Goal: Information Seeking & Learning: Check status

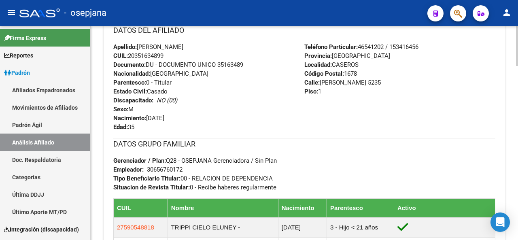
scroll to position [106, 0]
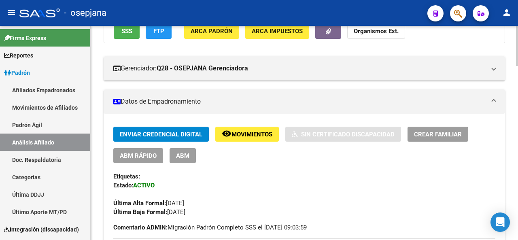
click at [517, 34] on div at bounding box center [517, 133] width 2 height 214
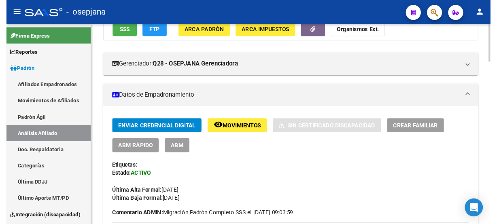
scroll to position [0, 0]
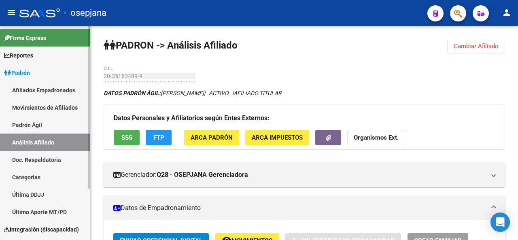
click at [32, 124] on link "Padrón Ágil" at bounding box center [45, 124] width 90 height 17
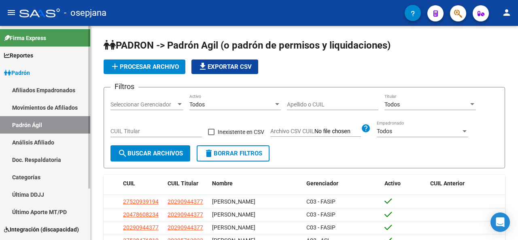
click at [28, 146] on link "Análisis Afiliado" at bounding box center [45, 141] width 90 height 17
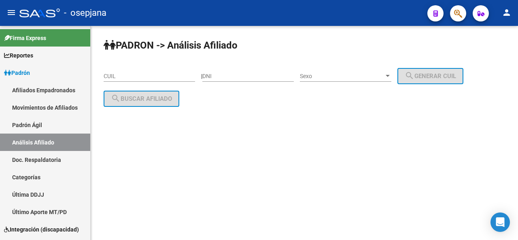
click at [123, 77] on input "CUIL" at bounding box center [149, 76] width 91 height 7
paste input "20-35336085-0"
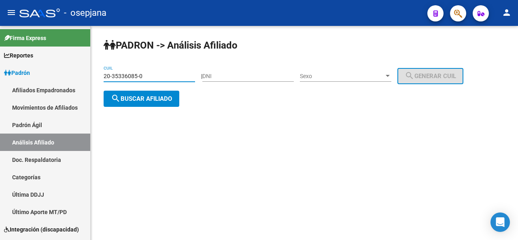
click at [145, 93] on button "search Buscar afiliado" at bounding box center [142, 99] width 76 height 16
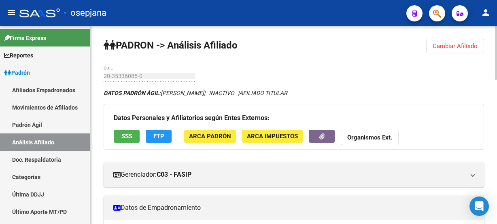
click at [495, 76] on div at bounding box center [496, 53] width 2 height 54
click at [495, 80] on div at bounding box center [496, 53] width 2 height 54
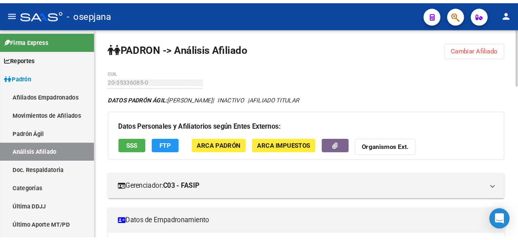
scroll to position [11, 0]
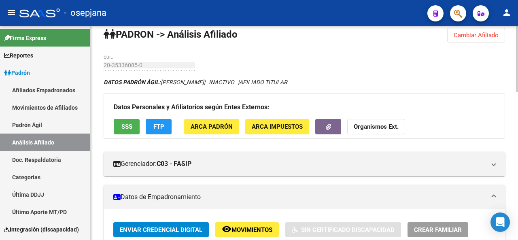
click at [517, 85] on div at bounding box center [517, 62] width 2 height 66
click at [517, 89] on div at bounding box center [517, 62] width 2 height 66
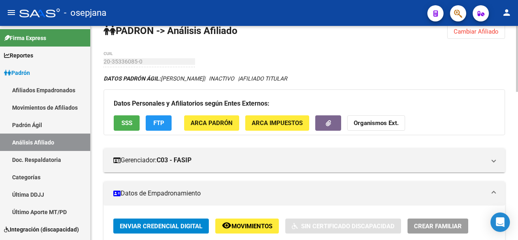
click at [517, 97] on div at bounding box center [517, 133] width 2 height 214
click at [517, 96] on div at bounding box center [517, 63] width 2 height 66
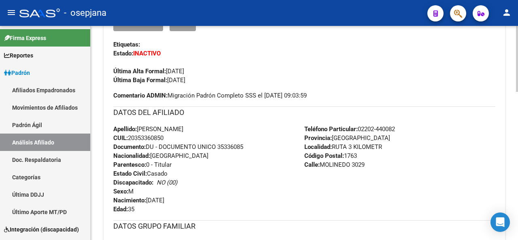
click at [510, 167] on div "PADRON -> Análisis Afiliado Cambiar Afiliado 20-35336085-0 CUIL DATOS PADRÓN ÁG…" at bounding box center [304, 136] width 427 height 697
drag, startPoint x: 220, startPoint y: 147, endPoint x: 248, endPoint y: 144, distance: 27.3
click at [248, 144] on div "Apellido: FACUNDO ESTEBAN DANIEL ESPINOZA CUIL: 20353360850 Documento: DU - DOC…" at bounding box center [208, 169] width 191 height 89
copy span "35336085"
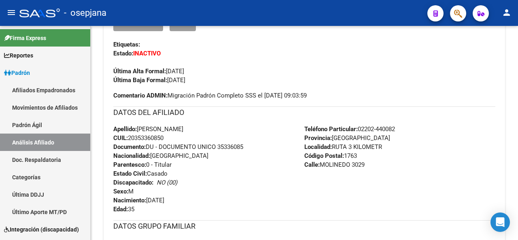
click at [517, 51] on div at bounding box center [517, 133] width 2 height 214
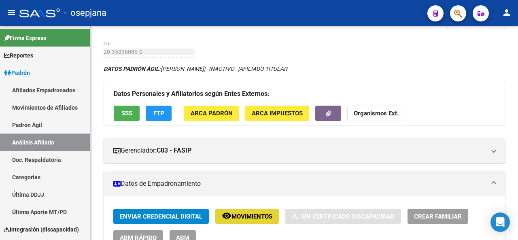
click at [256, 222] on button "remove_red_eye Movimientos" at bounding box center [246, 216] width 63 height 15
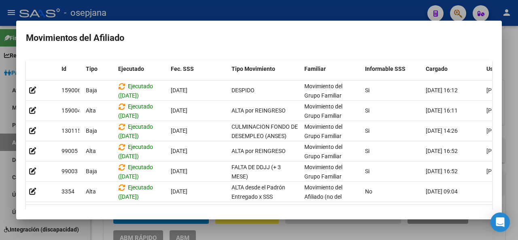
click at [516, 69] on div at bounding box center [259, 120] width 518 height 240
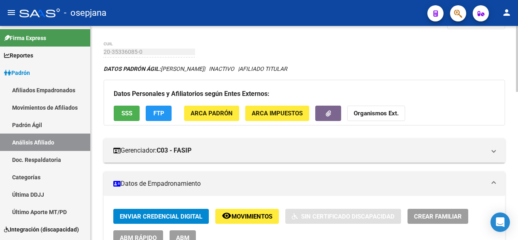
click at [517, 122] on div at bounding box center [517, 133] width 2 height 214
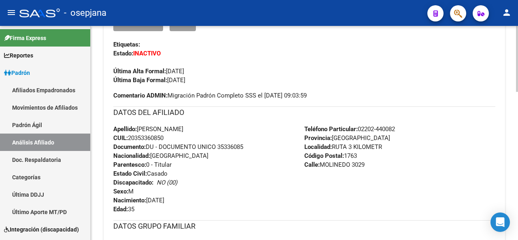
click at [517, 122] on div at bounding box center [517, 132] width 2 height 66
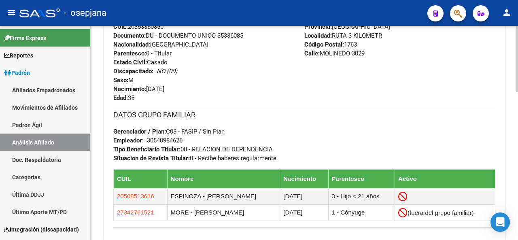
scroll to position [382, 0]
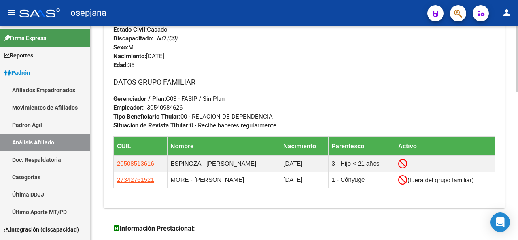
click at [517, 166] on div at bounding box center [517, 176] width 2 height 66
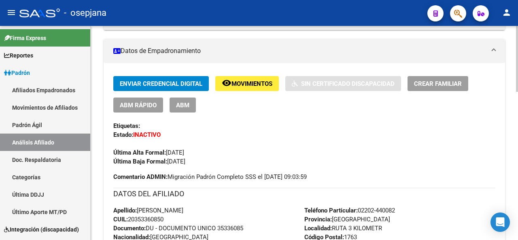
scroll to position [143, 0]
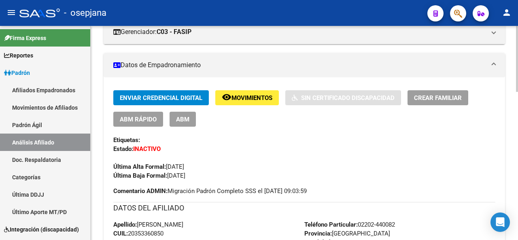
click at [517, 93] on div at bounding box center [517, 103] width 2 height 66
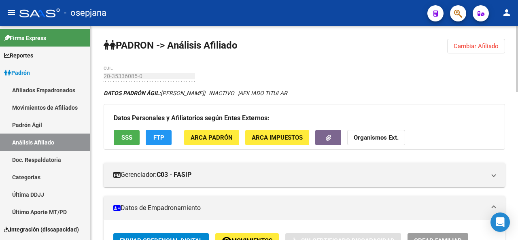
click at [517, 34] on div at bounding box center [517, 133] width 2 height 214
click at [500, 45] on button "Cambiar Afiliado" at bounding box center [476, 46] width 58 height 15
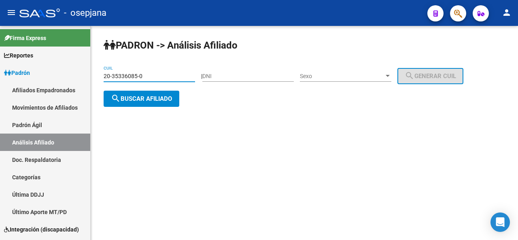
drag, startPoint x: 142, startPoint y: 76, endPoint x: 102, endPoint y: 79, distance: 39.8
click at [102, 79] on div "PADRON -> Análisis Afiliado 20-35336085-0 CUIL | DNI Sexo Sexo search Generar C…" at bounding box center [304, 79] width 427 height 107
paste input "52308-3"
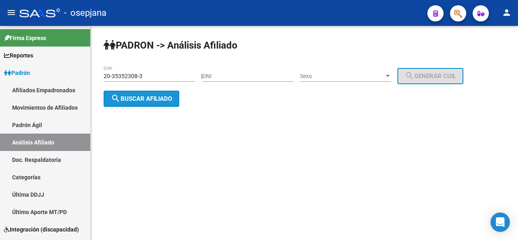
click at [129, 97] on span "search Buscar afiliado" at bounding box center [141, 98] width 61 height 7
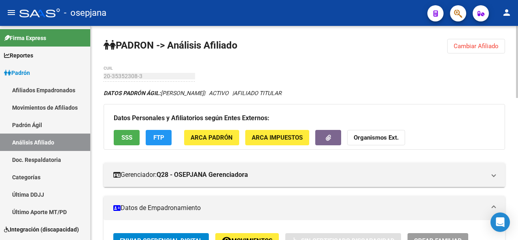
click at [517, 96] on div at bounding box center [517, 62] width 2 height 72
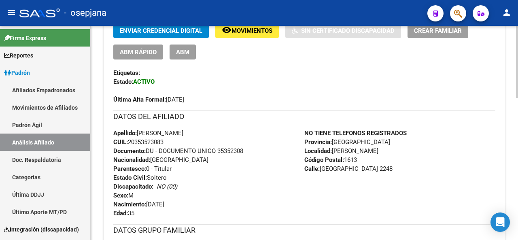
click at [517, 156] on div at bounding box center [517, 132] width 2 height 72
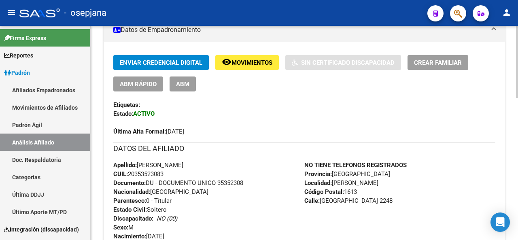
click at [517, 156] on div at bounding box center [517, 122] width 2 height 72
click at [517, 121] on div at bounding box center [517, 122] width 2 height 72
click at [517, 126] on div at bounding box center [517, 122] width 2 height 72
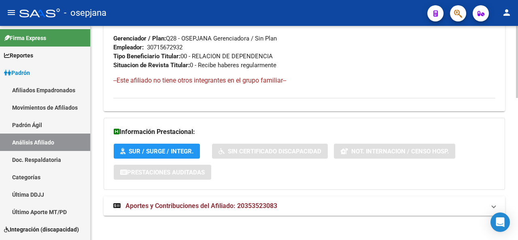
scroll to position [421, 0]
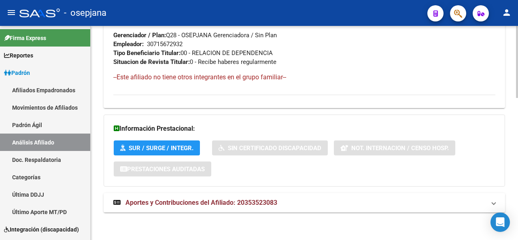
click at [517, 216] on div at bounding box center [517, 203] width 2 height 72
click at [490, 198] on span "Aportes y Contribuciones del Afiliado: 20353523083" at bounding box center [302, 202] width 379 height 9
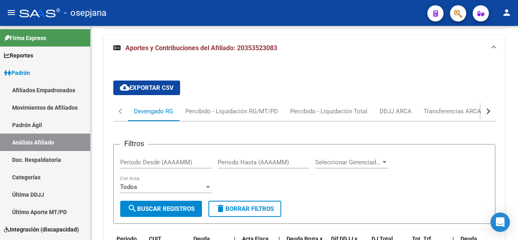
click at [517, 213] on div at bounding box center [517, 133] width 2 height 214
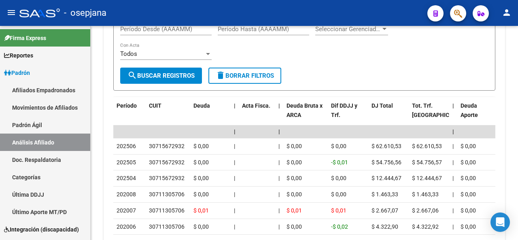
scroll to position [713, 0]
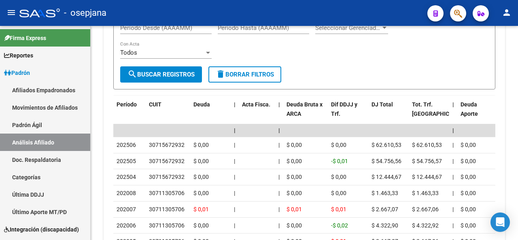
click at [517, 195] on div at bounding box center [517, 192] width 2 height 43
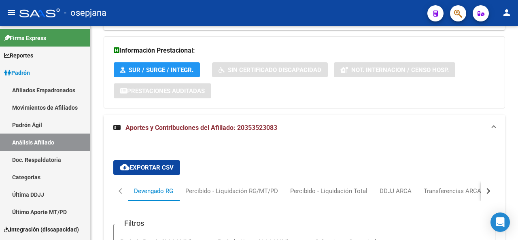
click at [517, 41] on div at bounding box center [517, 133] width 2 height 214
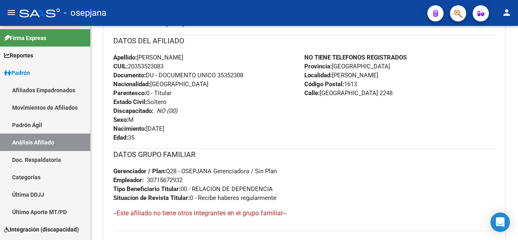
click at [517, 41] on div at bounding box center [517, 133] width 2 height 214
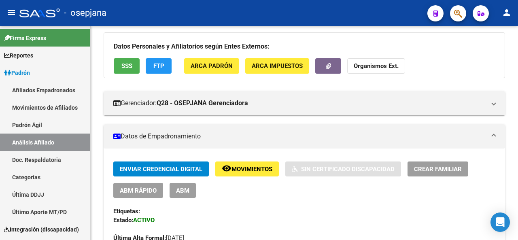
click at [517, 41] on div at bounding box center [517, 61] width 2 height 43
click at [517, 32] on div at bounding box center [517, 133] width 2 height 214
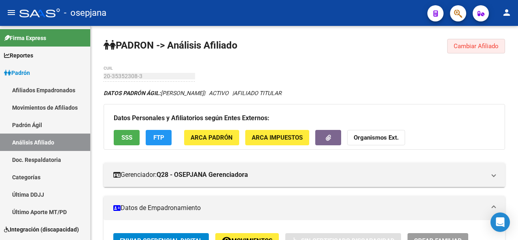
click at [495, 44] on span "Cambiar Afiliado" at bounding box center [475, 45] width 45 height 7
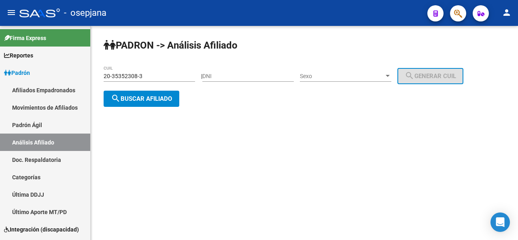
click at [155, 68] on div "20-35352308-3 CUIL" at bounding box center [149, 74] width 91 height 16
click at [154, 72] on div "20-35352308-3 CUIL" at bounding box center [149, 74] width 91 height 16
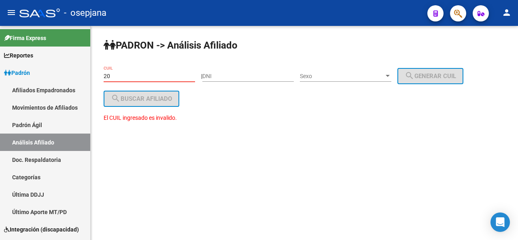
type input "2"
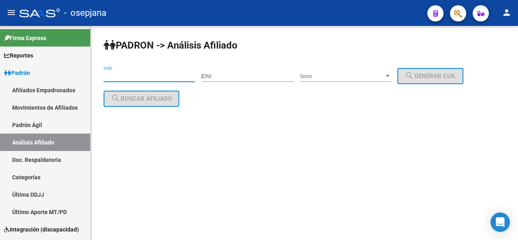
paste input "20-35387114-6"
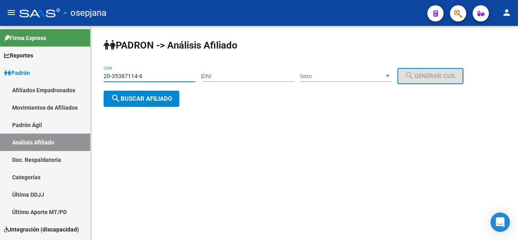
type input "20-35387114-6"
click at [142, 98] on span "search Buscar afiliado" at bounding box center [141, 98] width 61 height 7
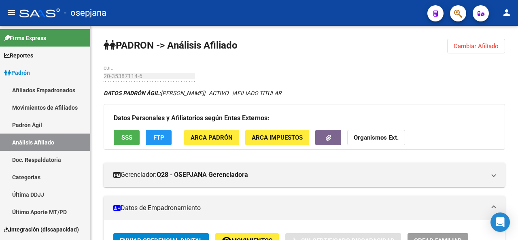
click at [517, 3] on mat-toolbar "menu - osepjana person" at bounding box center [259, 13] width 518 height 26
drag, startPoint x: 517, startPoint y: 8, endPoint x: 517, endPoint y: 20, distance: 12.1
click at [517, 20] on mat-toolbar "menu - osepjana person" at bounding box center [259, 13] width 518 height 26
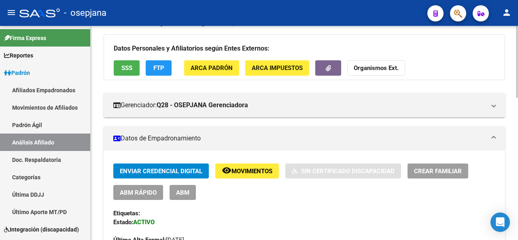
click at [517, 78] on div at bounding box center [517, 85] width 2 height 72
click at [517, 80] on div at bounding box center [517, 85] width 2 height 72
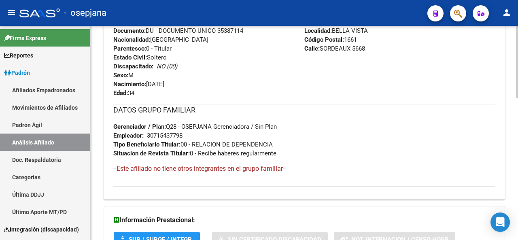
click at [516, 167] on div at bounding box center [517, 173] width 2 height 72
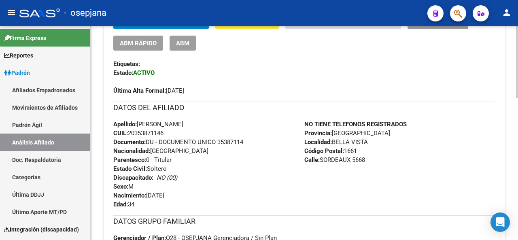
scroll to position [168, 0]
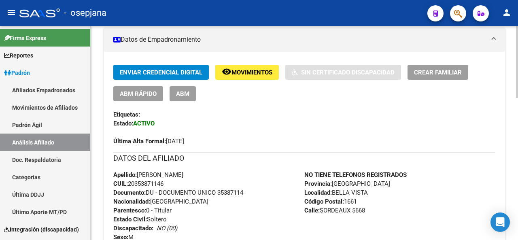
click at [516, 113] on div at bounding box center [517, 119] width 2 height 72
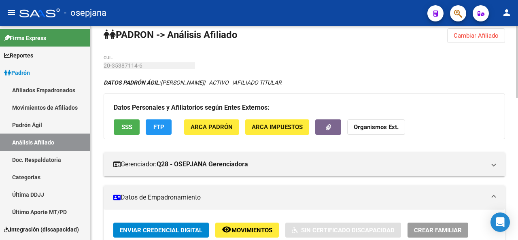
scroll to position [1, 0]
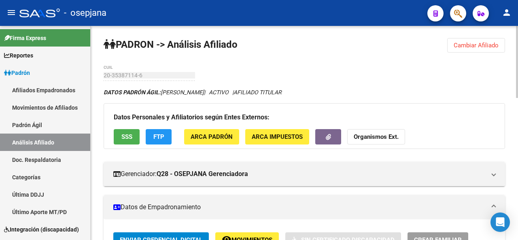
click at [517, 36] on div at bounding box center [517, 62] width 2 height 72
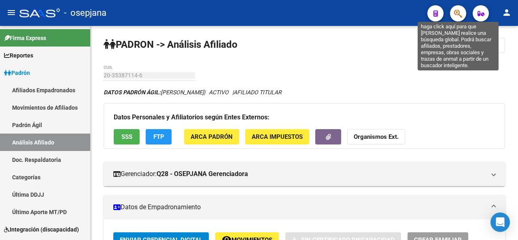
click at [460, 16] on icon "button" at bounding box center [458, 13] width 8 height 9
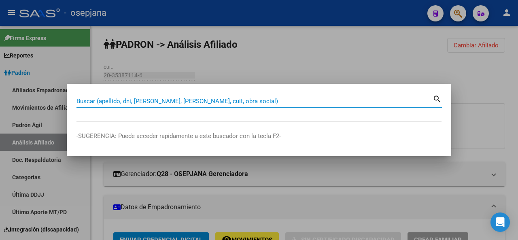
paste input "23-53607360-4"
type input "23536073604"
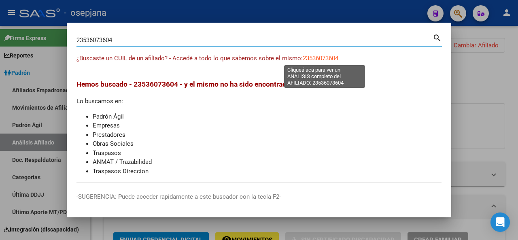
click at [330, 58] on span "23536073604" at bounding box center [321, 58] width 36 height 7
type textarea "23536073604"
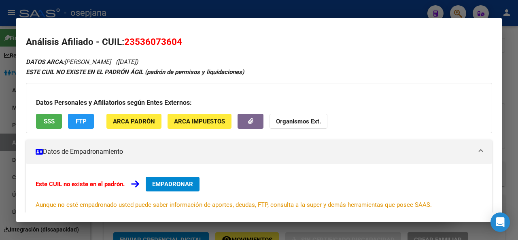
click at [45, 119] on span "SSS" at bounding box center [49, 121] width 11 height 7
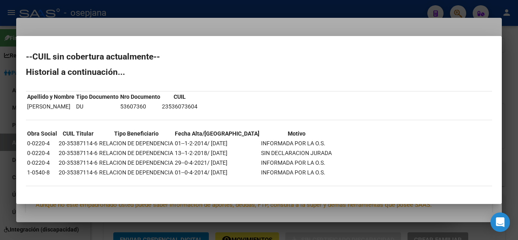
click at [178, 19] on div at bounding box center [259, 120] width 518 height 240
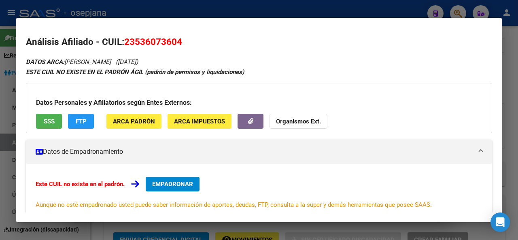
click at [180, 13] on div at bounding box center [259, 120] width 518 height 240
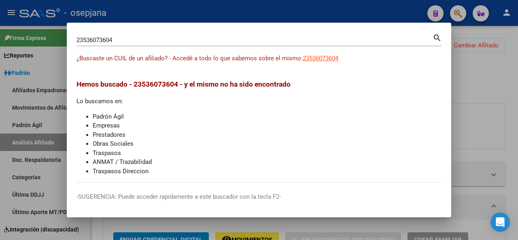
click at [517, 83] on div at bounding box center [259, 120] width 518 height 240
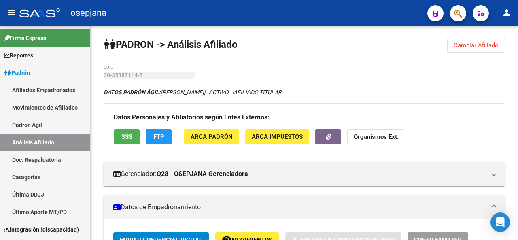
click at [489, 47] on span "Cambiar Afiliado" at bounding box center [475, 45] width 45 height 7
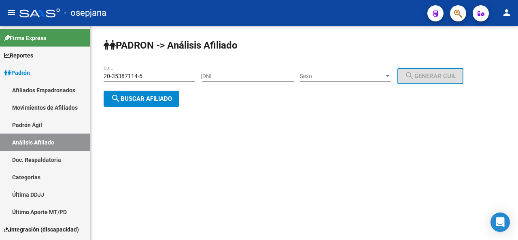
click at [152, 78] on input "20-35387114-6" at bounding box center [149, 76] width 91 height 7
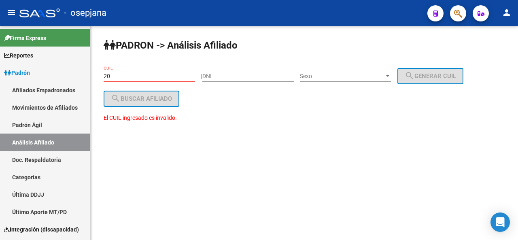
type input "2"
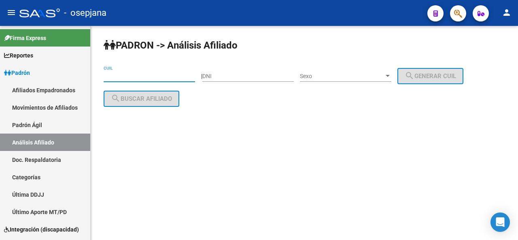
paste input "20-35604616-2"
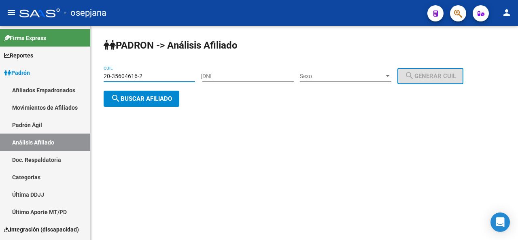
click at [151, 98] on span "search Buscar afiliado" at bounding box center [141, 98] width 61 height 7
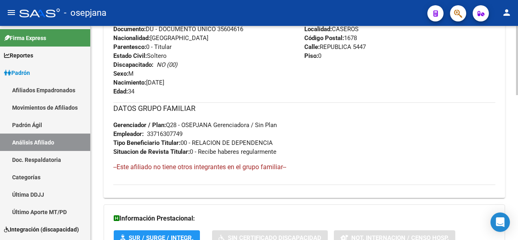
click at [517, 172] on div at bounding box center [517, 175] width 2 height 69
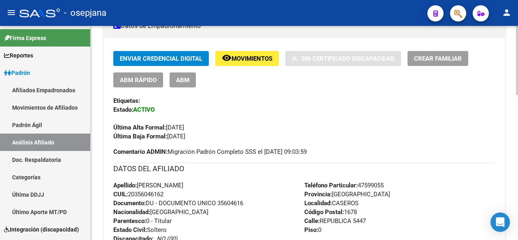
click at [517, 108] on div at bounding box center [517, 119] width 2 height 69
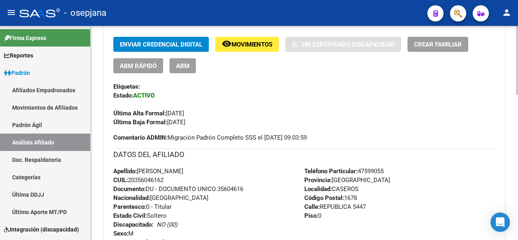
click at [517, 118] on div at bounding box center [517, 123] width 2 height 69
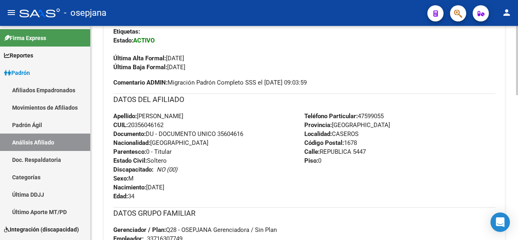
scroll to position [347, 0]
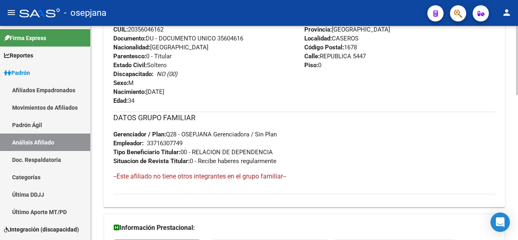
click at [511, 167] on div "PADRON -> Análisis Afiliado Cambiar Afiliado 20-35604616-2 CUIL DATOS PADRÓN ÁG…" at bounding box center [305, 9] width 429 height 660
click at [511, 167] on div "PADRON -> Análisis Afiliado Cambiar Afiliado 20-35604616-2 CUIL DATOS PADRÓN ÁG…" at bounding box center [304, 9] width 427 height 660
click at [517, 65] on div at bounding box center [517, 133] width 2 height 214
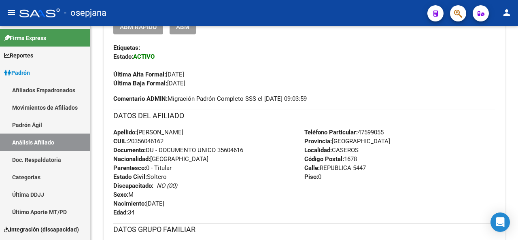
click at [517, 130] on div at bounding box center [517, 136] width 2 height 69
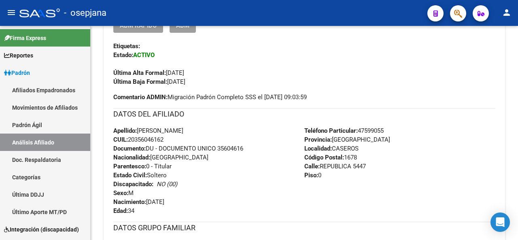
drag, startPoint x: 218, startPoint y: 148, endPoint x: 228, endPoint y: 148, distance: 9.7
click at [228, 148] on span "Documento: DU - DOCUMENTO UNICO 35604616" at bounding box center [178, 148] width 130 height 7
drag, startPoint x: 220, startPoint y: 147, endPoint x: 248, endPoint y: 150, distance: 27.7
click at [248, 150] on div "Apellido: MARCELO RAUL DE LA VEGA CUIL: 20356046162 Documento: DU - DOCUMENTO U…" at bounding box center [208, 170] width 191 height 89
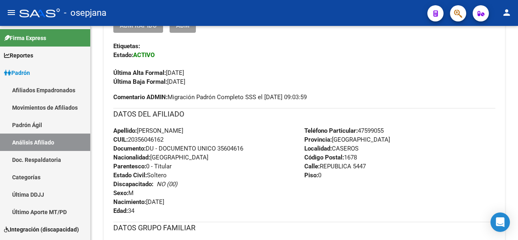
copy span "35604616"
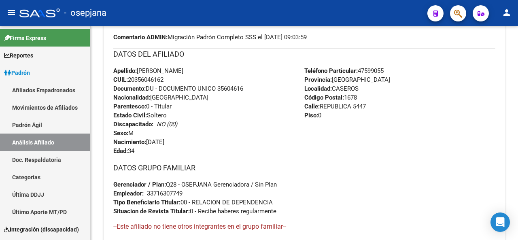
click at [516, 127] on div at bounding box center [517, 156] width 2 height 69
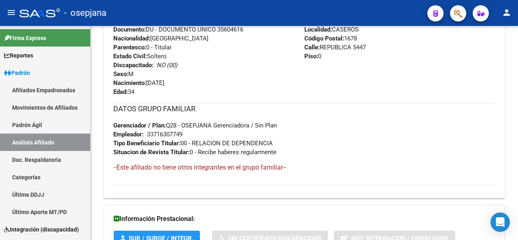
scroll to position [446, 0]
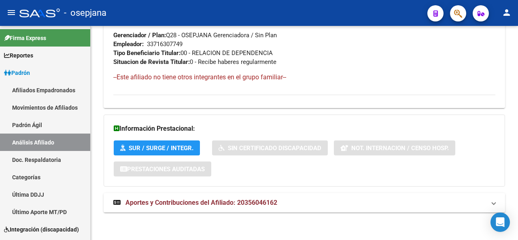
click at [517, 239] on html "menu - osepjana person Firma Express Reportes Padrón Traspasos x O.S. Traspasos…" at bounding box center [259, 120] width 518 height 240
click at [313, 194] on mat-expansion-panel-header "Aportes y Contribuciones del Afiliado: 20356046162" at bounding box center [304, 202] width 401 height 19
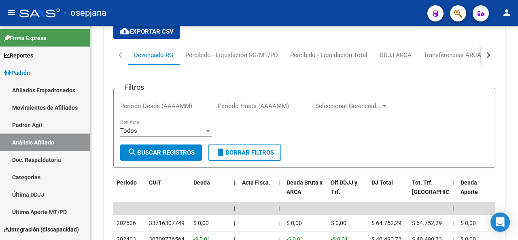
click at [517, 164] on div at bounding box center [517, 133] width 2 height 214
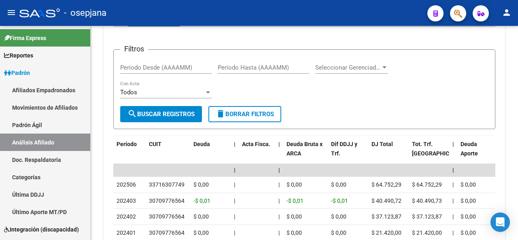
click at [517, 171] on div at bounding box center [517, 185] width 2 height 42
click at [517, 49] on div at bounding box center [517, 133] width 2 height 214
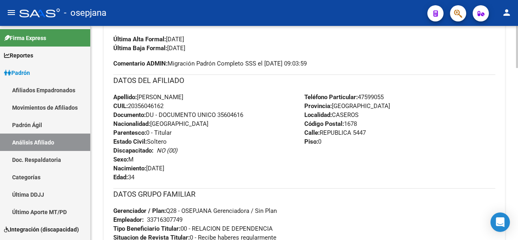
click at [517, 42] on div at bounding box center [517, 133] width 2 height 214
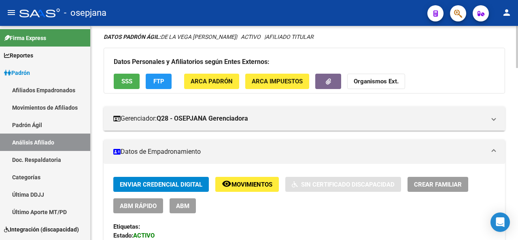
click at [517, 34] on div at bounding box center [517, 133] width 2 height 214
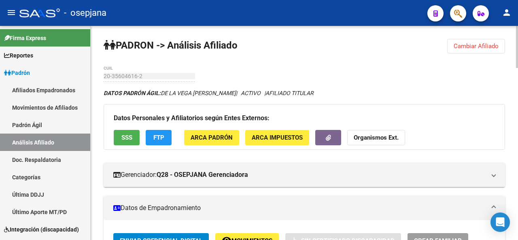
click at [517, 34] on div at bounding box center [517, 133] width 2 height 214
click at [490, 48] on span "Cambiar Afiliado" at bounding box center [475, 45] width 45 height 7
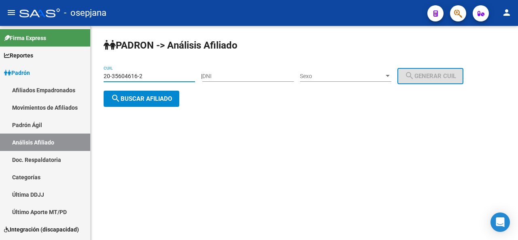
drag, startPoint x: 142, startPoint y: 75, endPoint x: 103, endPoint y: 73, distance: 38.9
click at [103, 73] on div "PADRON -> Análisis Afiliado 20-35604616-2 CUIL | DNI Sexo Sexo search Generar C…" at bounding box center [304, 79] width 427 height 107
paste input "974422-7"
type input "20-35974422-7"
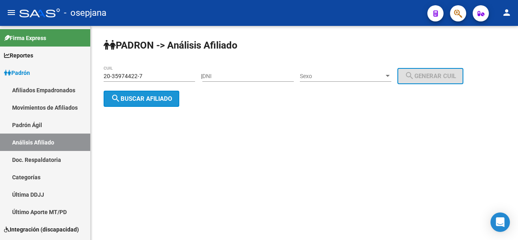
click at [153, 97] on span "search Buscar afiliado" at bounding box center [141, 98] width 61 height 7
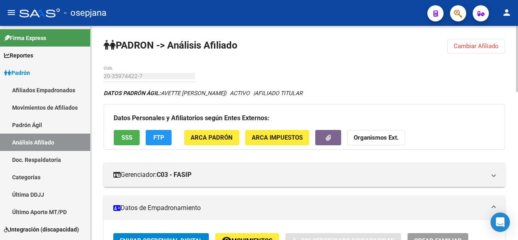
click at [517, 62] on div at bounding box center [517, 59] width 2 height 66
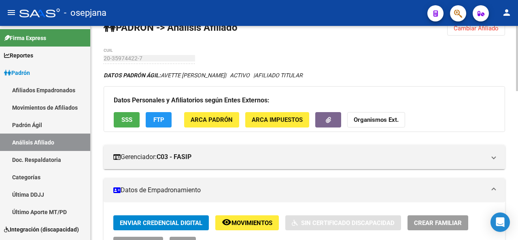
scroll to position [19, 0]
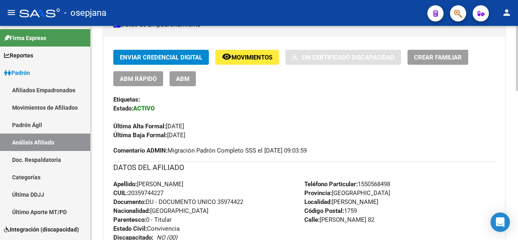
click at [516, 144] on div at bounding box center [517, 114] width 2 height 65
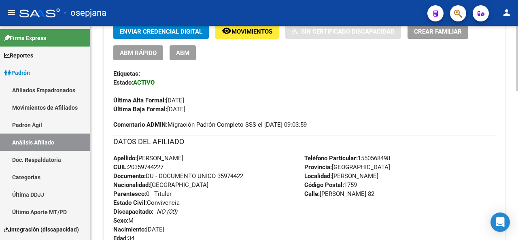
click at [516, 144] on div at bounding box center [517, 121] width 2 height 65
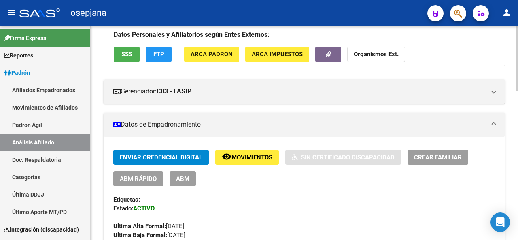
scroll to position [34, 0]
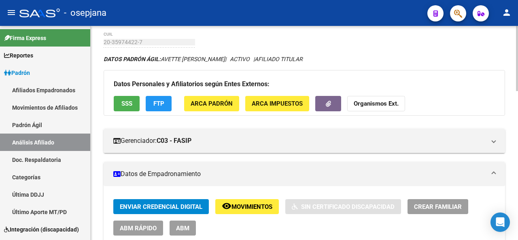
click at [517, 90] on div at bounding box center [517, 68] width 2 height 65
click at [118, 102] on button "SSS" at bounding box center [127, 103] width 26 height 15
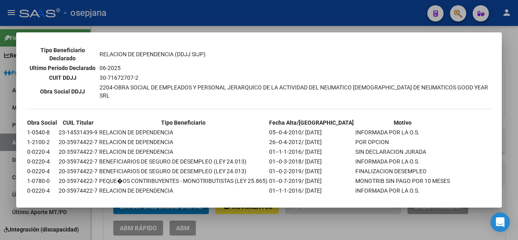
scroll to position [249, 0]
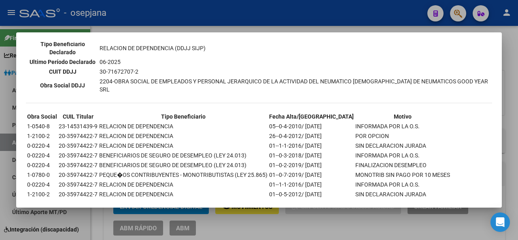
click at [517, 119] on div at bounding box center [259, 120] width 518 height 240
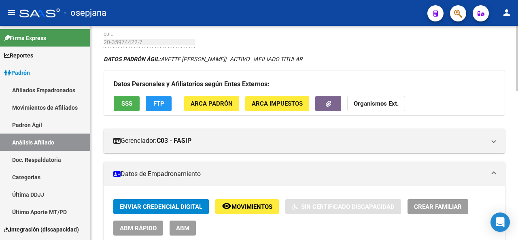
scroll to position [0, 0]
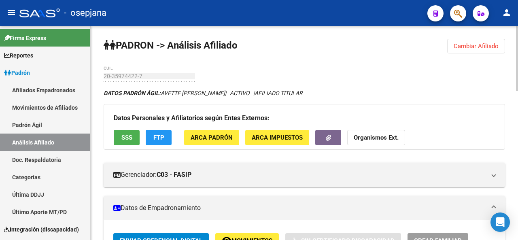
click at [517, 33] on div at bounding box center [517, 133] width 2 height 214
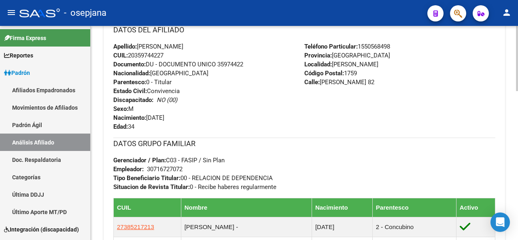
click at [517, 140] on div at bounding box center [517, 155] width 2 height 65
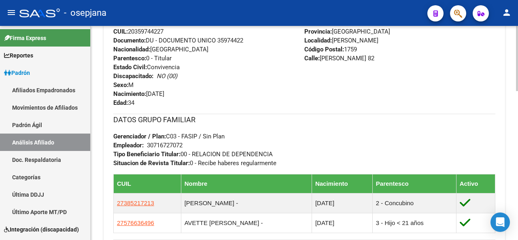
click at [517, 144] on div at bounding box center [517, 163] width 2 height 65
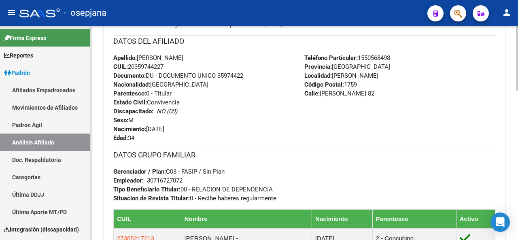
scroll to position [306, 0]
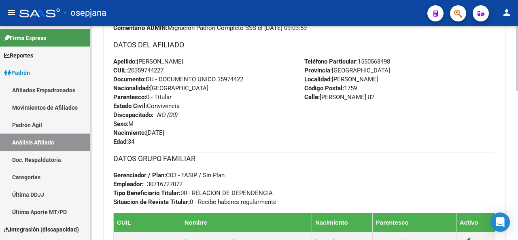
click at [517, 132] on div at bounding box center [517, 151] width 2 height 65
click at [516, 36] on div "PADRON -> Análisis Afiliado Cambiar Afiliado 20-35974422-7 CUIL DATOS PADRÓN ÁG…" at bounding box center [305, 72] width 429 height 704
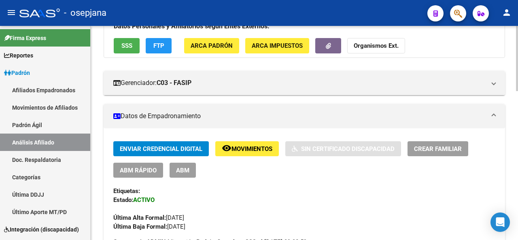
click at [517, 31] on div at bounding box center [517, 133] width 2 height 214
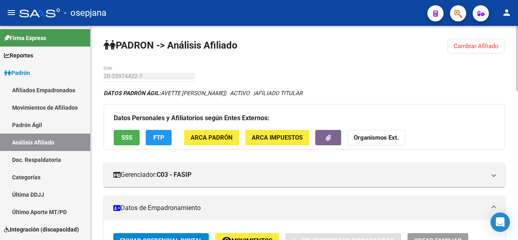
click at [517, 27] on div at bounding box center [517, 133] width 2 height 214
click at [476, 51] on button "Cambiar Afiliado" at bounding box center [476, 46] width 58 height 15
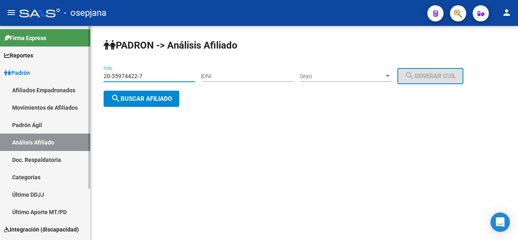
drag, startPoint x: 159, startPoint y: 74, endPoint x: 81, endPoint y: 76, distance: 78.5
click at [81, 76] on mat-sidenav-container "Firma Express Reportes Padrón Traspasos x O.S. Traspasos x Gerenciador Traspaso…" at bounding box center [259, 133] width 518 height 214
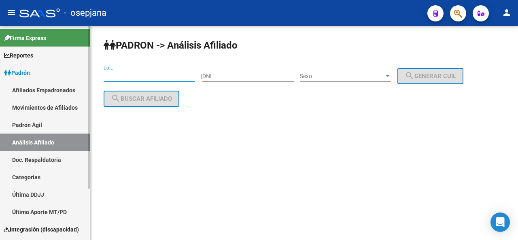
paste input "20-35989416-4"
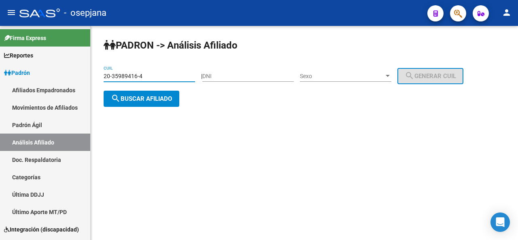
click at [111, 95] on mat-icon "search" at bounding box center [116, 98] width 10 height 10
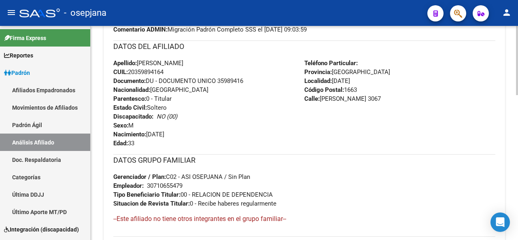
click at [517, 148] on div at bounding box center [517, 159] width 2 height 69
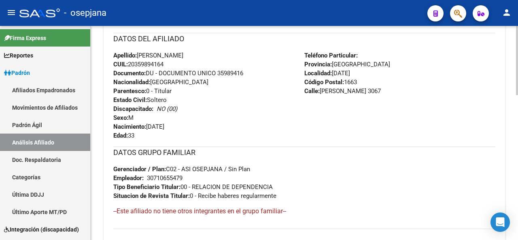
click at [517, 175] on div at bounding box center [517, 161] width 2 height 69
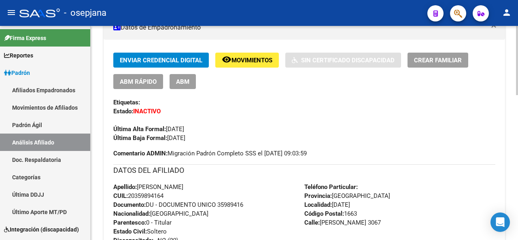
scroll to position [168, 0]
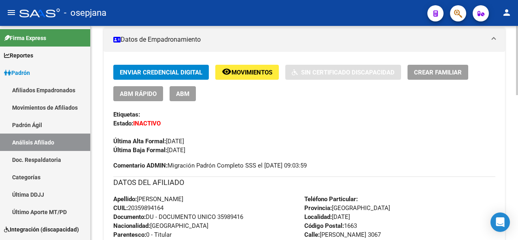
click at [517, 140] on div at bounding box center [517, 114] width 2 height 69
click at [252, 63] on div "Enviar Credencial Digital remove_red_eye Movimientos Sin Certificado Discapacid…" at bounding box center [304, 219] width 401 height 334
click at [254, 70] on span "Movimientos" at bounding box center [251, 72] width 41 height 7
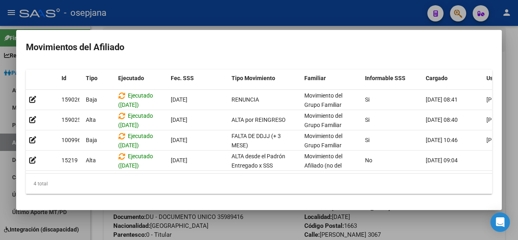
click at [273, 18] on div at bounding box center [259, 120] width 518 height 240
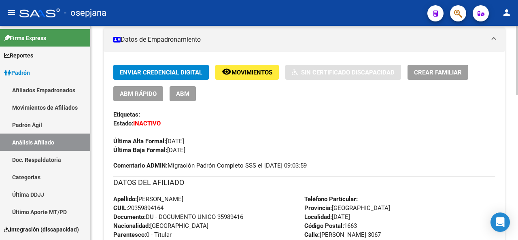
click at [517, 35] on div at bounding box center [517, 133] width 2 height 214
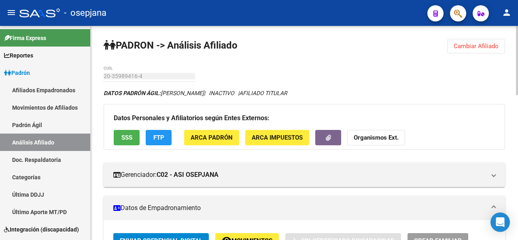
click at [487, 47] on span "Cambiar Afiliado" at bounding box center [475, 45] width 45 height 7
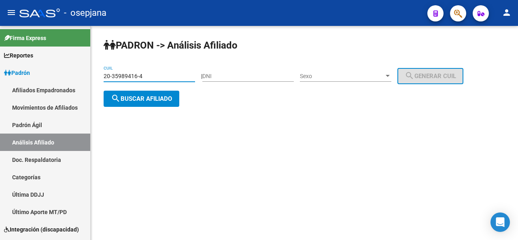
click at [165, 78] on input "20-35989416-4" at bounding box center [149, 76] width 91 height 7
drag, startPoint x: 135, startPoint y: 79, endPoint x: 87, endPoint y: 80, distance: 48.1
click at [87, 80] on mat-sidenav-container "Firma Express Reportes Padrón Traspasos x O.S. Traspasos x Gerenciador Traspaso…" at bounding box center [259, 133] width 518 height 214
paste input "6614318-2"
click at [121, 104] on button "search Buscar afiliado" at bounding box center [142, 99] width 76 height 16
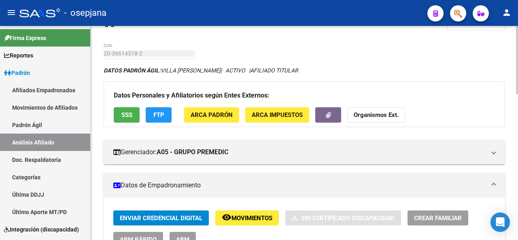
scroll to position [21, 0]
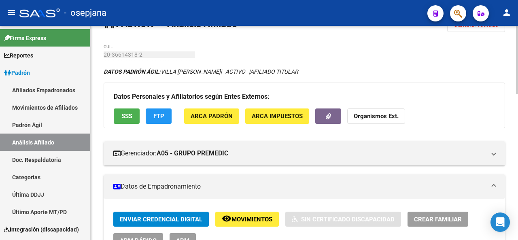
click at [517, 81] on div at bounding box center [517, 67] width 2 height 68
click at [517, 64] on div at bounding box center [517, 67] width 2 height 68
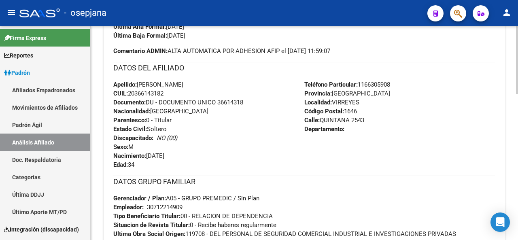
scroll to position [284, 0]
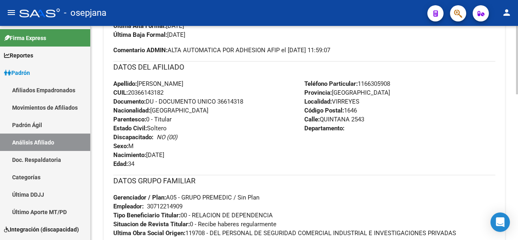
click at [507, 148] on div "PADRON -> Análisis Afiliado Cambiar Afiliado 20-36614318-2 CUIL DATOS PADRÓN ÁG…" at bounding box center [305, 76] width 429 height 669
drag, startPoint x: 184, startPoint y: 81, endPoint x: 171, endPoint y: 84, distance: 13.6
click at [183, 81] on span "Apellido: GUSTAVO ARIEL VILLA" at bounding box center [148, 83] width 70 height 7
drag, startPoint x: 171, startPoint y: 84, endPoint x: 138, endPoint y: 82, distance: 32.8
click at [138, 82] on span "Apellido: GUSTAVO ARIEL VILLA" at bounding box center [148, 83] width 70 height 7
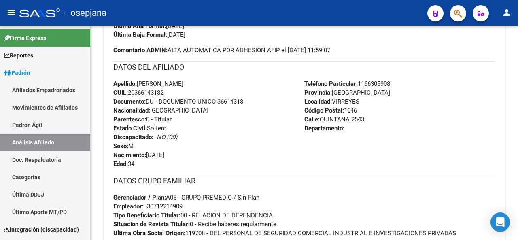
copy span "GUSTAVO ARIEL"
click at [515, 52] on div "PADRON -> Análisis Afiliado Cambiar Afiliado 20-36614318-2 CUIL DATOS PADRÓN ÁG…" at bounding box center [304, 76] width 427 height 669
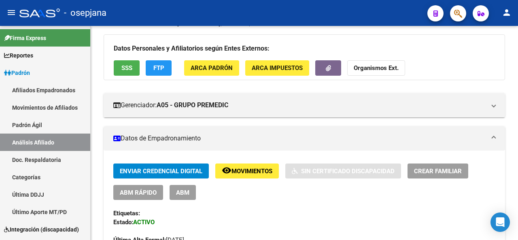
click at [517, 110] on div at bounding box center [517, 133] width 2 height 214
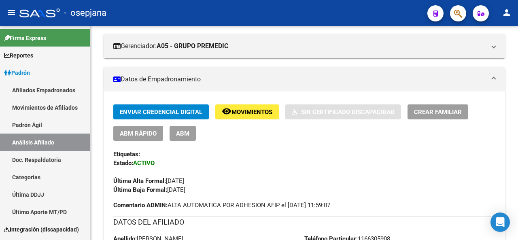
click at [515, 129] on div "PADRON -> Análisis Afiliado Cambiar Afiliado 20-36614318-2 CUIL DATOS PADRÓN ÁG…" at bounding box center [305, 231] width 429 height 669
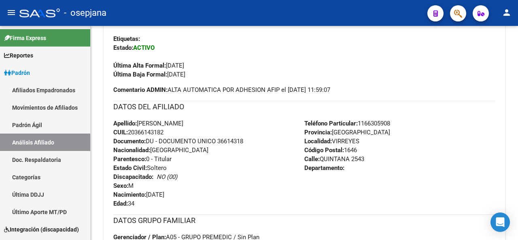
click at [517, 144] on div at bounding box center [517, 138] width 2 height 68
drag, startPoint x: 352, startPoint y: 159, endPoint x: 324, endPoint y: 159, distance: 28.3
click at [322, 159] on span "Calle: QUINTANA 2543" at bounding box center [334, 157] width 60 height 7
copy span "QUINTANA"
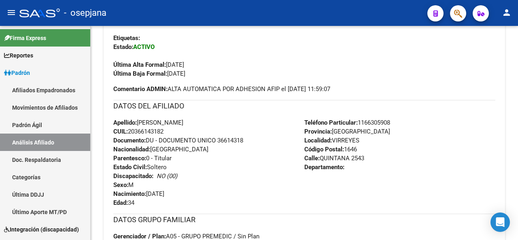
drag, startPoint x: 361, startPoint y: 122, endPoint x: 396, endPoint y: 123, distance: 34.8
click at [398, 122] on div "Teléfono Particular: 1166305908 Provincia: Buenos Aires Localidad: VIRREYES Cód…" at bounding box center [399, 162] width 191 height 89
copy span "1166305908"
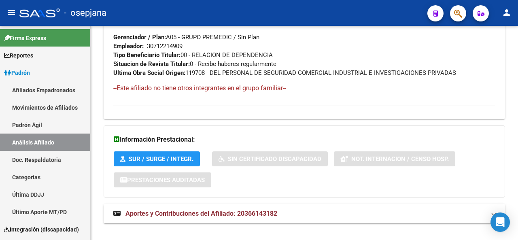
scroll to position [455, 0]
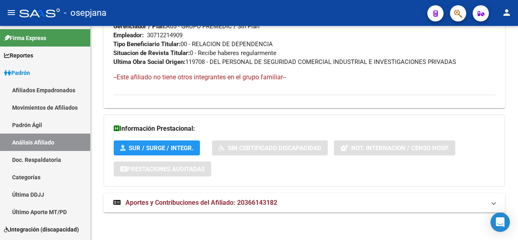
click at [506, 239] on html "menu - osepjana person Firma Express Reportes Padrón Traspasos x O.S. Traspasos…" at bounding box center [259, 120] width 518 height 240
click at [442, 206] on mat-panel-title "Aportes y Contribuciones del Afiliado: 20366143182" at bounding box center [299, 202] width 372 height 9
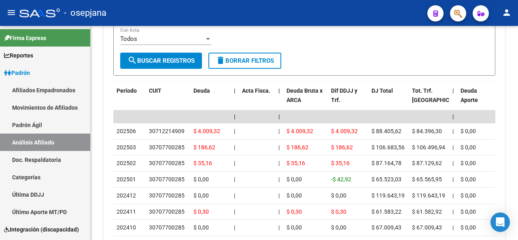
click at [517, 232] on div at bounding box center [517, 133] width 2 height 214
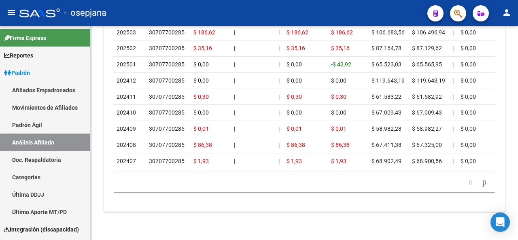
click at [517, 237] on div at bounding box center [517, 133] width 2 height 214
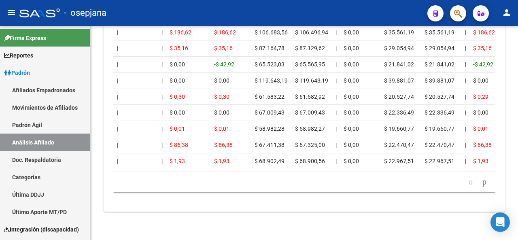
scroll to position [0, 162]
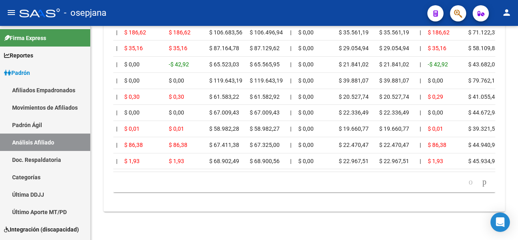
drag, startPoint x: 208, startPoint y: 164, endPoint x: 353, endPoint y: 176, distance: 145.3
click at [353, 174] on div "Período CUIT Deuda | Acta Fisca. | Deuda Bruta x ARCA Dif DDJJ y Trf. DJ Total …" at bounding box center [304, 79] width 382 height 225
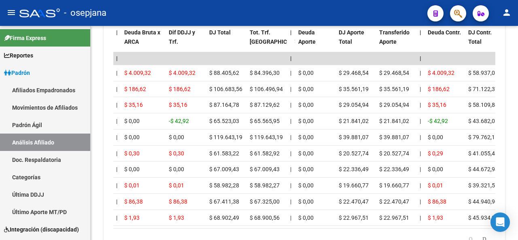
scroll to position [830, 0]
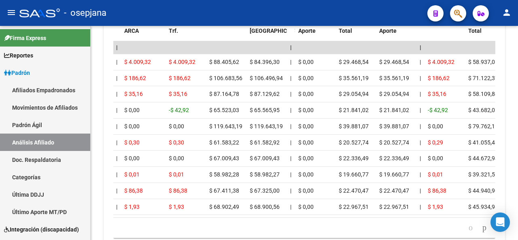
click at [517, 204] on div at bounding box center [517, 210] width 2 height 42
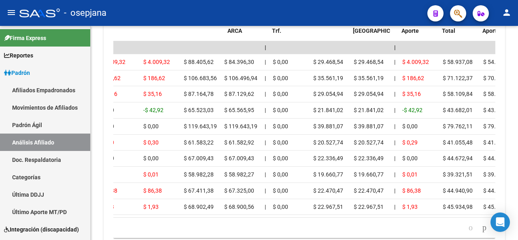
scroll to position [0, 0]
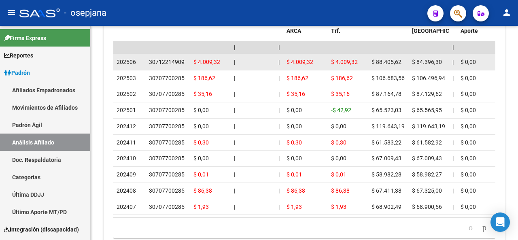
click at [151, 62] on div "30712214909" at bounding box center [167, 61] width 36 height 9
copy div "30712214909"
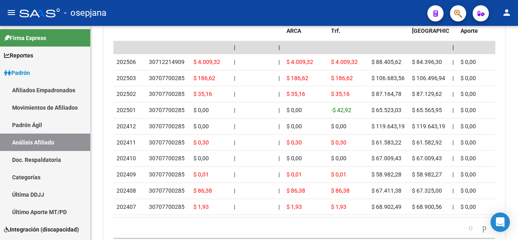
click at [517, 36] on div at bounding box center [517, 133] width 2 height 214
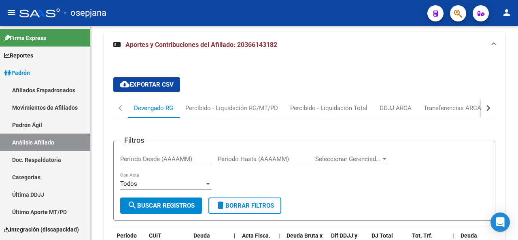
click at [517, 36] on div at bounding box center [517, 133] width 2 height 214
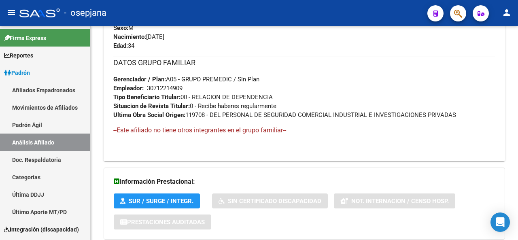
scroll to position [188, 0]
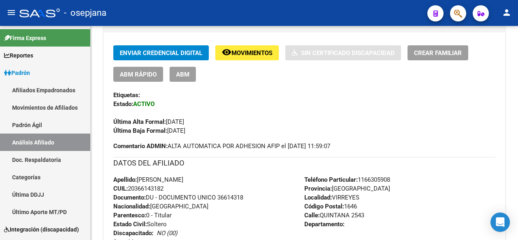
click at [517, 36] on div at bounding box center [517, 133] width 2 height 214
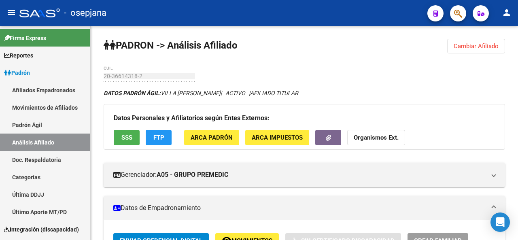
click at [517, 36] on div at bounding box center [517, 133] width 2 height 214
click at [470, 49] on span "Cambiar Afiliado" at bounding box center [475, 45] width 45 height 7
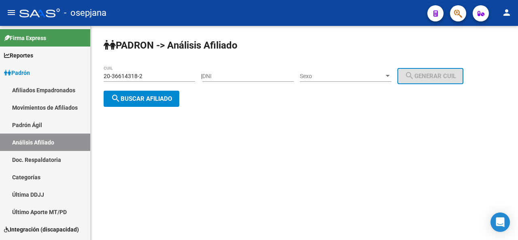
click at [167, 77] on input "20-36614318-2" at bounding box center [149, 76] width 91 height 7
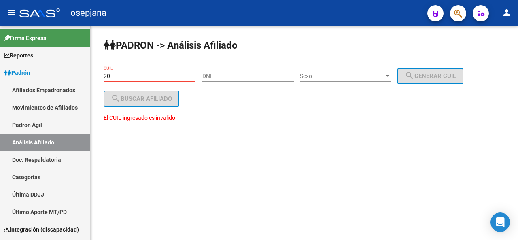
type input "2"
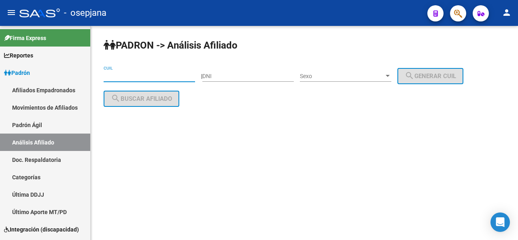
paste input "20-36614617-3"
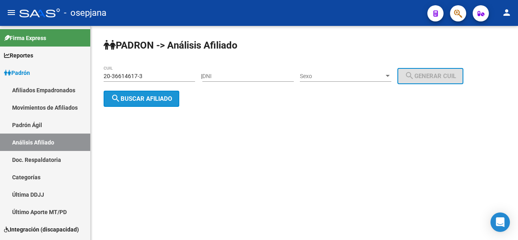
click at [149, 95] on button "search Buscar afiliado" at bounding box center [142, 99] width 76 height 16
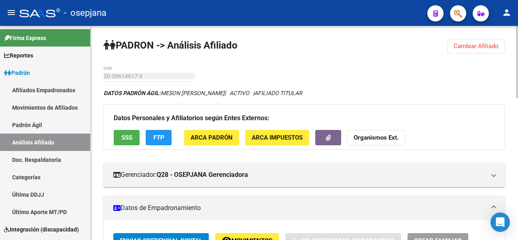
scroll to position [214, 0]
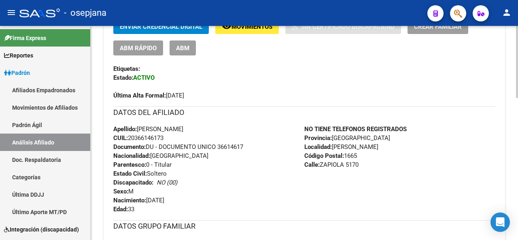
click at [516, 150] on div at bounding box center [517, 133] width 2 height 214
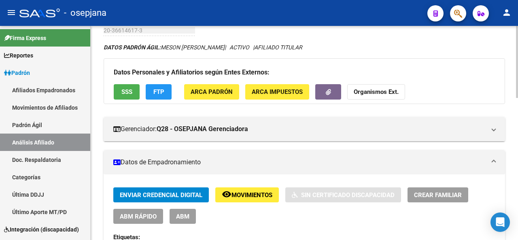
scroll to position [26, 0]
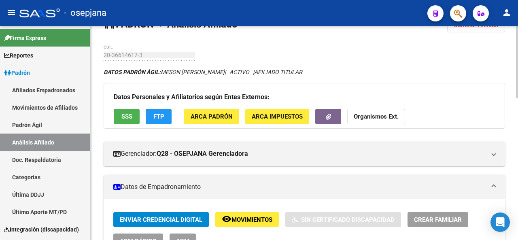
click at [516, 85] on div at bounding box center [517, 69] width 2 height 72
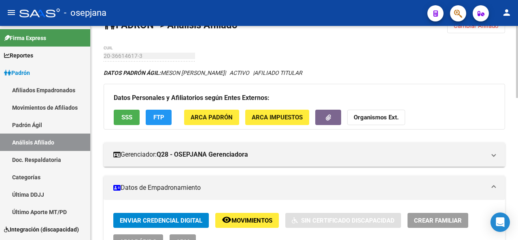
click at [517, 76] on div at bounding box center [517, 69] width 2 height 72
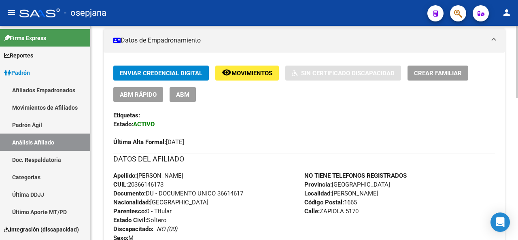
scroll to position [240, 0]
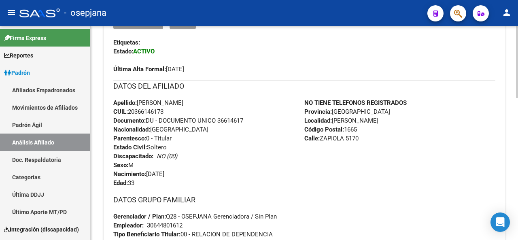
click at [517, 150] on div at bounding box center [517, 143] width 2 height 72
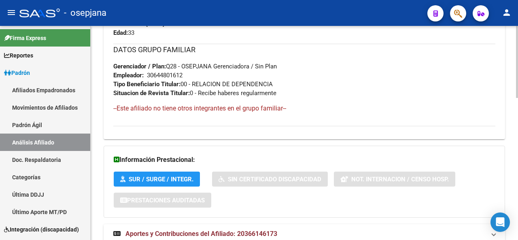
scroll to position [421, 0]
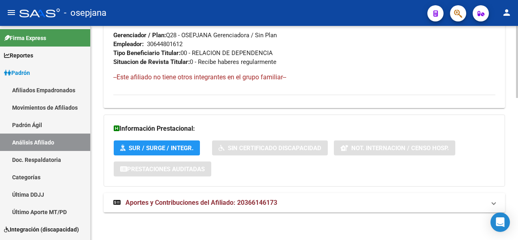
click at [509, 239] on html "menu - osepjana person Firma Express Reportes Padrón Traspasos x O.S. Traspasos…" at bounding box center [259, 120] width 518 height 240
click at [413, 206] on mat-panel-title "Aportes y Contribuciones del Afiliado: 20366146173" at bounding box center [299, 202] width 372 height 9
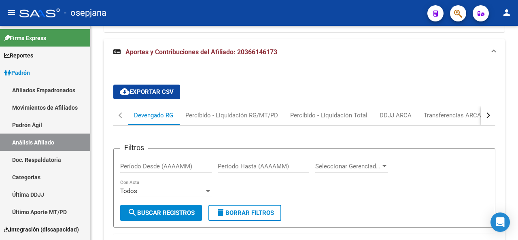
scroll to position [587, 0]
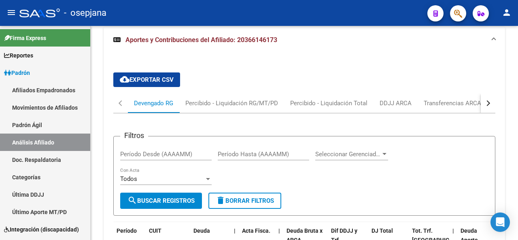
click at [517, 227] on div at bounding box center [517, 133] width 2 height 214
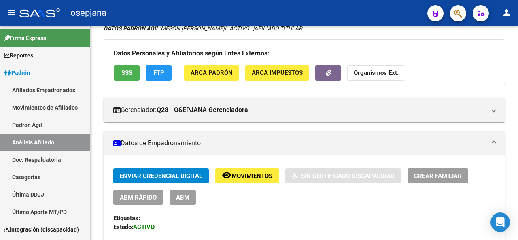
scroll to position [0, 0]
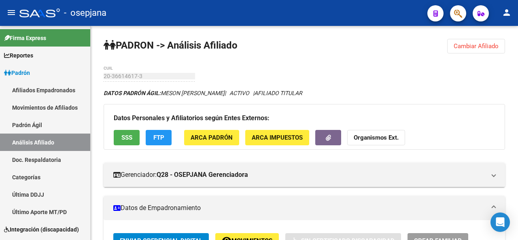
click at [517, 31] on div at bounding box center [517, 48] width 2 height 44
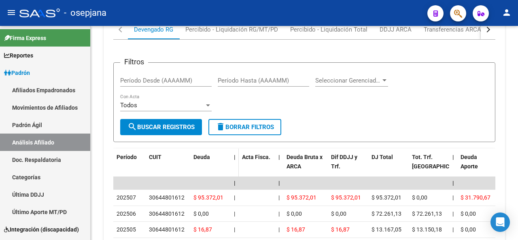
drag, startPoint x: 499, startPoint y: 195, endPoint x: 237, endPoint y: 159, distance: 264.0
click at [499, 195] on div "cloud_download Exportar CSV Devengado RG Percibido - Liquidación RG/MT/PD Perci…" at bounding box center [304, 178] width 401 height 372
click at [517, 34] on div at bounding box center [517, 133] width 2 height 214
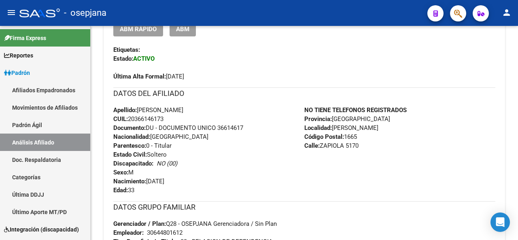
click at [517, 34] on div at bounding box center [517, 133] width 2 height 214
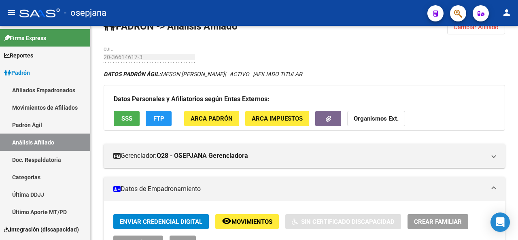
click at [517, 34] on div at bounding box center [517, 52] width 2 height 44
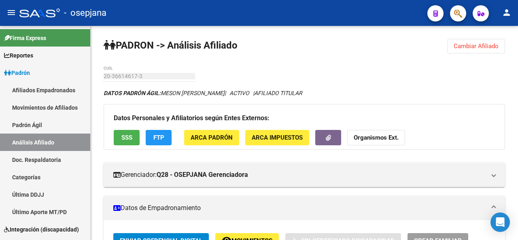
drag, startPoint x: 514, startPoint y: 37, endPoint x: 517, endPoint y: 17, distance: 20.5
click at [517, 17] on div "menu - osepjana person Firma Express Reportes Padrón Traspasos x O.S. Traspasos…" at bounding box center [259, 120] width 518 height 240
click at [469, 49] on span "Cambiar Afiliado" at bounding box center [475, 45] width 45 height 7
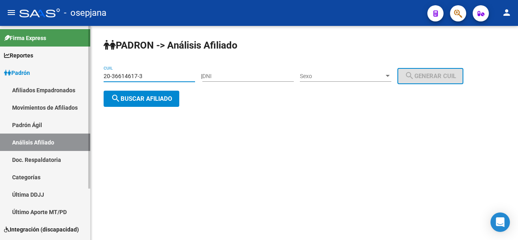
drag, startPoint x: 148, startPoint y: 75, endPoint x: 83, endPoint y: 74, distance: 65.9
click at [83, 74] on mat-sidenav-container "Firma Express Reportes Padrón Traspasos x O.S. Traspasos x Gerenciador Traspaso…" at bounding box center [259, 133] width 518 height 214
paste input "781961-9"
type input "20-36781961-9"
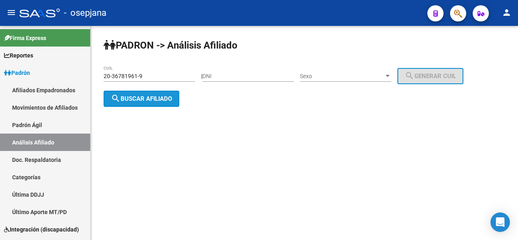
click at [130, 100] on span "search Buscar afiliado" at bounding box center [141, 98] width 61 height 7
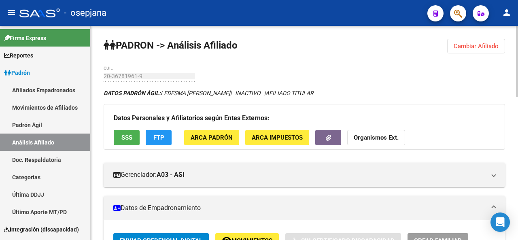
click at [517, 64] on div at bounding box center [517, 61] width 2 height 71
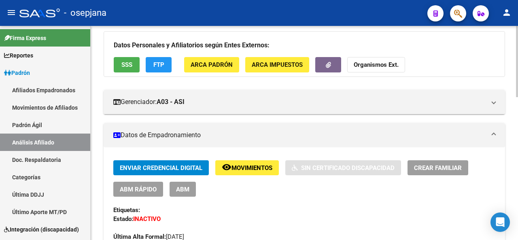
scroll to position [96, 0]
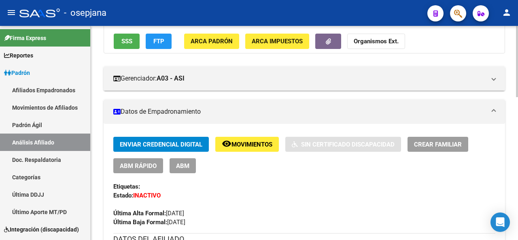
click at [516, 101] on div at bounding box center [517, 93] width 2 height 71
click at [517, 36] on div at bounding box center [517, 133] width 2 height 214
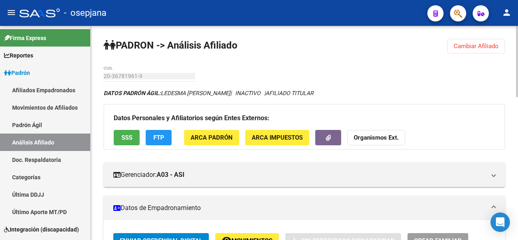
click at [517, 36] on div at bounding box center [517, 61] width 2 height 71
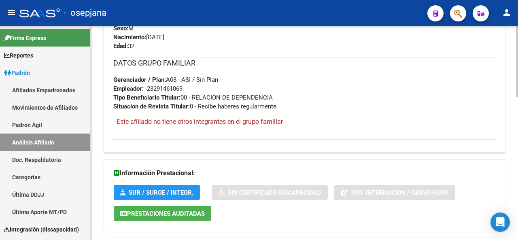
click at [517, 181] on div at bounding box center [517, 189] width 2 height 71
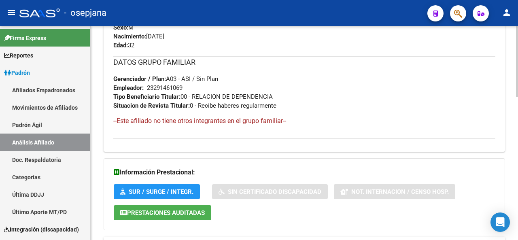
click at [517, 42] on div at bounding box center [517, 133] width 2 height 214
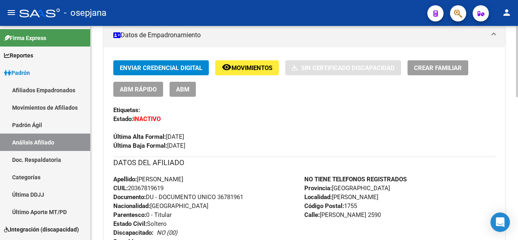
click at [517, 42] on div at bounding box center [517, 133] width 2 height 214
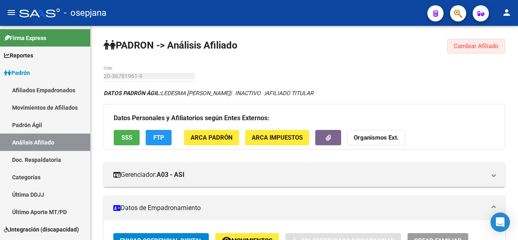
click at [485, 47] on span "Cambiar Afiliado" at bounding box center [475, 45] width 45 height 7
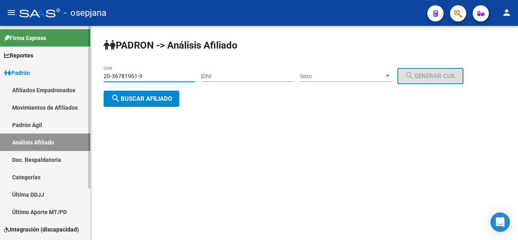
drag, startPoint x: 154, startPoint y: 76, endPoint x: 12, endPoint y: 71, distance: 142.0
click at [12, 71] on mat-sidenav-container "Firma Express Reportes Padrón Traspasos x O.S. Traspasos x Gerenciador Traspaso…" at bounding box center [259, 133] width 518 height 214
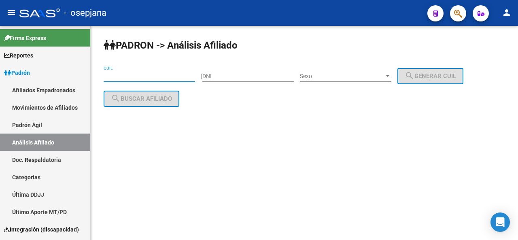
paste input "20-36988326-8"
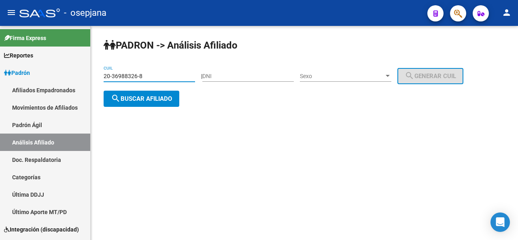
type input "20-36988326-8"
click at [144, 97] on span "search Buscar afiliado" at bounding box center [141, 98] width 61 height 7
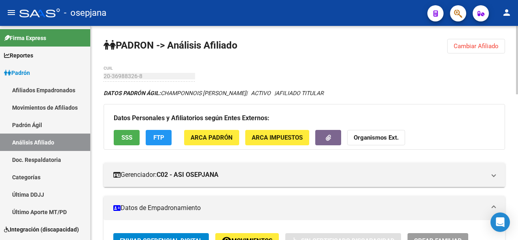
click at [517, 12] on mat-toolbar "menu - osepjana person" at bounding box center [259, 13] width 518 height 26
click at [517, 78] on div at bounding box center [517, 60] width 2 height 68
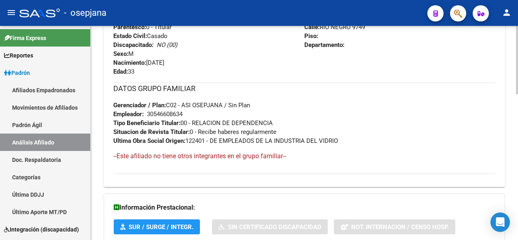
scroll to position [377, 0]
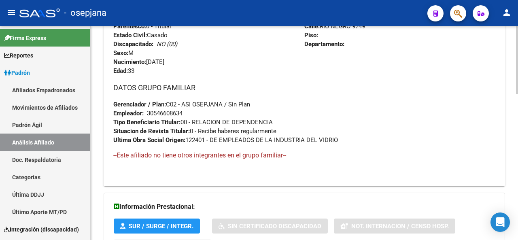
click at [517, 211] on div at bounding box center [517, 180] width 2 height 68
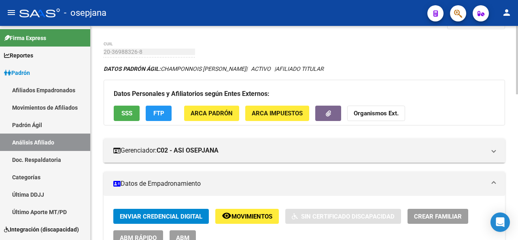
scroll to position [0, 0]
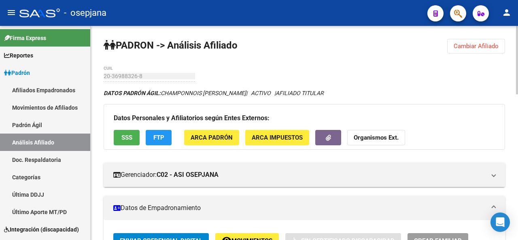
click at [517, 89] on div at bounding box center [517, 60] width 2 height 68
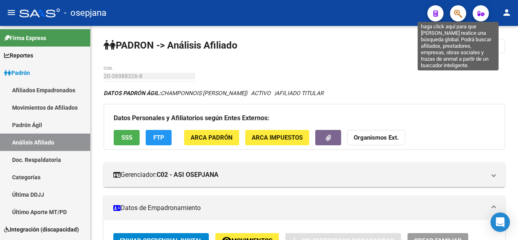
click at [459, 10] on icon "button" at bounding box center [458, 13] width 8 height 9
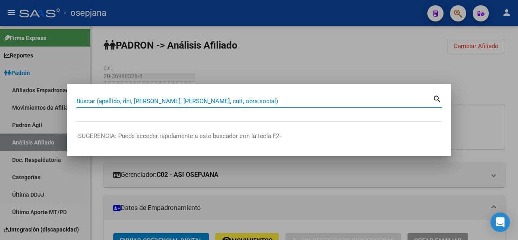
paste input "27-38324821-9"
type input "27383248219"
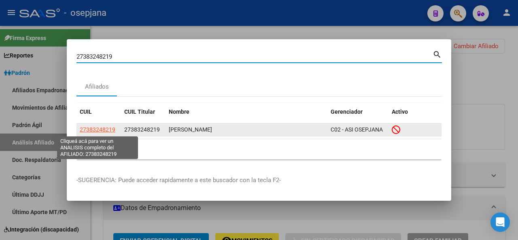
click at [101, 130] on span "27383248219" at bounding box center [98, 129] width 36 height 6
type textarea "27383248219"
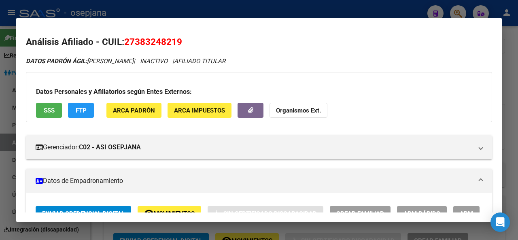
click at [44, 107] on span "SSS" at bounding box center [49, 110] width 11 height 7
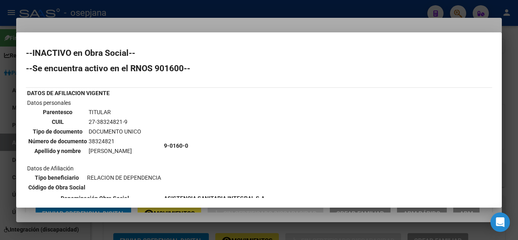
click at [434, 23] on div at bounding box center [259, 120] width 518 height 240
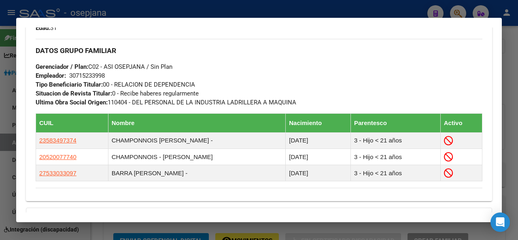
scroll to position [400, 0]
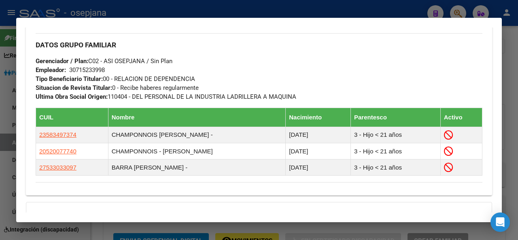
click at [241, 7] on div at bounding box center [259, 120] width 518 height 240
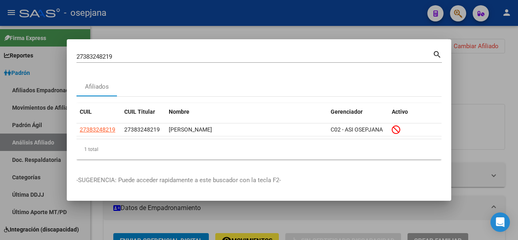
click at [333, 24] on div at bounding box center [259, 120] width 518 height 240
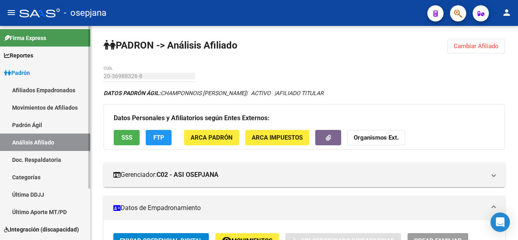
click at [40, 123] on link "Padrón Ágil" at bounding box center [45, 124] width 90 height 17
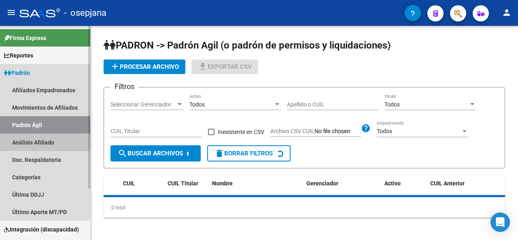
click at [38, 136] on link "Análisis Afiliado" at bounding box center [45, 141] width 90 height 17
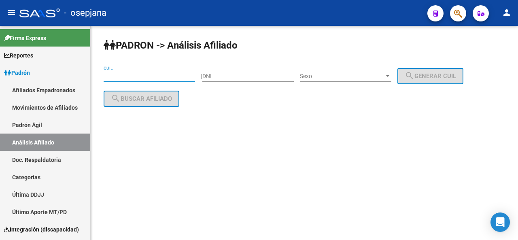
click at [114, 79] on input "CUIL" at bounding box center [149, 76] width 91 height 7
paste input "20-36920724-6"
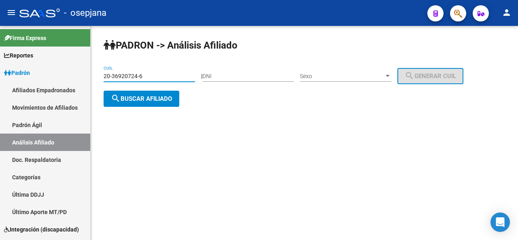
click at [123, 95] on span "search Buscar afiliado" at bounding box center [141, 98] width 61 height 7
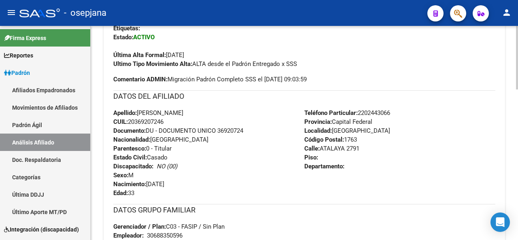
scroll to position [285, 0]
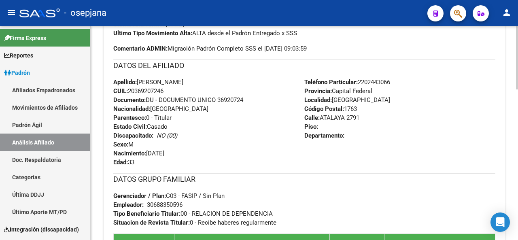
click at [512, 152] on div "PADRON -> Análisis Afiliado Cambiar Afiliado 20-36920724-6 CUIL DATOS PADRÓN ÁG…" at bounding box center [305, 103] width 429 height 724
drag, startPoint x: 512, startPoint y: 163, endPoint x: 511, endPoint y: 174, distance: 10.5
click at [511, 174] on div "PADRON -> Análisis Afiliado Cambiar Afiliado 20-36920724-6 CUIL DATOS PADRÓN ÁG…" at bounding box center [304, 103] width 427 height 724
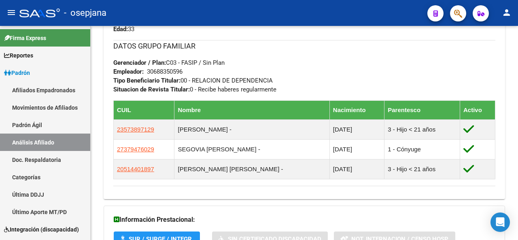
scroll to position [509, 0]
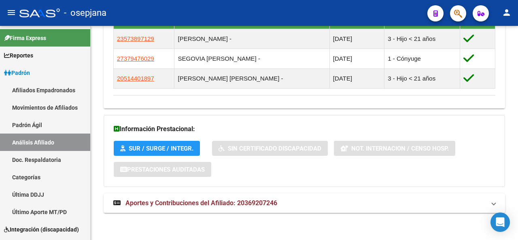
click at [417, 207] on mat-expansion-panel-header "Aportes y Contribuciones del Afiliado: 20369207246" at bounding box center [304, 202] width 401 height 19
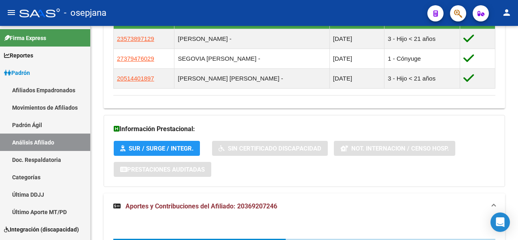
click at [516, 229] on div at bounding box center [517, 133] width 2 height 214
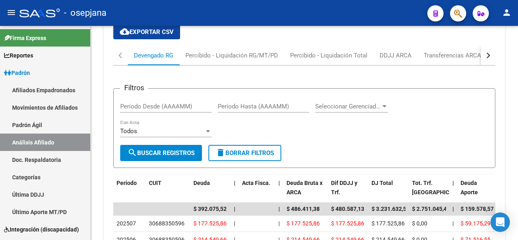
click at [517, 201] on div at bounding box center [517, 181] width 2 height 40
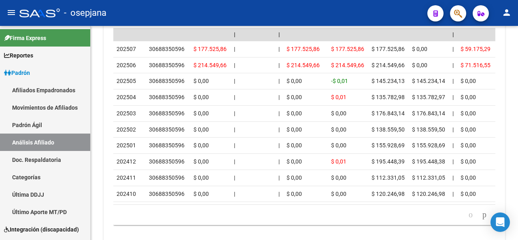
click at [517, 199] on div at bounding box center [517, 214] width 2 height 40
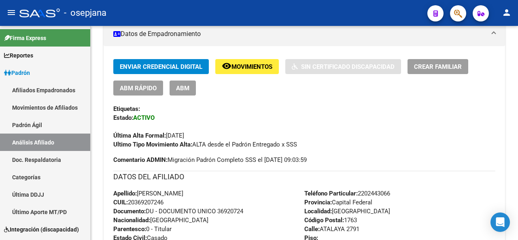
scroll to position [138, 0]
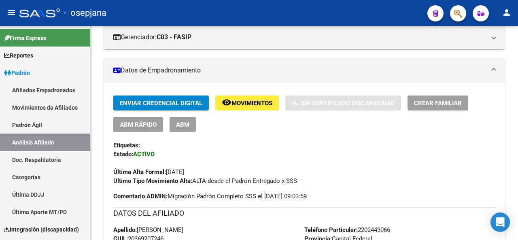
click at [517, 77] on div at bounding box center [517, 72] width 2 height 40
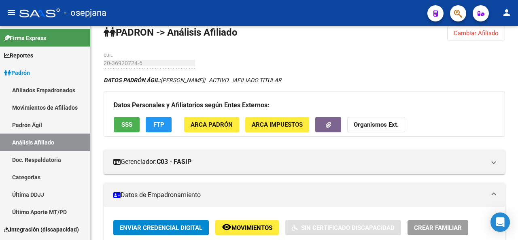
click at [517, 44] on div at bounding box center [517, 48] width 2 height 40
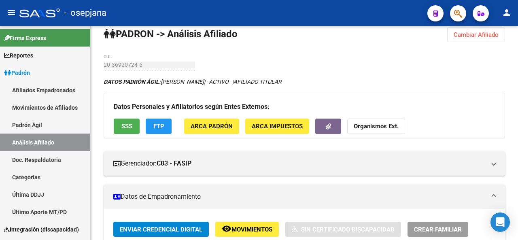
click at [126, 130] on button "SSS" at bounding box center [127, 126] width 26 height 15
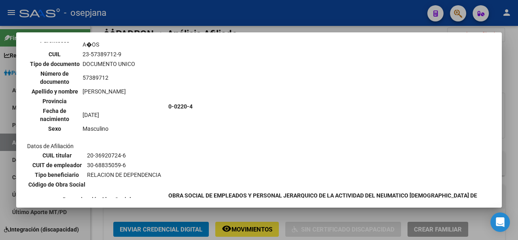
scroll to position [811, 0]
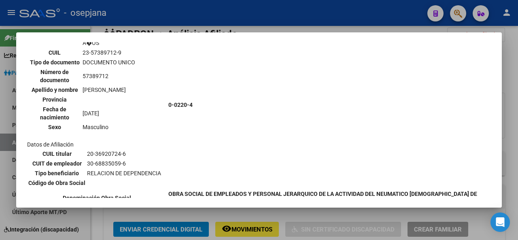
click at [517, 131] on div at bounding box center [259, 120] width 518 height 240
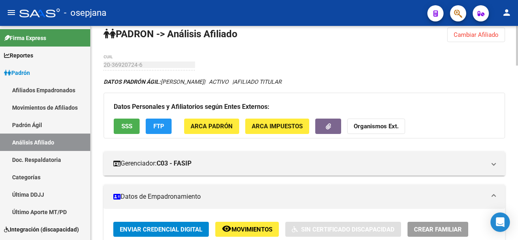
click at [249, 228] on span "Movimientos" at bounding box center [251, 229] width 41 height 7
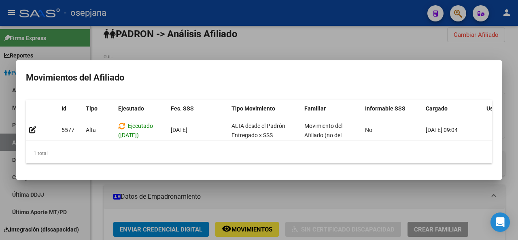
click at [317, 15] on div at bounding box center [259, 120] width 518 height 240
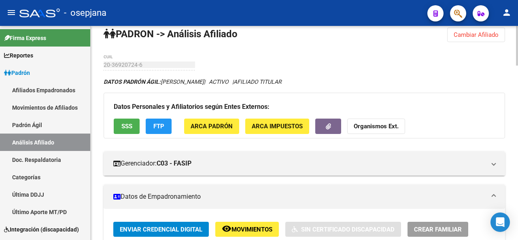
click at [483, 40] on button "Cambiar Afiliado" at bounding box center [476, 35] width 58 height 15
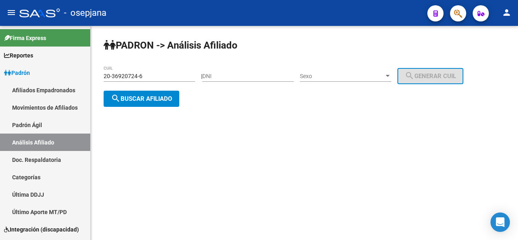
scroll to position [0, 0]
click at [178, 83] on div "20-36920724-6 CUIL" at bounding box center [149, 77] width 91 height 23
click at [176, 70] on div "20-36920724-6 CUIL" at bounding box center [149, 74] width 91 height 16
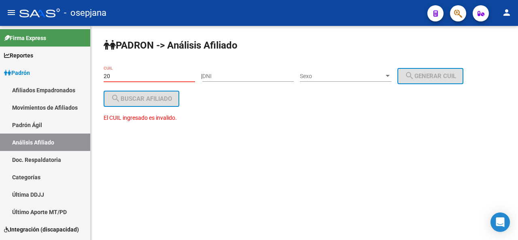
type input "2"
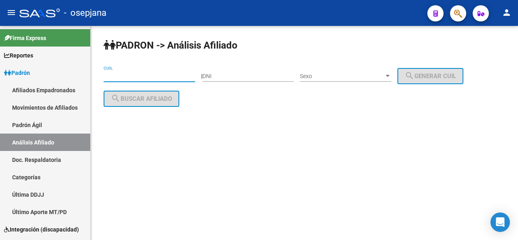
paste input "20-17780150-0"
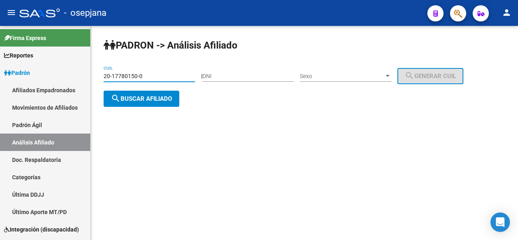
click at [150, 97] on span "search Buscar afiliado" at bounding box center [141, 98] width 61 height 7
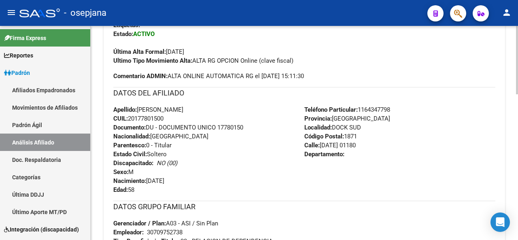
scroll to position [285, 0]
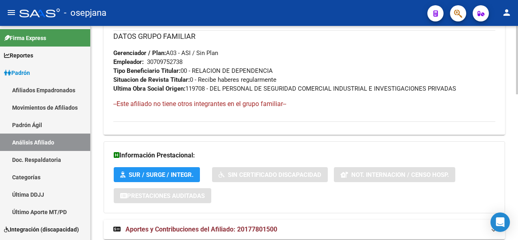
scroll to position [455, 0]
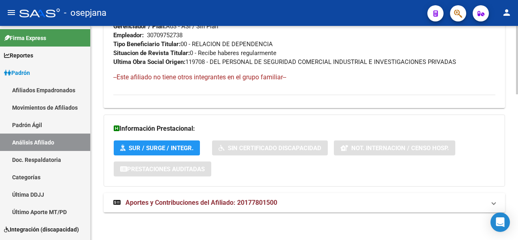
click at [517, 239] on html "menu - osepjana person Firma Express Reportes Padrón Traspasos x O.S. Traspasos…" at bounding box center [259, 120] width 518 height 240
click at [470, 203] on mat-panel-title "Aportes y Contribuciones del Afiliado: 20177801500" at bounding box center [299, 202] width 372 height 9
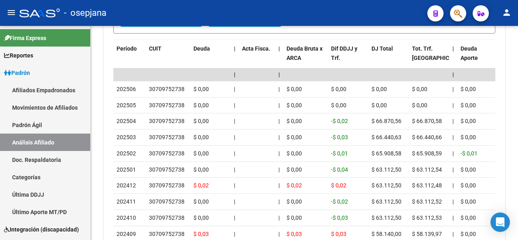
scroll to position [805, 0]
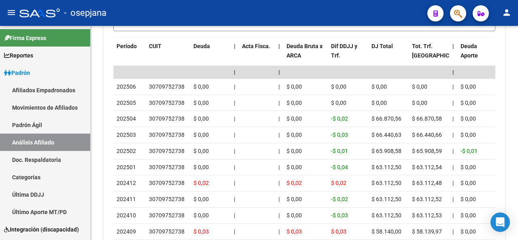
click at [512, 239] on html "menu - osepjana person Firma Express Reportes Padrón Traspasos x O.S. Traspasos…" at bounding box center [259, 120] width 518 height 240
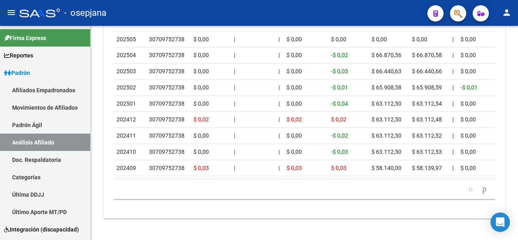
scroll to position [840, 0]
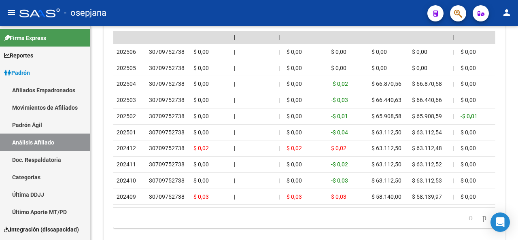
click at [517, 204] on div at bounding box center [517, 212] width 2 height 42
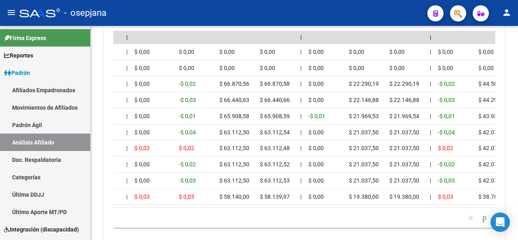
scroll to position [0, 0]
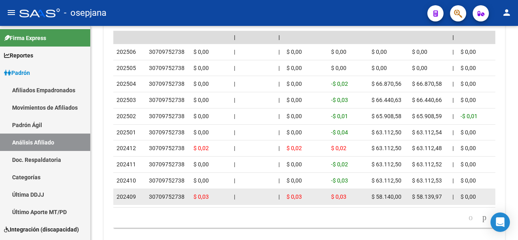
drag, startPoint x: 164, startPoint y: 203, endPoint x: 183, endPoint y: 205, distance: 18.6
click at [186, 205] on datatable-body-cell "30709752738" at bounding box center [168, 197] width 44 height 16
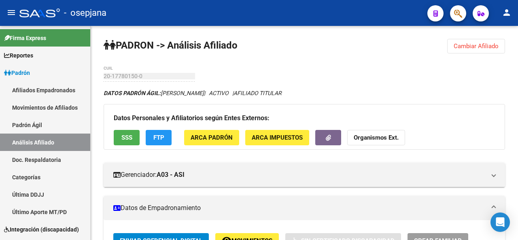
click at [517, 29] on div at bounding box center [517, 47] width 2 height 42
click at [120, 133] on button "SSS" at bounding box center [127, 137] width 26 height 15
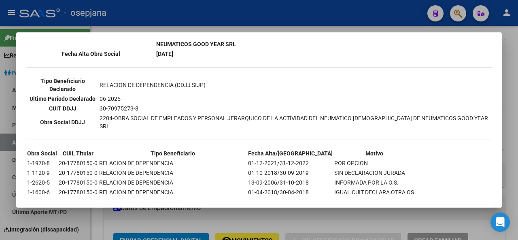
scroll to position [230, 0]
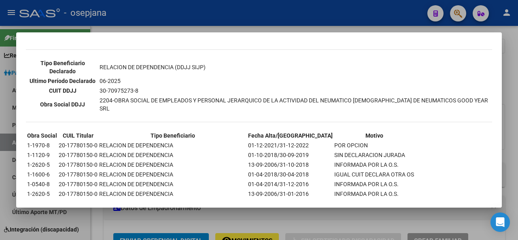
click at [310, 13] on div at bounding box center [259, 120] width 518 height 240
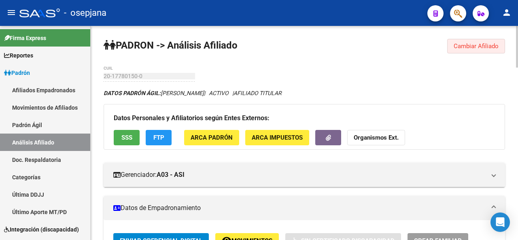
click at [460, 40] on button "Cambiar Afiliado" at bounding box center [476, 46] width 58 height 15
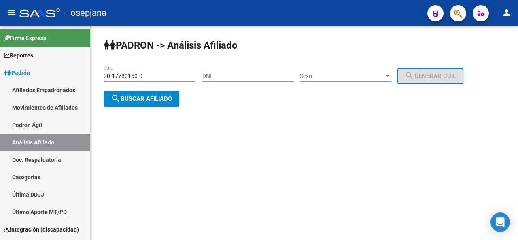
click at [160, 71] on div "20-17780150-0 CUIL" at bounding box center [149, 74] width 91 height 16
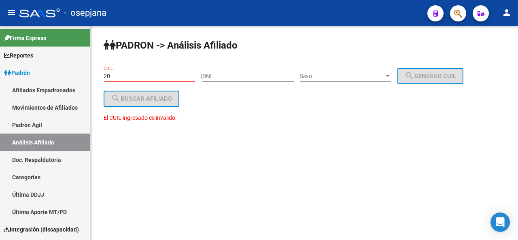
type input "2"
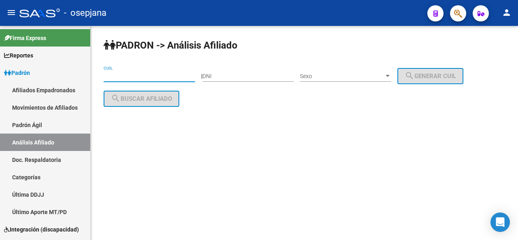
paste input "20-34102238-0"
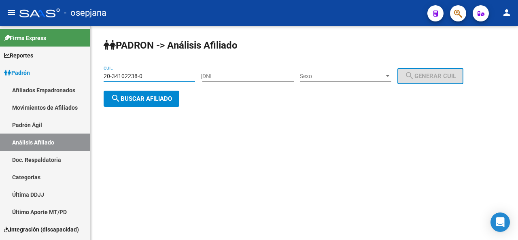
type input "20-34102238-0"
click at [155, 108] on div "PADRON -> Análisis Afiliado 20-34102238-0 CUIL | DNI Sexo Sexo search Generar C…" at bounding box center [304, 79] width 427 height 107
click at [157, 99] on span "search Buscar afiliado" at bounding box center [141, 98] width 61 height 7
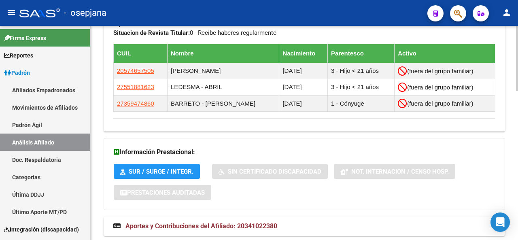
scroll to position [489, 0]
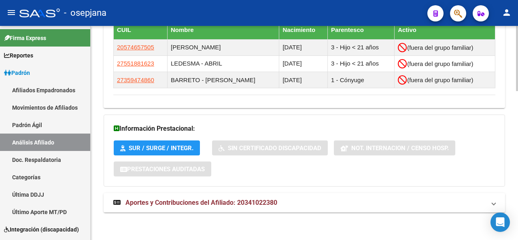
click at [517, 224] on div at bounding box center [517, 206] width 2 height 65
click at [476, 207] on mat-expansion-panel-header "Aportes y Contribuciones del Afiliado: 20341022380" at bounding box center [304, 202] width 401 height 19
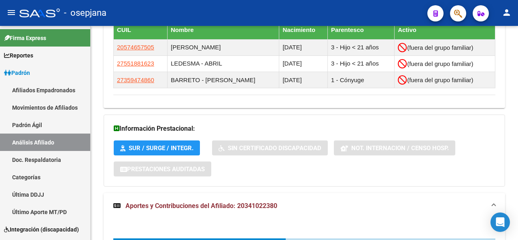
click at [517, 173] on div at bounding box center [517, 133] width 2 height 214
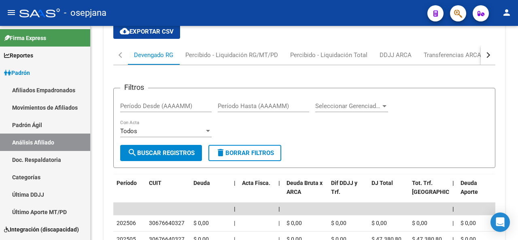
scroll to position [916, 0]
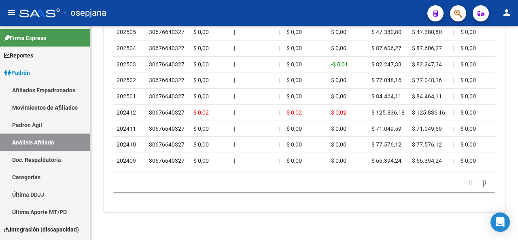
click at [517, 191] on div at bounding box center [517, 133] width 2 height 214
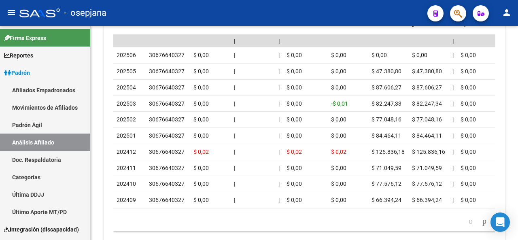
click at [517, 205] on div at bounding box center [517, 212] width 2 height 40
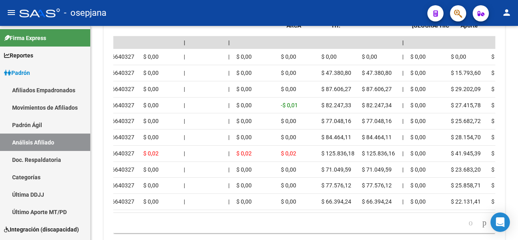
scroll to position [0, 0]
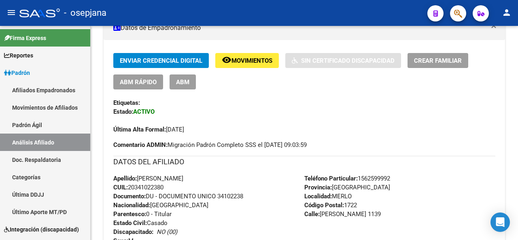
click at [517, 63] on div at bounding box center [517, 80] width 2 height 40
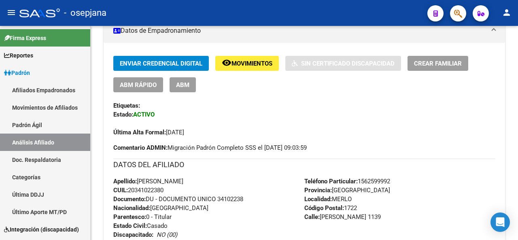
click at [517, 48] on div at bounding box center [517, 133] width 2 height 214
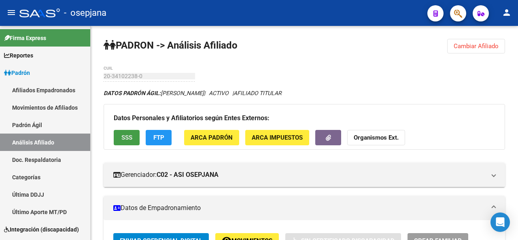
click at [136, 138] on button "SSS" at bounding box center [127, 137] width 26 height 15
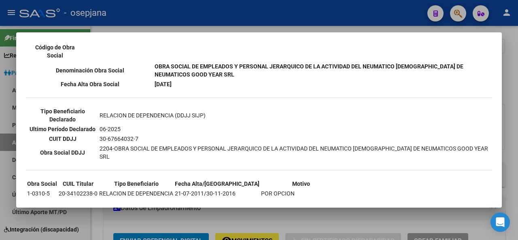
scroll to position [211, 0]
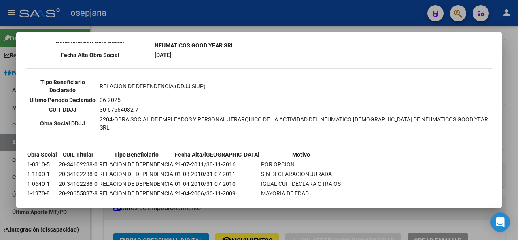
click at [517, 150] on div at bounding box center [259, 120] width 518 height 240
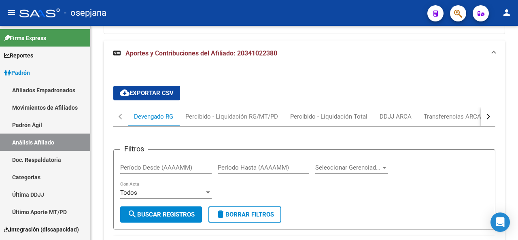
scroll to position [642, 0]
click at [517, 182] on div at bounding box center [517, 133] width 2 height 214
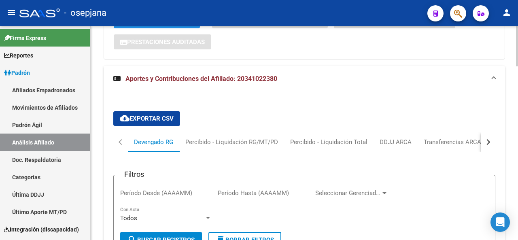
scroll to position [705, 0]
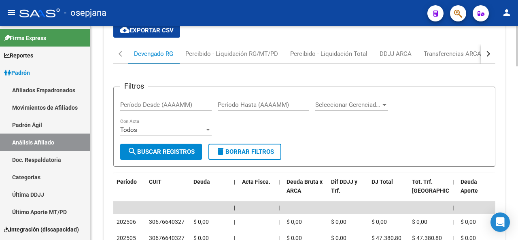
click at [489, 49] on button "button" at bounding box center [487, 53] width 15 height 19
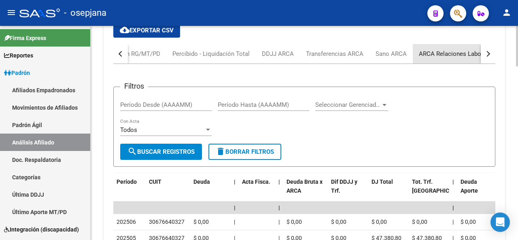
click at [460, 53] on div "ARCA Relaciones Laborales" at bounding box center [457, 53] width 76 height 9
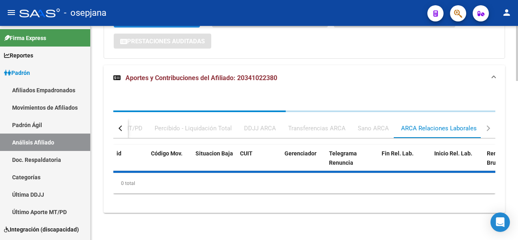
scroll to position [654, 0]
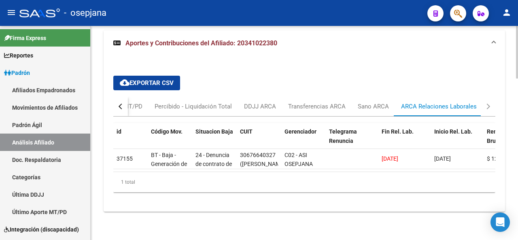
click at [517, 29] on div at bounding box center [517, 133] width 2 height 214
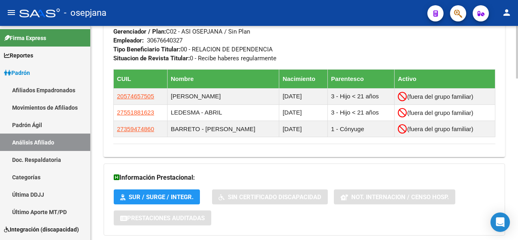
click at [517, 29] on div at bounding box center [517, 133] width 2 height 214
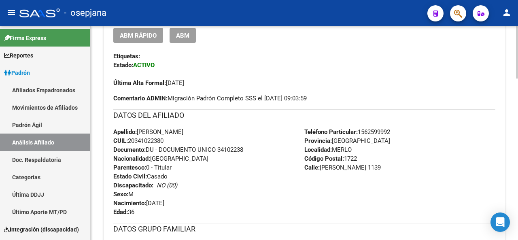
scroll to position [13, 0]
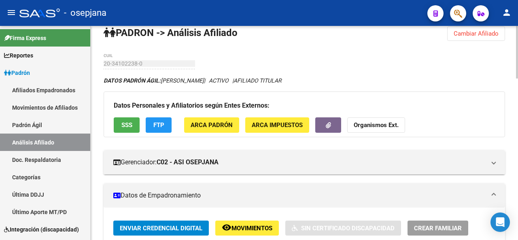
click at [517, 29] on div at bounding box center [517, 133] width 2 height 214
click at [499, 31] on button "Cambiar Afiliado" at bounding box center [476, 33] width 58 height 15
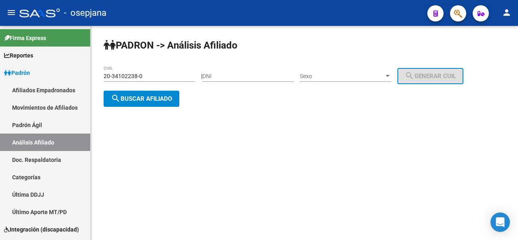
scroll to position [0, 0]
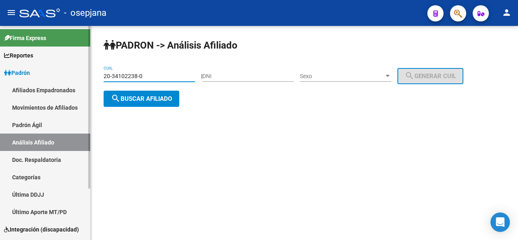
drag, startPoint x: 156, startPoint y: 77, endPoint x: 0, endPoint y: 63, distance: 156.4
click at [0, 63] on mat-sidenav-container "Firma Express Reportes Padrón Traspasos x O.S. Traspasos x Gerenciador Traspaso…" at bounding box center [259, 133] width 518 height 214
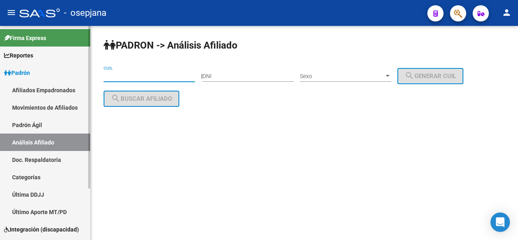
paste input "20-32912246-9"
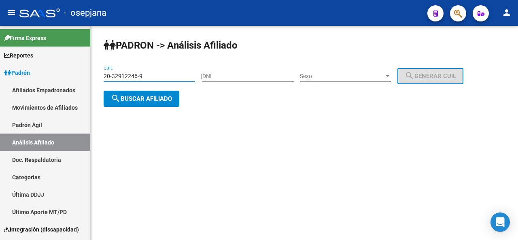
click at [141, 87] on div "20-32912246-9 CUIL" at bounding box center [149, 77] width 91 height 23
click at [140, 99] on span "search Buscar afiliado" at bounding box center [141, 98] width 61 height 7
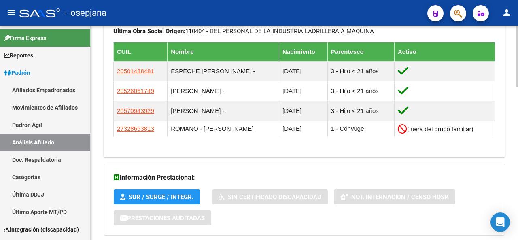
scroll to position [534, 0]
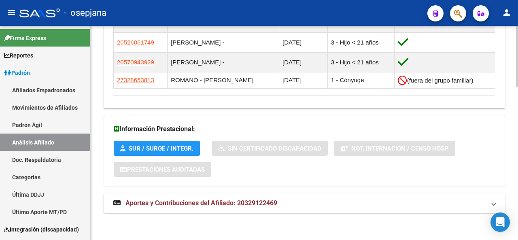
click at [516, 239] on html "menu - osepjana person Firma Express Reportes Padrón Traspasos x O.S. Traspasos…" at bounding box center [259, 120] width 518 height 240
click at [265, 211] on mat-expansion-panel-header "Aportes y Contribuciones del Afiliado: 20329122469" at bounding box center [304, 202] width 401 height 19
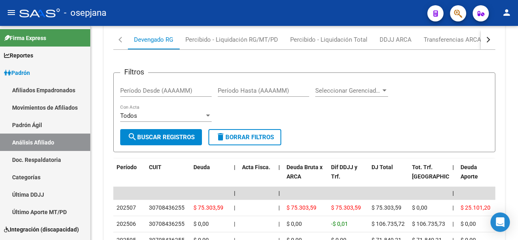
scroll to position [767, 0]
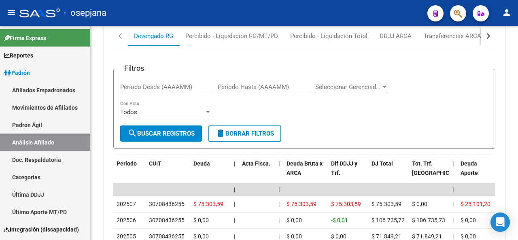
click at [517, 224] on div at bounding box center [517, 133] width 2 height 214
click at [485, 35] on div "button" at bounding box center [487, 36] width 6 height 6
click at [466, 40] on div "ARCA Relaciones Laborales" at bounding box center [457, 35] width 88 height 19
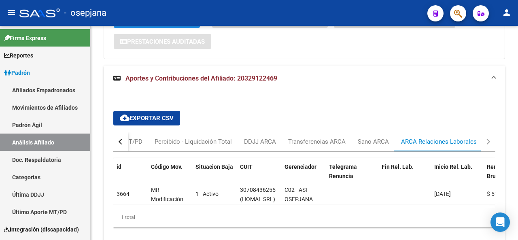
scroll to position [701, 0]
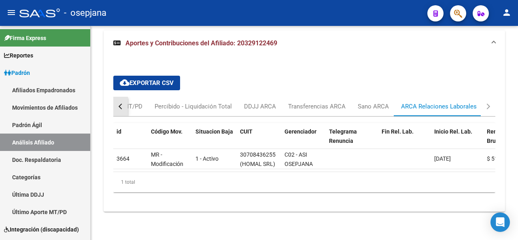
click at [122, 104] on div "button" at bounding box center [122, 107] width 6 height 6
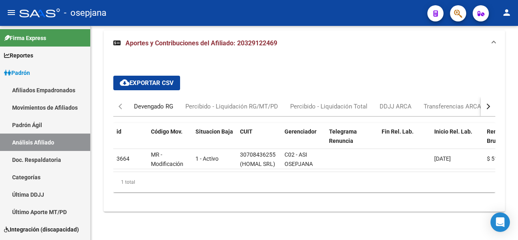
click at [152, 102] on div "Devengado RG" at bounding box center [153, 106] width 39 height 9
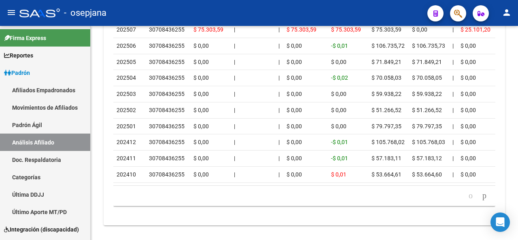
scroll to position [901, 0]
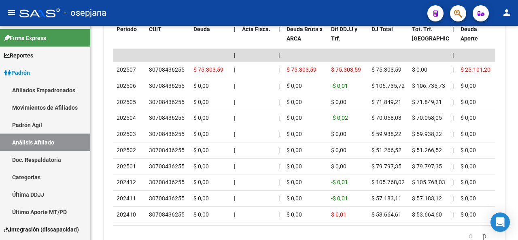
click at [517, 191] on div at bounding box center [517, 210] width 2 height 39
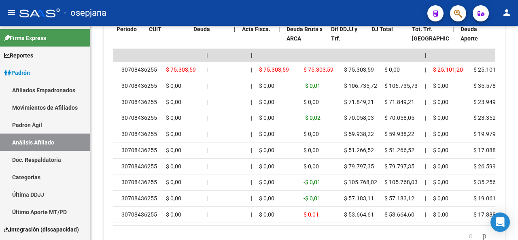
scroll to position [0, 0]
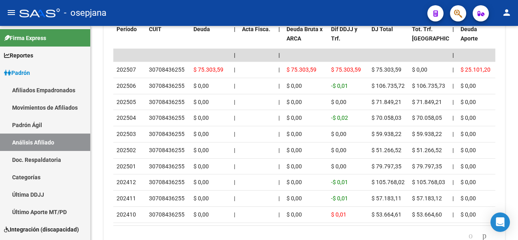
click at [517, 42] on div at bounding box center [517, 133] width 2 height 214
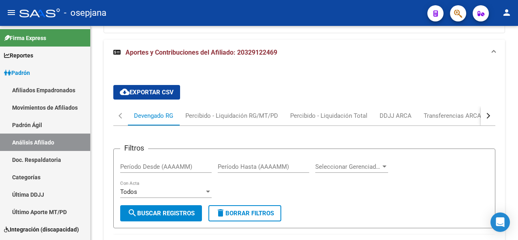
click at [517, 37] on div at bounding box center [517, 133] width 2 height 214
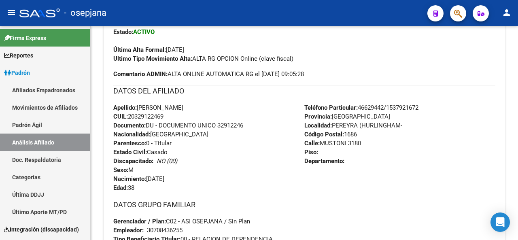
click at [517, 34] on div at bounding box center [517, 133] width 2 height 214
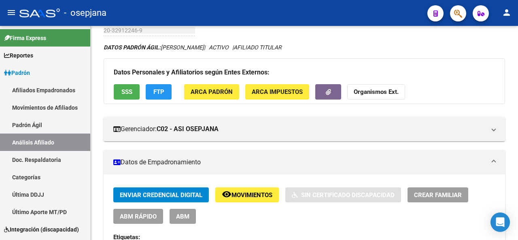
click at [517, 34] on div at bounding box center [517, 133] width 2 height 214
click at [517, 34] on div at bounding box center [517, 53] width 2 height 39
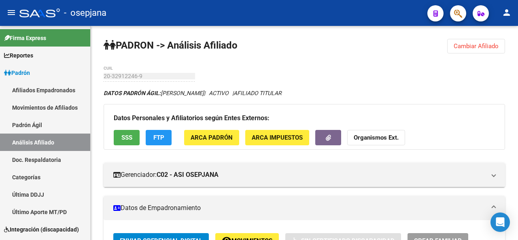
click at [517, 27] on div at bounding box center [517, 45] width 2 height 39
click at [485, 47] on span "Cambiar Afiliado" at bounding box center [475, 45] width 45 height 7
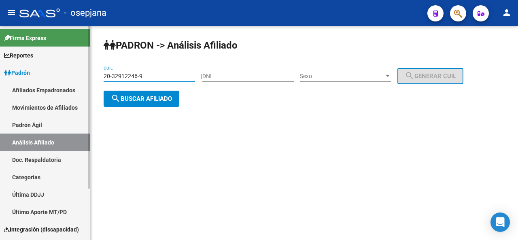
drag, startPoint x: 154, startPoint y: 76, endPoint x: 8, endPoint y: 78, distance: 145.2
click at [8, 78] on mat-sidenav-container "Firma Express Reportes Padrón Traspasos x O.S. Traspasos x Gerenciador Traspaso…" at bounding box center [259, 133] width 518 height 214
paste input "3-2828082"
type input "23-28280826-9"
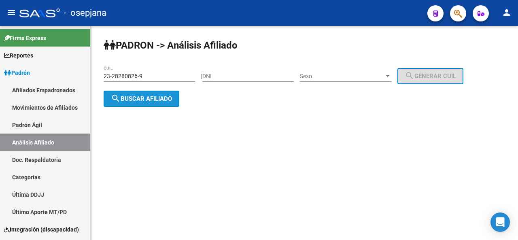
click at [179, 91] on button "search Buscar afiliado" at bounding box center [142, 99] width 76 height 16
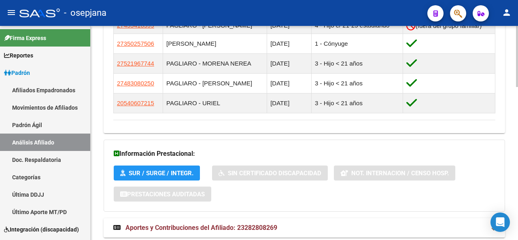
scroll to position [512, 0]
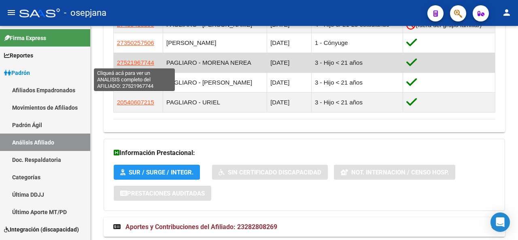
click at [140, 60] on span "27521967744" at bounding box center [135, 62] width 37 height 7
type textarea "27521967744"
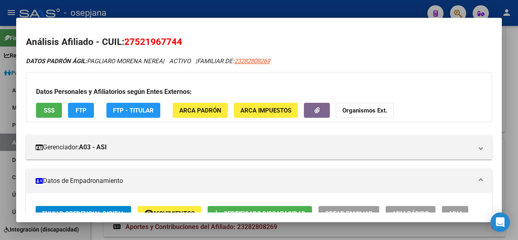
click at [48, 108] on span "SSS" at bounding box center [49, 110] width 11 height 7
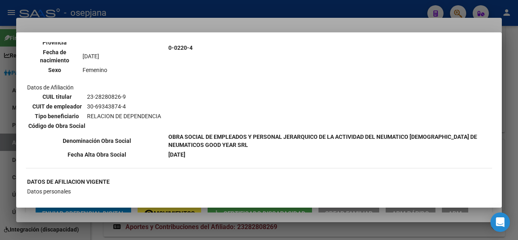
scroll to position [931, 0]
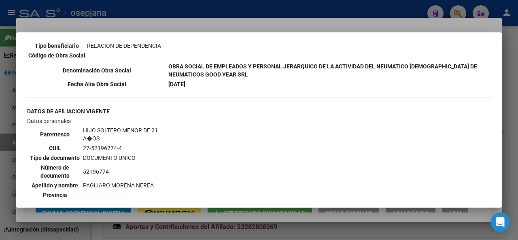
click at [517, 119] on div at bounding box center [259, 120] width 518 height 240
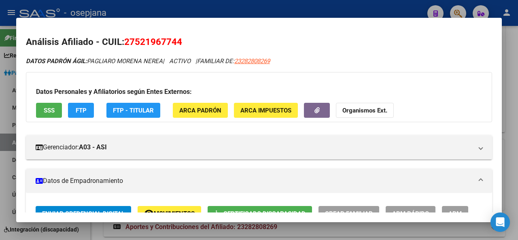
click at [517, 119] on div at bounding box center [259, 120] width 518 height 240
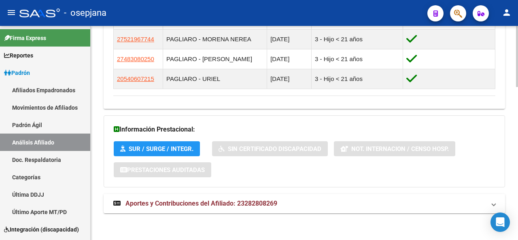
click at [413, 197] on mat-expansion-panel-header "Aportes y Contribuciones del Afiliado: 23282808269" at bounding box center [304, 203] width 401 height 19
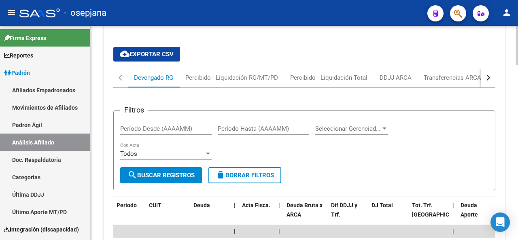
click at [516, 222] on div at bounding box center [517, 133] width 2 height 214
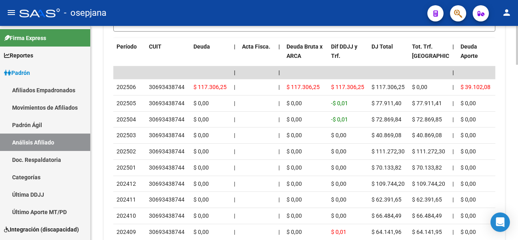
click at [517, 197] on div at bounding box center [517, 207] width 2 height 39
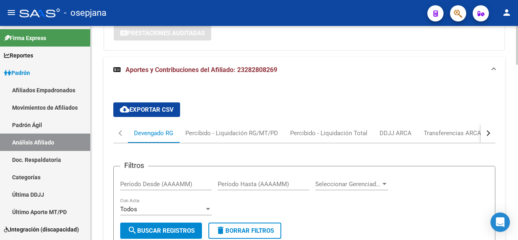
click at [517, 190] on div at bounding box center [517, 133] width 2 height 214
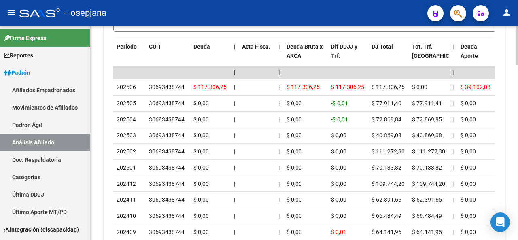
click at [516, 204] on div at bounding box center [517, 133] width 2 height 214
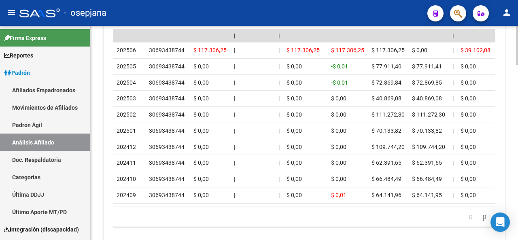
scroll to position [925, 0]
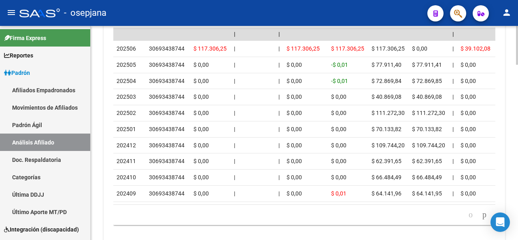
click at [517, 201] on div at bounding box center [517, 214] width 2 height 39
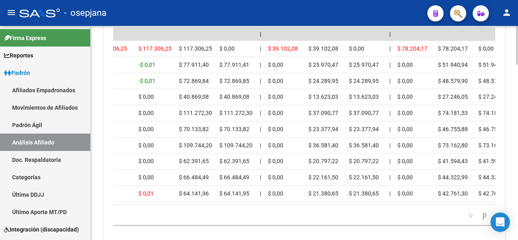
scroll to position [0, 0]
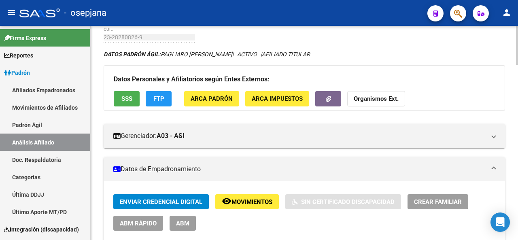
click at [517, 42] on div at bounding box center [517, 52] width 2 height 39
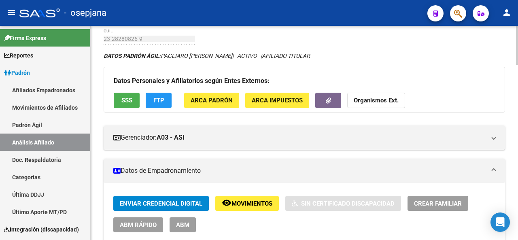
click at [135, 104] on button "SSS" at bounding box center [127, 100] width 26 height 15
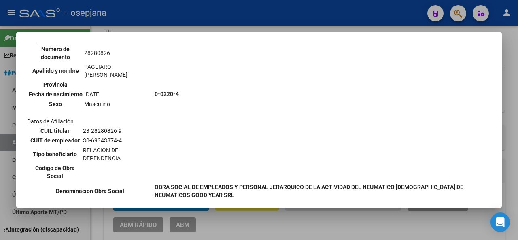
scroll to position [0, 0]
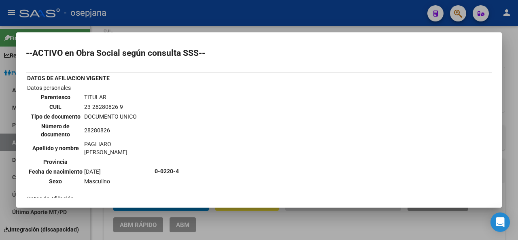
click at [517, 68] on div at bounding box center [259, 120] width 518 height 240
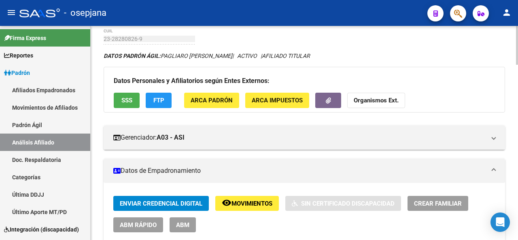
drag, startPoint x: 515, startPoint y: 51, endPoint x: 517, endPoint y: 71, distance: 20.3
click at [465, 57] on div "DATOS PADRÓN ÁGIL: PAGLIARO GABRIEL DAVID | ACTIVO | AFILIADO TITULAR" at bounding box center [304, 55] width 401 height 9
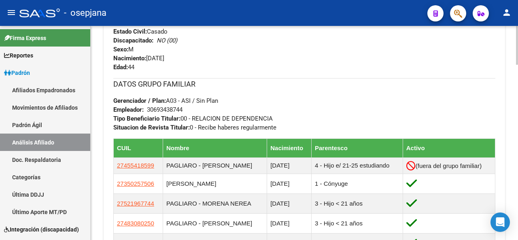
click at [517, 114] on div at bounding box center [517, 113] width 2 height 39
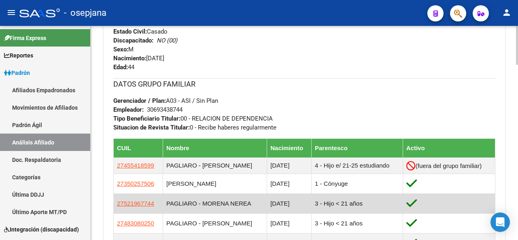
scroll to position [372, 0]
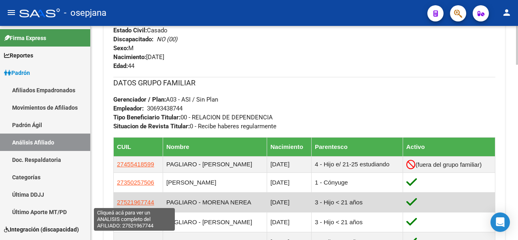
click at [125, 199] on span "27521967744" at bounding box center [135, 202] width 37 height 7
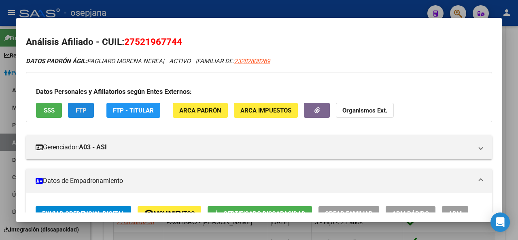
click at [78, 113] on span "FTP" at bounding box center [81, 110] width 11 height 7
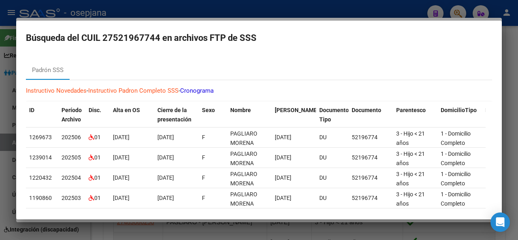
click at [517, 101] on div at bounding box center [259, 120] width 518 height 240
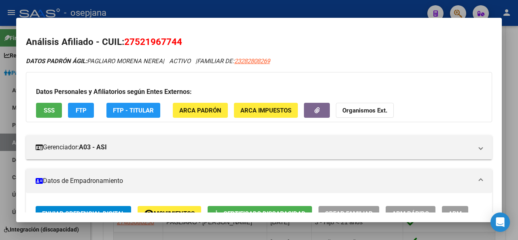
click at [319, 14] on div at bounding box center [259, 120] width 518 height 240
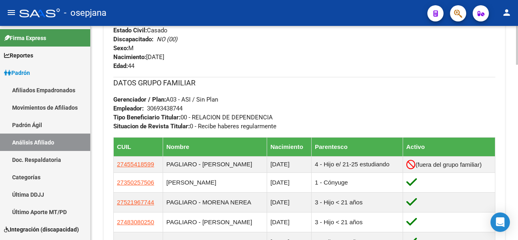
scroll to position [159, 0]
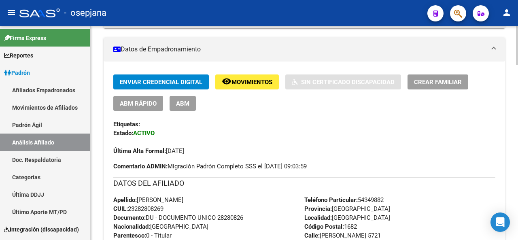
click at [517, 37] on div at bounding box center [517, 133] width 2 height 214
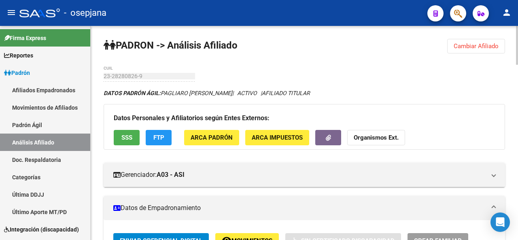
click at [517, 29] on div at bounding box center [517, 133] width 2 height 214
click at [476, 44] on span "Cambiar Afiliado" at bounding box center [475, 45] width 45 height 7
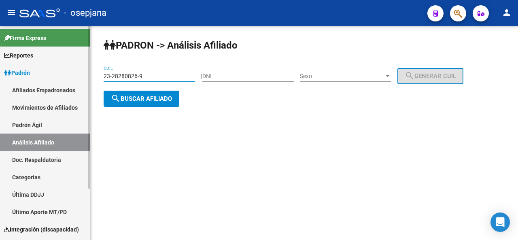
drag, startPoint x: 160, startPoint y: 75, endPoint x: 0, endPoint y: 77, distance: 160.2
click at [0, 77] on mat-sidenav-container "Firma Express Reportes Padrón Traspasos x O.S. Traspasos x Gerenciador Traspaso…" at bounding box center [259, 133] width 518 height 214
paste input "0-14448307-4"
type input "20-14448307-4"
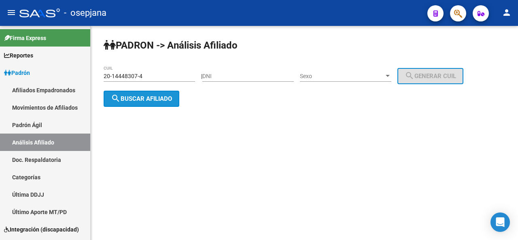
click at [133, 92] on button "search Buscar afiliado" at bounding box center [142, 99] width 76 height 16
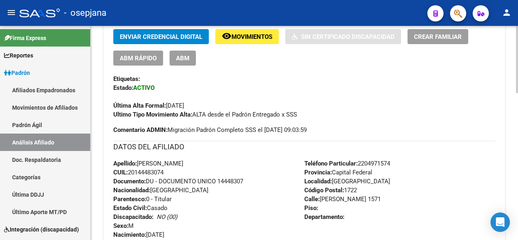
click at [514, 155] on div "PADRON -> Análisis Afiliado Cambiar Afiliado 20-14448307-4 CUIL DATOS PADRÓN ÁG…" at bounding box center [305, 162] width 429 height 681
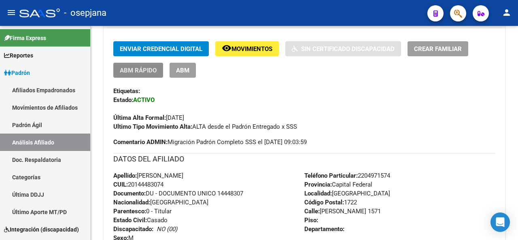
click at [121, 65] on button "ABM Rápido" at bounding box center [138, 70] width 50 height 15
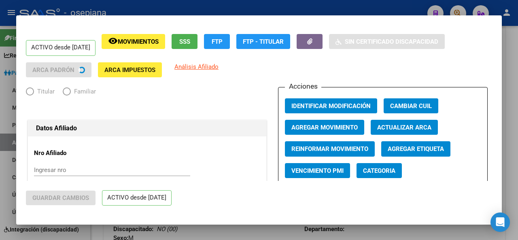
radio input "true"
type input "20-07769598-3"
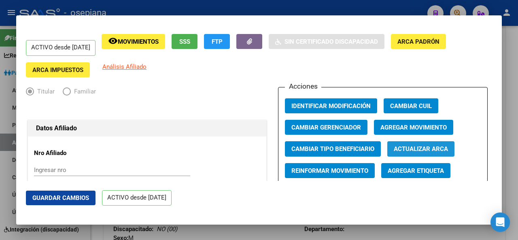
click at [410, 147] on span "Actualizar ARCA" at bounding box center [421, 149] width 54 height 7
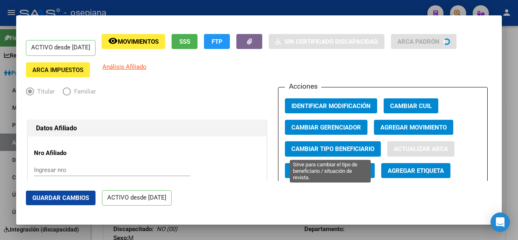
type input "BRAVO MIGUEL CIPRIANO"
type input "MERLO"
type input "MALAVER"
type input "1571"
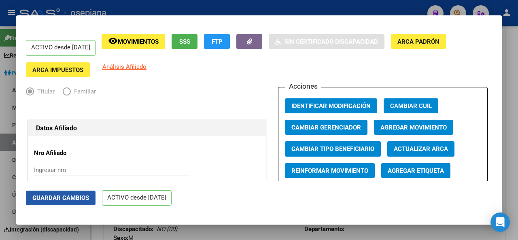
click at [53, 196] on span "Guardar Cambios" at bounding box center [60, 197] width 57 height 7
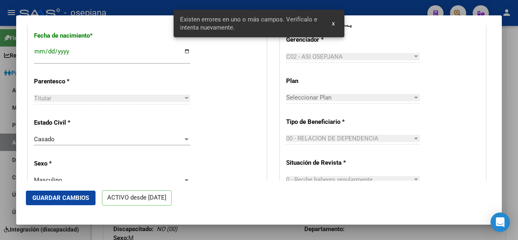
scroll to position [303, 0]
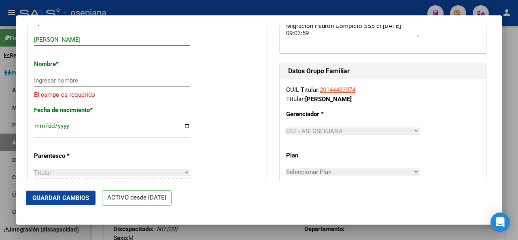
drag, startPoint x: 54, startPoint y: 38, endPoint x: 166, endPoint y: 47, distance: 111.9
click at [166, 47] on div "BRAVO MIGUEL CIPRIANO Ingresar apellido" at bounding box center [112, 44] width 156 height 20
drag, startPoint x: 78, startPoint y: 35, endPoint x: 59, endPoint y: 38, distance: 19.7
click at [59, 38] on input "BRAVO MIGUEL CIPRIANO" at bounding box center [112, 39] width 156 height 7
drag, startPoint x: 55, startPoint y: 38, endPoint x: 140, endPoint y: 42, distance: 85.4
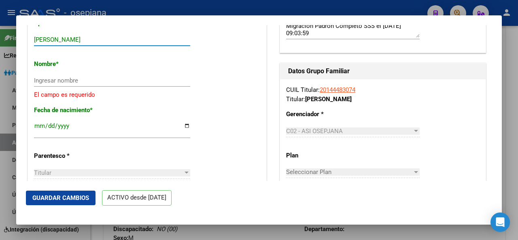
click at [181, 41] on input "BRAVO MIGUEL CIPRIANO" at bounding box center [112, 39] width 156 height 7
type input "BRAVO"
click at [76, 72] on div "Nombre * Ingresar nombre El campo es requerido" at bounding box center [147, 76] width 226 height 46
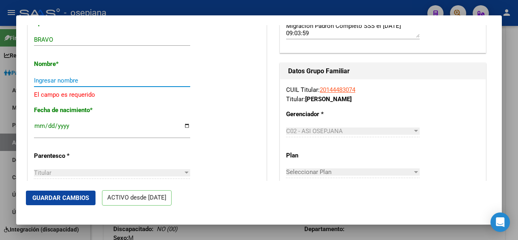
click at [78, 81] on input "Ingresar nombre" at bounding box center [112, 80] width 156 height 7
paste input "MIGUEL CIPRIANO"
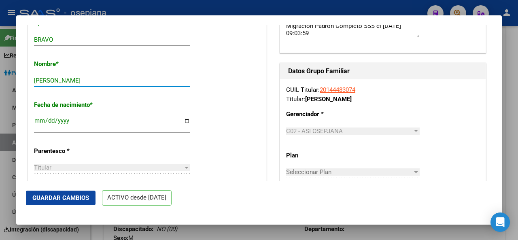
type input "MIGUEL CIPRIANO"
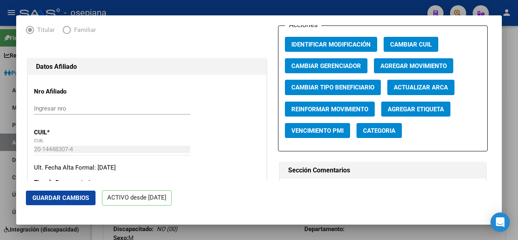
scroll to position [36, 0]
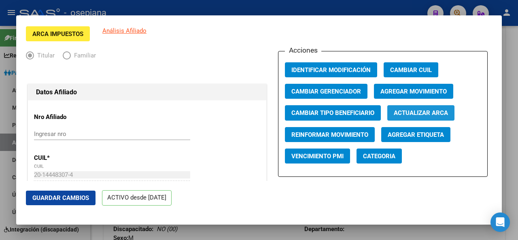
click at [426, 113] on span "Actualizar ARCA" at bounding box center [421, 113] width 54 height 7
type input "BRAVO MIGUEL CIPRIANO"
type input "MERLO"
click at [66, 198] on span "Guardar Cambios" at bounding box center [60, 197] width 57 height 7
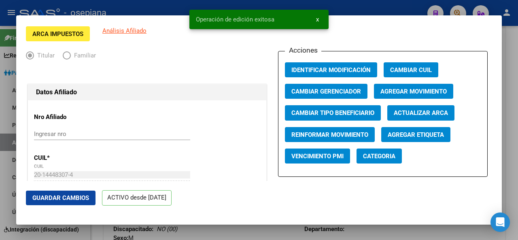
click at [512, 126] on div at bounding box center [259, 120] width 518 height 240
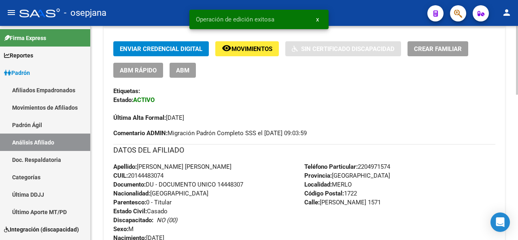
click at [517, 89] on div at bounding box center [517, 121] width 2 height 69
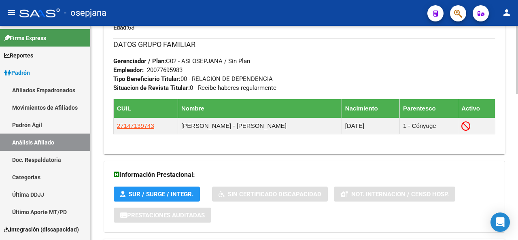
scroll to position [457, 0]
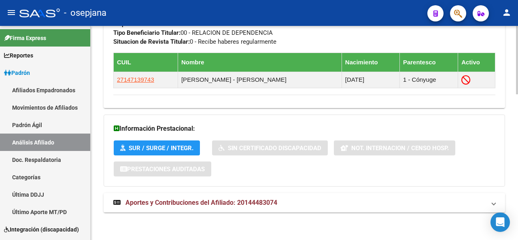
click at [516, 230] on div at bounding box center [517, 205] width 2 height 68
click at [476, 205] on mat-panel-title "Aportes y Contribuciones del Afiliado: 20144483074" at bounding box center [299, 202] width 372 height 9
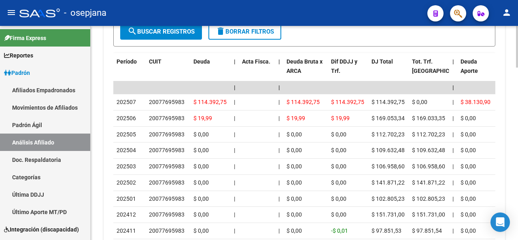
scroll to position [813, 0]
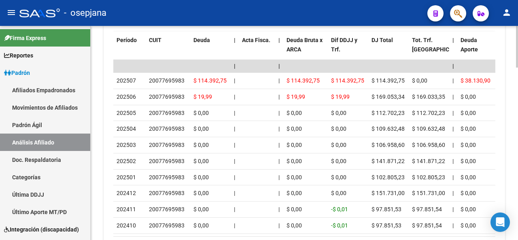
click at [511, 239] on html "menu - osepjana person Firma Express Reportes Padrón Traspasos x O.S. Traspasos…" at bounding box center [259, 120] width 518 height 240
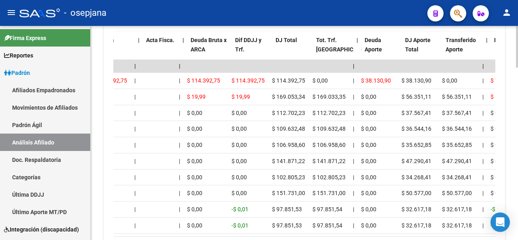
scroll to position [0, 95]
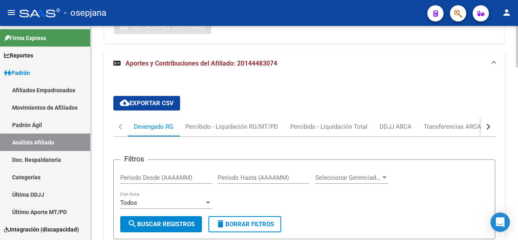
click at [517, 41] on div at bounding box center [517, 133] width 2 height 214
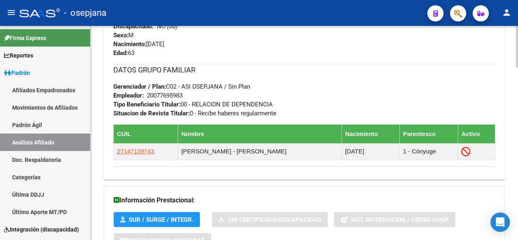
click at [517, 41] on div at bounding box center [517, 133] width 2 height 214
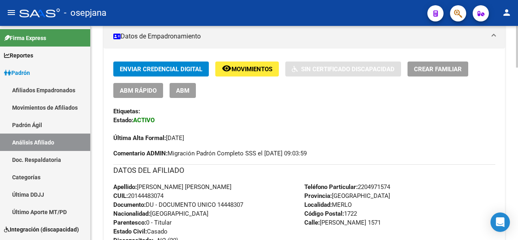
click at [517, 41] on div at bounding box center [517, 133] width 2 height 214
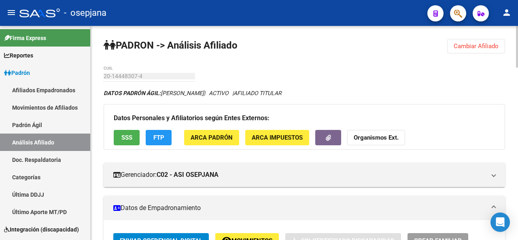
click at [517, 41] on div at bounding box center [517, 47] width 2 height 42
click at [127, 137] on span "SSS" at bounding box center [126, 137] width 11 height 7
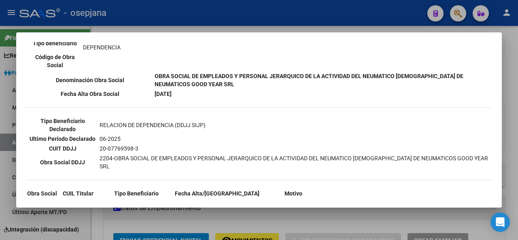
scroll to position [189, 0]
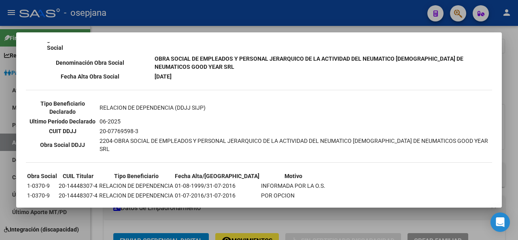
click at [517, 132] on div at bounding box center [259, 120] width 518 height 240
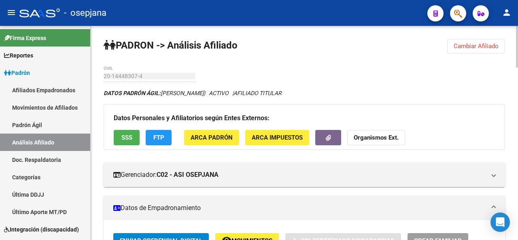
click at [160, 131] on button "FTP" at bounding box center [159, 137] width 26 height 15
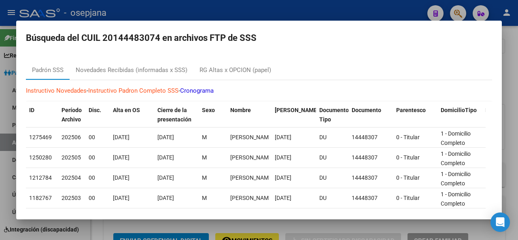
click at [517, 137] on div at bounding box center [259, 120] width 518 height 240
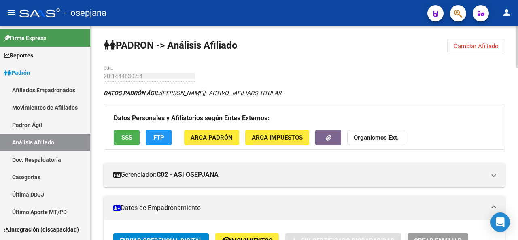
click at [517, 58] on div at bounding box center [517, 47] width 2 height 42
click at [482, 41] on button "Cambiar Afiliado" at bounding box center [476, 46] width 58 height 15
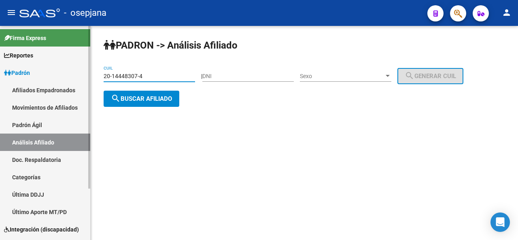
drag, startPoint x: 163, startPoint y: 76, endPoint x: 0, endPoint y: 76, distance: 163.0
click at [0, 76] on mat-sidenav-container "Firma Express Reportes Padrón Traspasos x O.S. Traspasos x Gerenciador Traspaso…" at bounding box center [259, 133] width 518 height 214
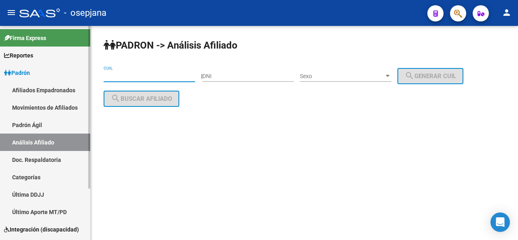
paste input "20-30105437-9"
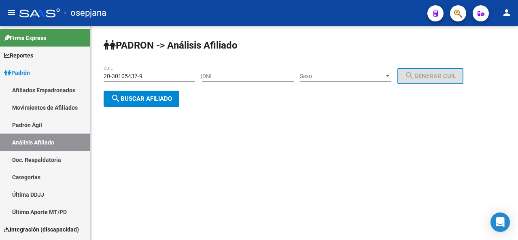
click at [147, 89] on div "PADRON -> Análisis Afiliado 20-30105437-9 CUIL | DNI Sexo Sexo search Generar C…" at bounding box center [304, 79] width 427 height 107
click at [137, 98] on span "search Buscar afiliado" at bounding box center [141, 98] width 61 height 7
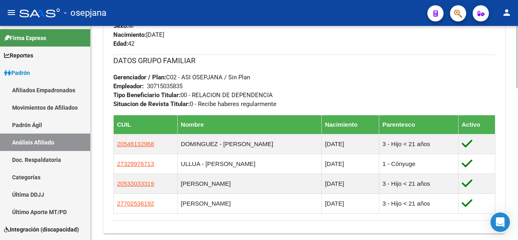
scroll to position [396, 0]
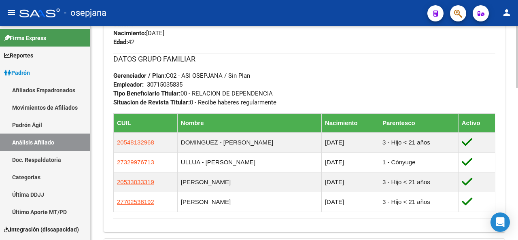
click at [517, 169] on div at bounding box center [517, 172] width 2 height 62
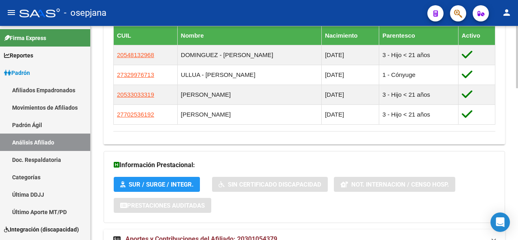
scroll to position [519, 0]
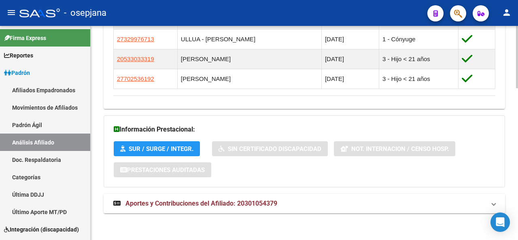
click at [517, 231] on div at bounding box center [517, 208] width 2 height 62
click at [479, 207] on mat-expansion-panel-header "Aportes y Contribuciones del Afiliado: 20301054379" at bounding box center [304, 203] width 401 height 19
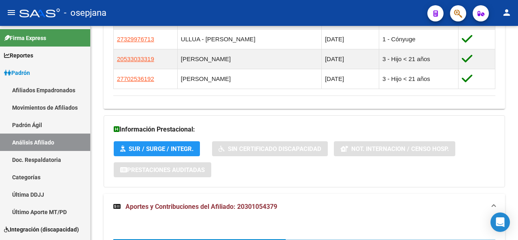
click at [497, 205] on mat-expansion-panel-header "Aportes y Contribuciones del Afiliado: 20301054379" at bounding box center [304, 207] width 401 height 26
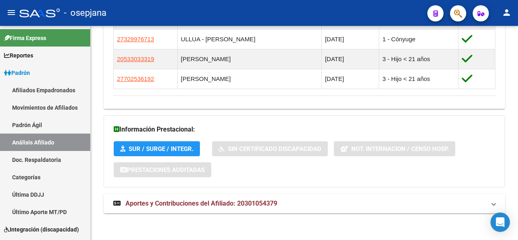
click at [483, 202] on mat-panel-title "Aportes y Contribuciones del Afiliado: 20301054379" at bounding box center [299, 203] width 372 height 9
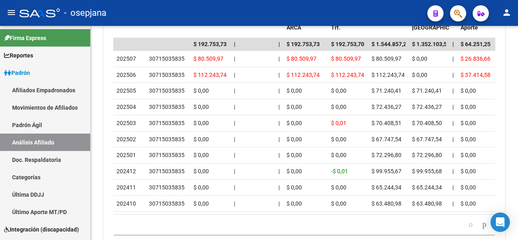
scroll to position [899, 0]
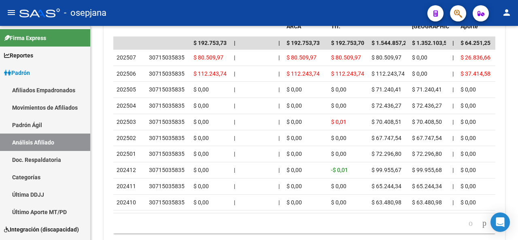
click at [517, 239] on html "menu - osepjana person Firma Express Reportes Padrón Traspasos x O.S. Traspasos…" at bounding box center [259, 120] width 518 height 240
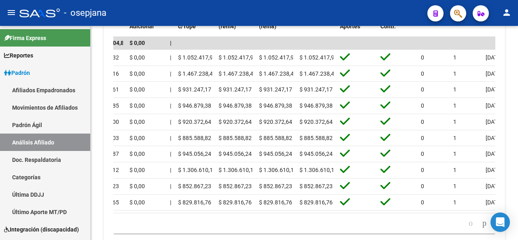
scroll to position [0, 1238]
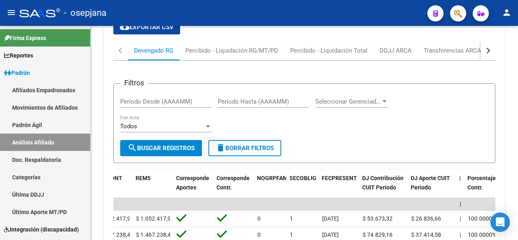
click at [517, 172] on div at bounding box center [517, 183] width 2 height 40
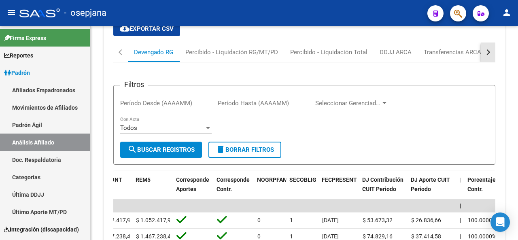
click at [489, 45] on button "button" at bounding box center [487, 51] width 15 height 19
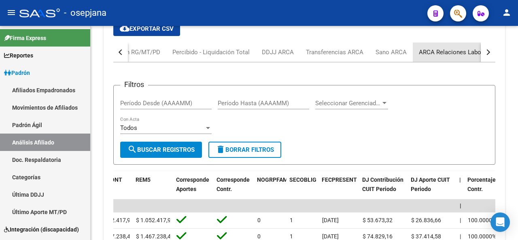
click at [479, 50] on div "ARCA Relaciones Laborales" at bounding box center [457, 52] width 76 height 9
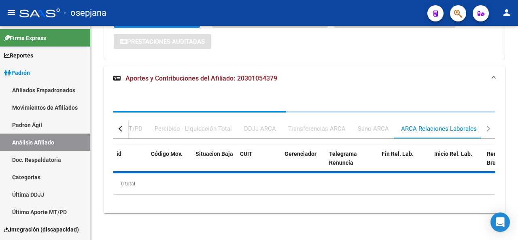
scroll to position [685, 0]
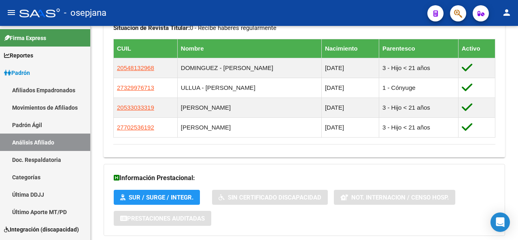
click at [517, 34] on div at bounding box center [517, 133] width 2 height 214
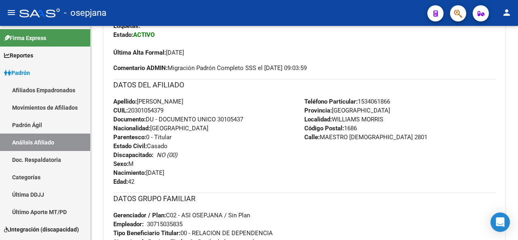
click at [517, 34] on div at bounding box center [517, 133] width 2 height 214
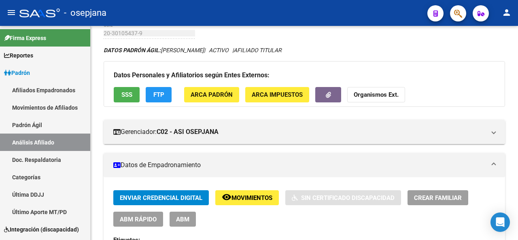
scroll to position [0, 0]
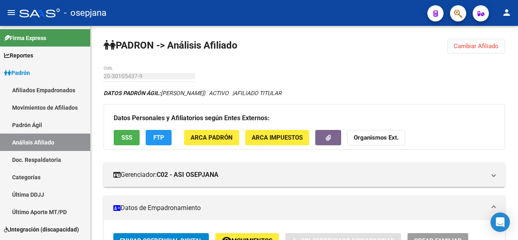
click at [517, 34] on div at bounding box center [517, 133] width 2 height 214
click at [479, 44] on span "Cambiar Afiliado" at bounding box center [475, 45] width 45 height 7
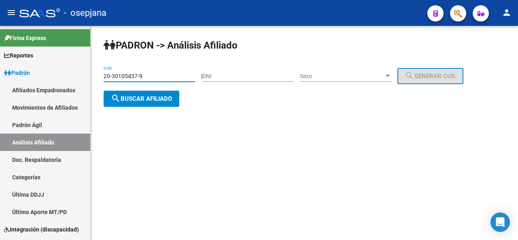
drag, startPoint x: 150, startPoint y: 74, endPoint x: 102, endPoint y: 75, distance: 48.1
click at [102, 75] on div "PADRON -> Análisis Afiliado 20-30105437-9 CUIL | DNI Sexo Sexo search Generar C…" at bounding box center [304, 79] width 427 height 107
paste input "1348974-5"
type input "20-31348974-5"
click at [131, 98] on span "search Buscar afiliado" at bounding box center [141, 98] width 61 height 7
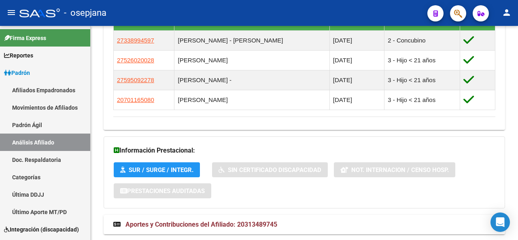
scroll to position [519, 0]
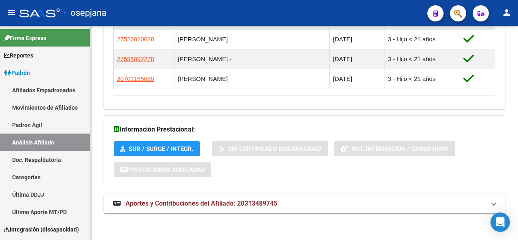
click at [260, 197] on mat-expansion-panel-header "Aportes y Contribuciones del Afiliado: 20313489745" at bounding box center [304, 203] width 401 height 19
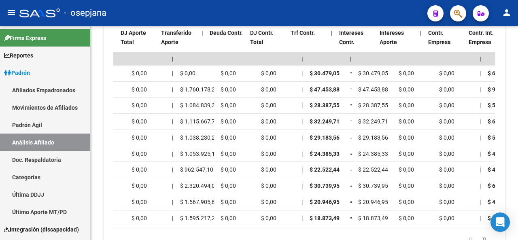
scroll to position [0, 380]
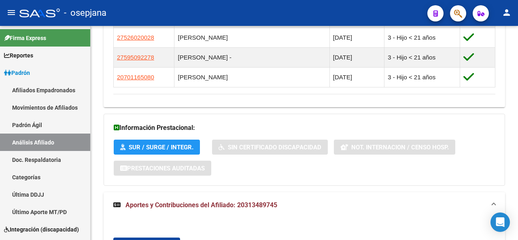
click at [517, 143] on div at bounding box center [517, 143] width 2 height 40
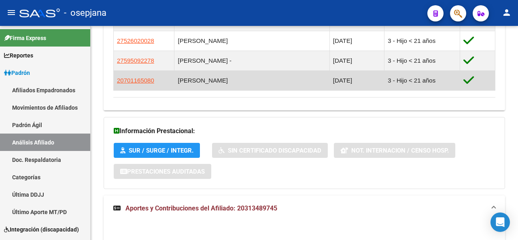
click at [136, 82] on span "20701165080" at bounding box center [135, 80] width 37 height 7
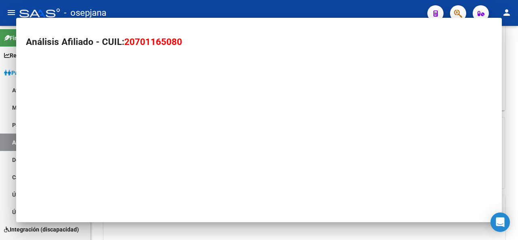
type textarea "20701165080"
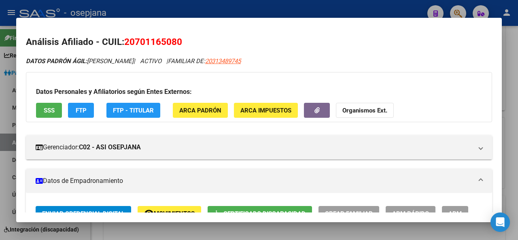
click at [50, 106] on span "SSS" at bounding box center [49, 109] width 11 height 7
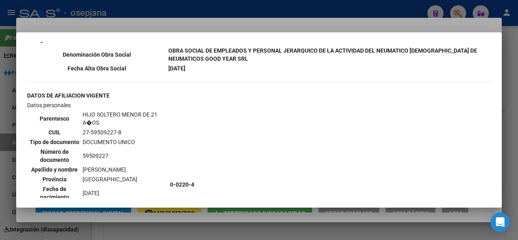
scroll to position [1012, 0]
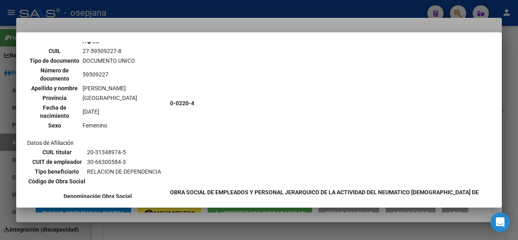
click at [510, 170] on div at bounding box center [259, 120] width 518 height 240
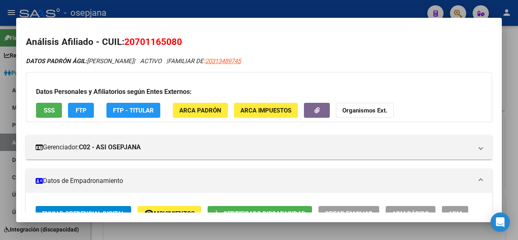
click at [260, 6] on div at bounding box center [259, 120] width 518 height 240
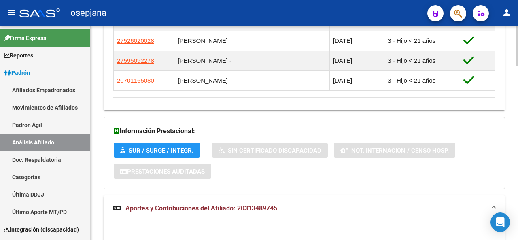
scroll to position [304, 0]
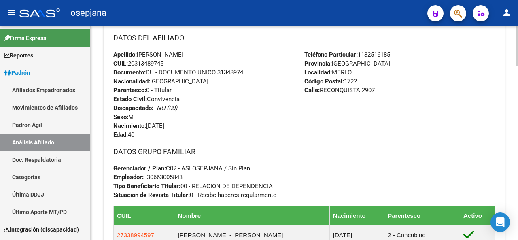
click at [517, 146] on div at bounding box center [517, 133] width 2 height 214
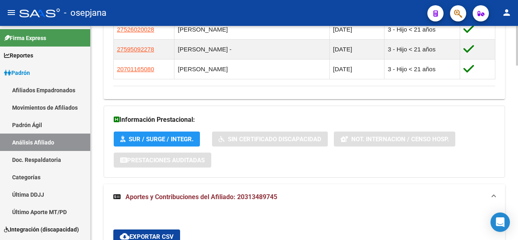
scroll to position [595, 0]
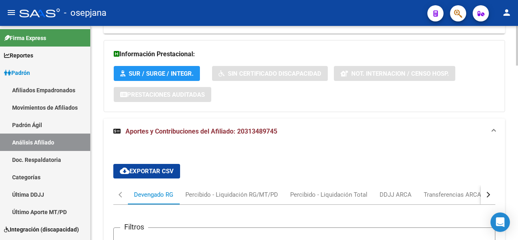
click at [517, 156] on div at bounding box center [517, 156] width 2 height 40
drag, startPoint x: 517, startPoint y: 13, endPoint x: 517, endPoint y: 40, distance: 27.1
click at [517, 14] on mat-toolbar "menu - osepjana person" at bounding box center [259, 13] width 518 height 26
click at [517, 56] on div at bounding box center [517, 133] width 2 height 214
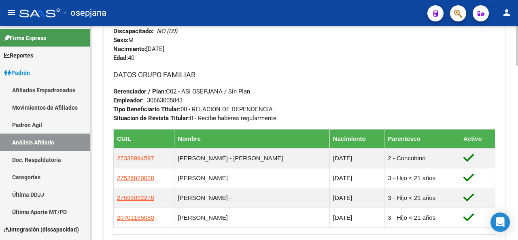
click at [517, 56] on div at bounding box center [517, 133] width 2 height 214
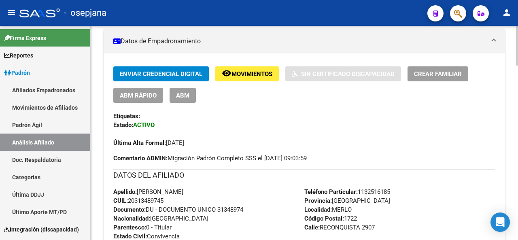
click at [517, 57] on div at bounding box center [517, 77] width 2 height 40
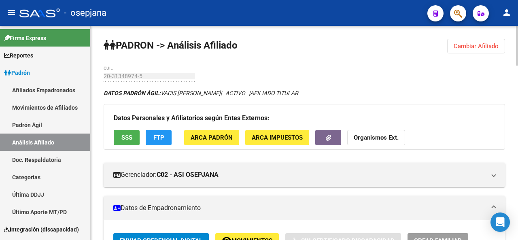
click at [517, 54] on div at bounding box center [517, 133] width 2 height 214
click at [480, 50] on button "Cambiar Afiliado" at bounding box center [476, 46] width 58 height 15
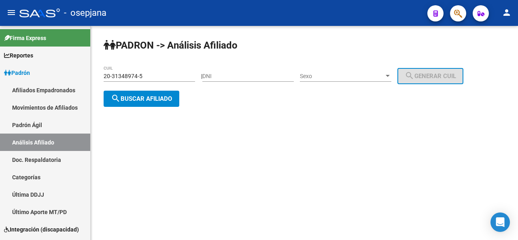
drag, startPoint x: 167, startPoint y: 84, endPoint x: 119, endPoint y: 80, distance: 48.7
click at [119, 80] on div "20-31348974-5 CUIL" at bounding box center [149, 77] width 91 height 23
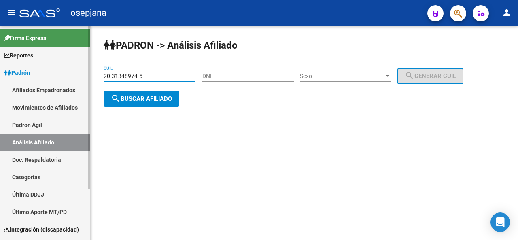
drag, startPoint x: 148, startPoint y: 77, endPoint x: 0, endPoint y: 70, distance: 148.2
click at [0, 70] on mat-sidenav-container "Firma Express Reportes Padrón Traspasos x O.S. Traspasos x Gerenciador Traspaso…" at bounding box center [259, 133] width 518 height 214
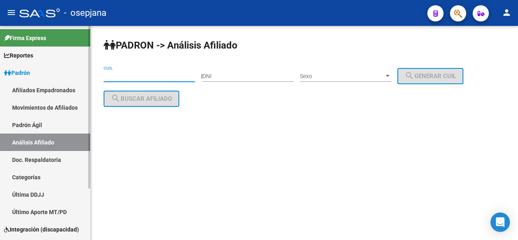
paste input "20-13943159-7"
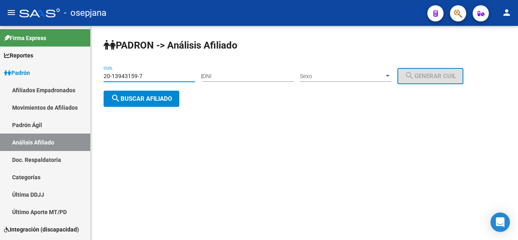
type input "20-13943159-7"
click at [142, 97] on span "search Buscar afiliado" at bounding box center [141, 98] width 61 height 7
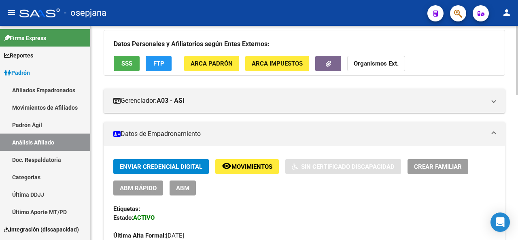
scroll to position [5, 0]
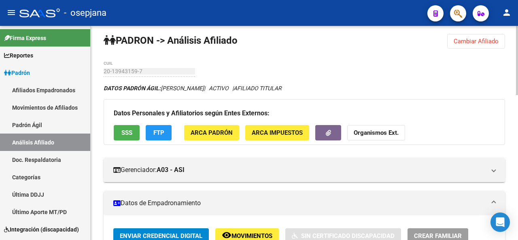
click at [517, 44] on div at bounding box center [517, 62] width 2 height 69
click at [126, 127] on button "SSS" at bounding box center [127, 132] width 26 height 15
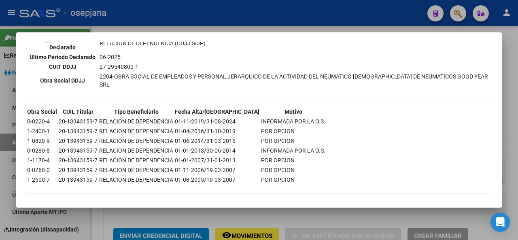
scroll to position [256, 0]
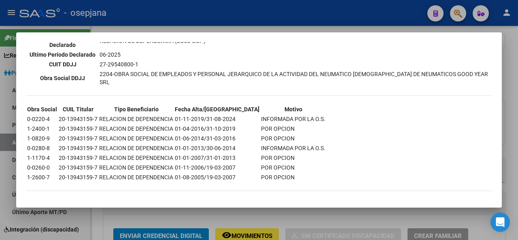
click at [517, 106] on div at bounding box center [259, 120] width 518 height 240
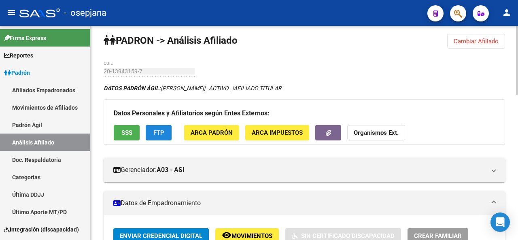
click at [154, 131] on span "FTP" at bounding box center [158, 132] width 11 height 7
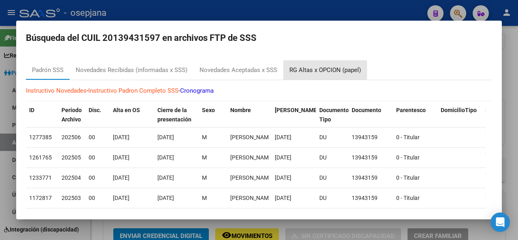
click at [310, 64] on div "RG Altas x OPCION (papel)" at bounding box center [325, 69] width 84 height 19
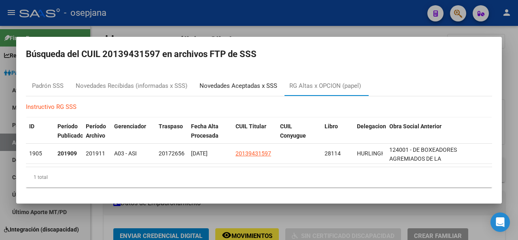
click at [241, 83] on div "Novedades Aceptadas x SSS" at bounding box center [238, 85] width 78 height 9
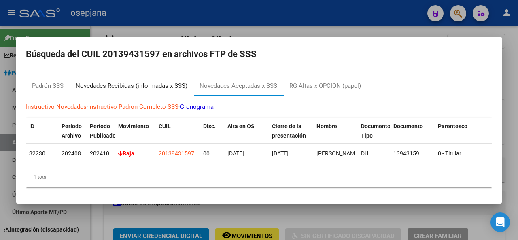
click at [163, 85] on div "Novedades Recibidas (informadas x SSS)" at bounding box center [132, 85] width 112 height 9
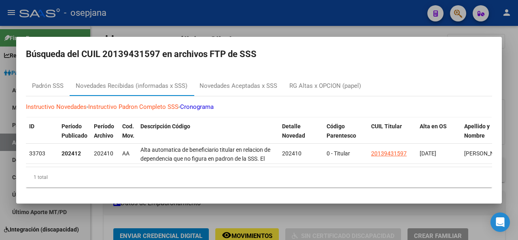
click at [517, 80] on div at bounding box center [259, 120] width 518 height 240
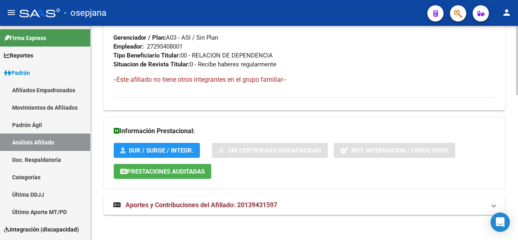
scroll to position [446, 0]
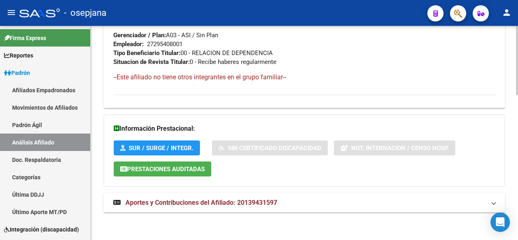
click at [516, 239] on html "menu - osepjana person Firma Express Reportes Padrón Traspasos x O.S. Traspasos…" at bounding box center [259, 120] width 518 height 240
click at [480, 201] on mat-panel-title "Aportes y Contribuciones del Afiliado: 20139431597" at bounding box center [299, 202] width 372 height 9
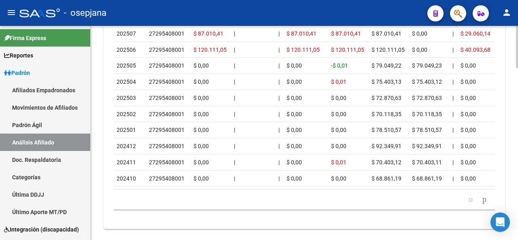
scroll to position [850, 0]
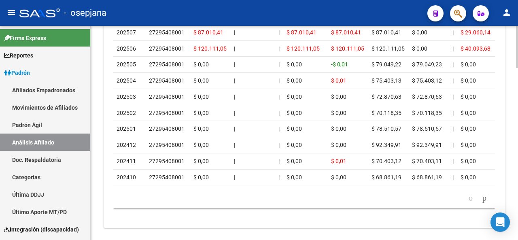
click at [517, 239] on html "menu - osepjana person Firma Express Reportes Padrón Traspasos x O.S. Traspasos…" at bounding box center [259, 120] width 518 height 240
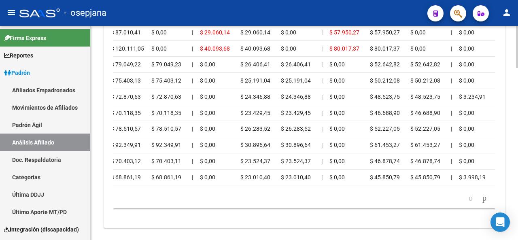
scroll to position [0, 5]
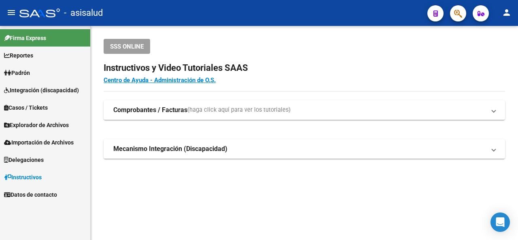
click at [30, 68] on span "Padrón" at bounding box center [17, 72] width 26 height 9
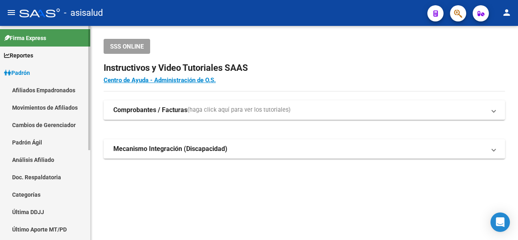
click at [32, 162] on link "Análisis Afiliado" at bounding box center [45, 159] width 90 height 17
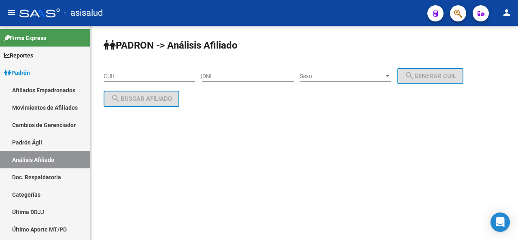
click at [142, 70] on div "CUIL" at bounding box center [149, 74] width 91 height 16
paste input "20-33459142-6"
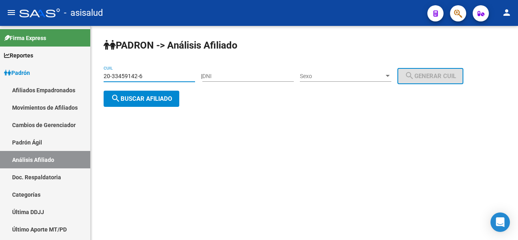
click at [137, 93] on button "search Buscar afiliado" at bounding box center [142, 99] width 76 height 16
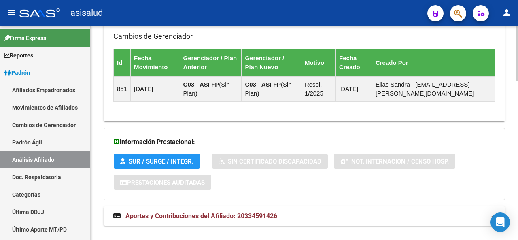
scroll to position [616, 0]
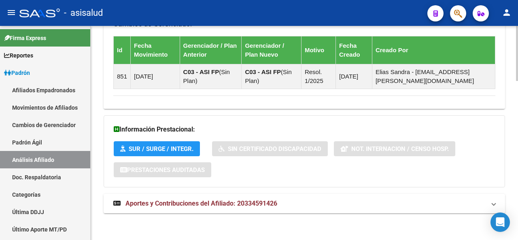
click at [516, 212] on div at bounding box center [517, 211] width 2 height 55
click at [478, 196] on mat-expansion-panel-header "Aportes y Contribuciones del Afiliado: 20334591426" at bounding box center [304, 203] width 401 height 19
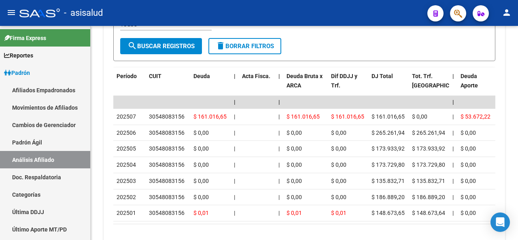
scroll to position [994, 0]
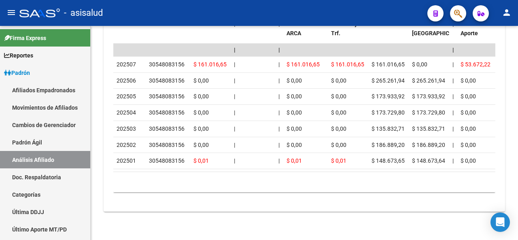
click at [517, 213] on div at bounding box center [517, 221] width 2 height 38
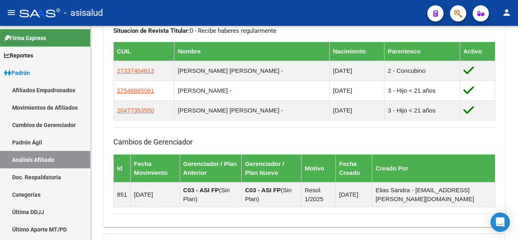
scroll to position [479, 0]
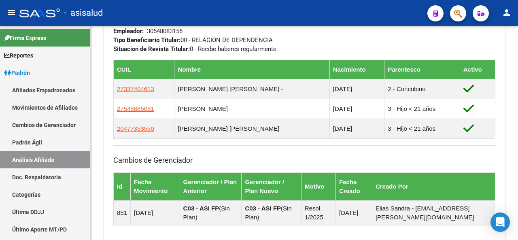
click at [514, 117] on div "[PERSON_NAME] -> Análisis Afiliado Cambiar Afiliado 20-33459142-6 CUIL DATOS [P…" at bounding box center [305, 148] width 429 height 1203
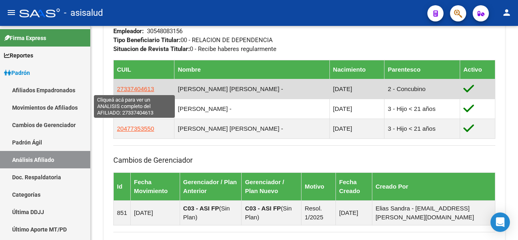
click at [129, 90] on span "27337404613" at bounding box center [135, 88] width 37 height 7
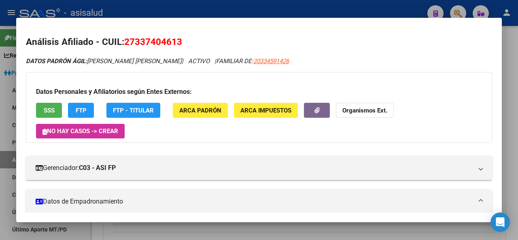
click at [41, 106] on button "SSS" at bounding box center [49, 110] width 26 height 15
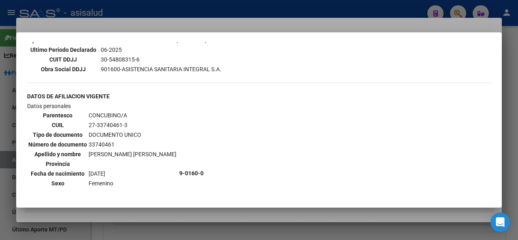
scroll to position [230, 0]
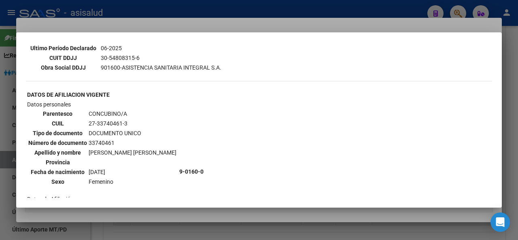
click at [307, 12] on div at bounding box center [259, 120] width 518 height 240
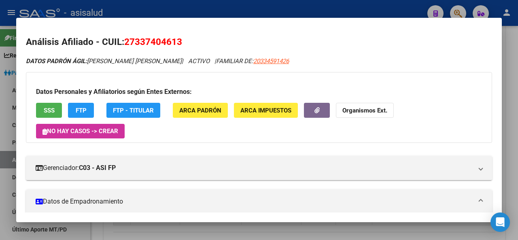
click at [89, 111] on button "FTP" at bounding box center [81, 110] width 26 height 15
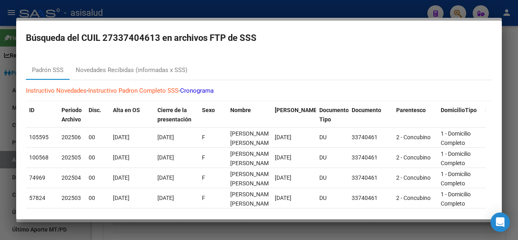
click at [263, 13] on div at bounding box center [259, 120] width 518 height 240
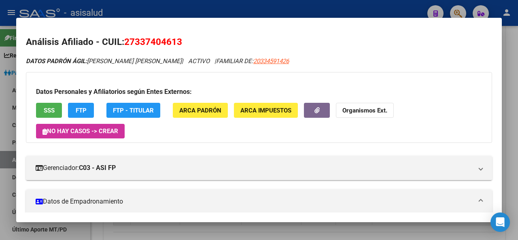
click at [263, 7] on div at bounding box center [259, 120] width 518 height 240
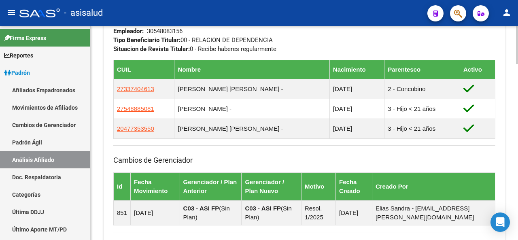
scroll to position [265, 0]
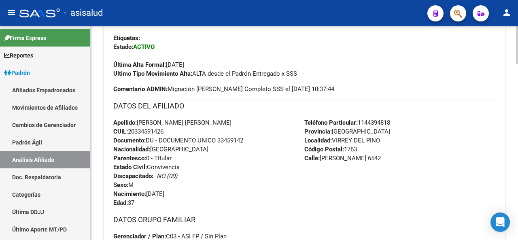
click at [517, 57] on div at bounding box center [517, 133] width 2 height 214
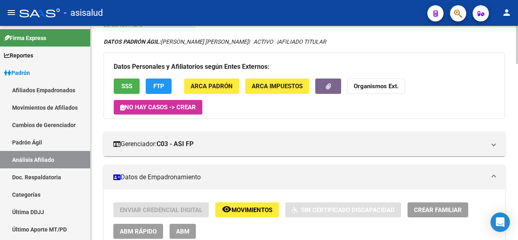
click at [517, 33] on div at bounding box center [517, 133] width 2 height 214
click at [151, 82] on button "FTP" at bounding box center [159, 85] width 26 height 15
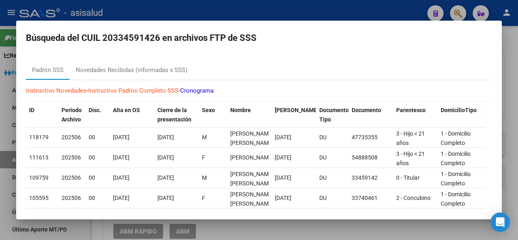
click at [222, 9] on div at bounding box center [259, 120] width 518 height 240
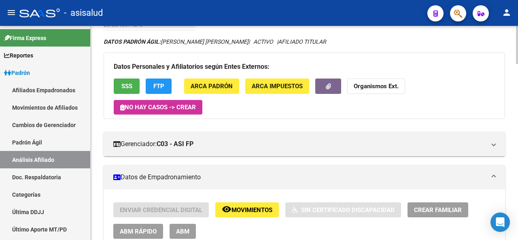
scroll to position [0, 0]
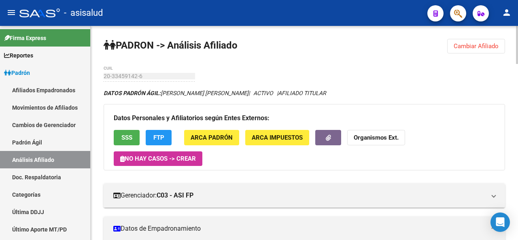
click at [517, 34] on div at bounding box center [517, 133] width 2 height 214
click at [481, 42] on span "Cambiar Afiliado" at bounding box center [475, 45] width 45 height 7
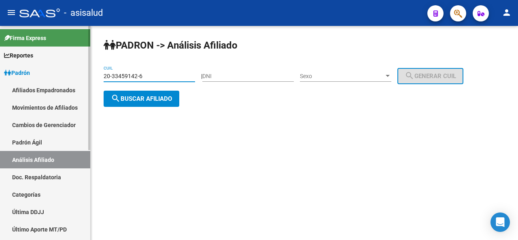
drag, startPoint x: 163, startPoint y: 76, endPoint x: 0, endPoint y: 74, distance: 162.6
click at [0, 74] on mat-sidenav-container "Firma Express Reportes [PERSON_NAME] Traspasos x O.S. Traspasos x Gerenciador T…" at bounding box center [259, 133] width 518 height 214
paste input "27117726-8"
click at [134, 91] on button "search Buscar afiliado" at bounding box center [142, 99] width 76 height 16
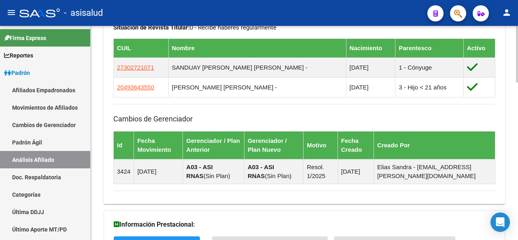
scroll to position [596, 0]
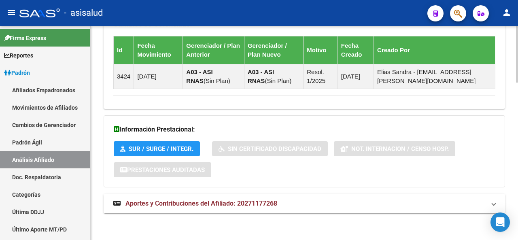
click at [517, 239] on html "menu - asisalud person Firma Express Reportes Padrón Traspasos x O.S. Traspasos…" at bounding box center [259, 120] width 518 height 240
click at [450, 202] on mat-panel-title "Aportes y Contribuciones del Afiliado: 20271177268" at bounding box center [299, 203] width 372 height 9
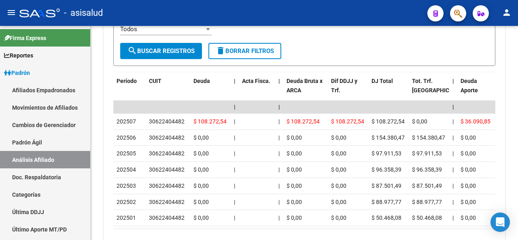
scroll to position [974, 0]
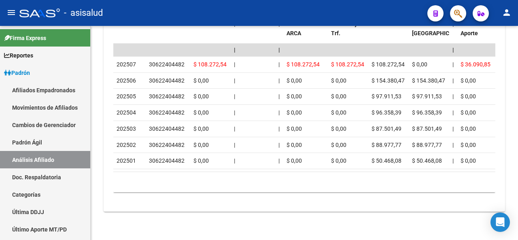
click at [516, 225] on div at bounding box center [517, 220] width 2 height 38
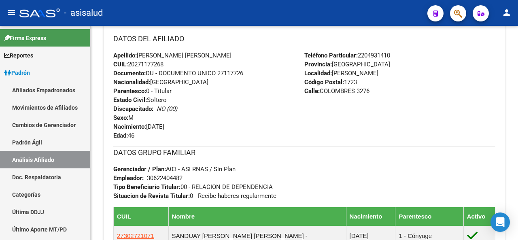
scroll to position [119, 0]
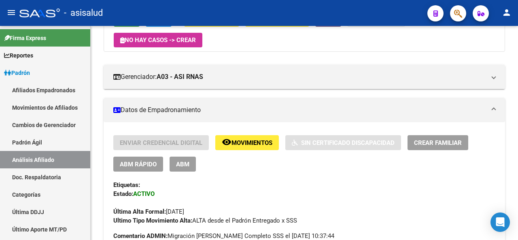
click at [517, 55] on div at bounding box center [517, 133] width 2 height 214
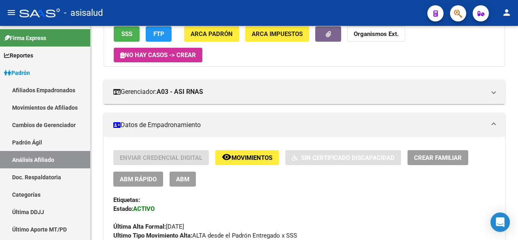
scroll to position [87, 0]
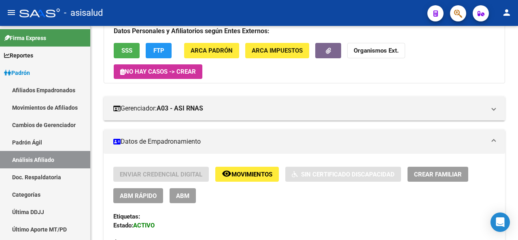
click at [517, 66] on div at bounding box center [517, 61] width 2 height 38
click at [131, 53] on span "SSS" at bounding box center [126, 50] width 11 height 7
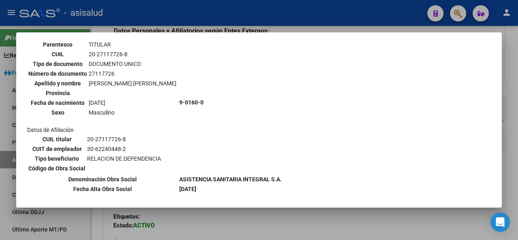
scroll to position [103, 0]
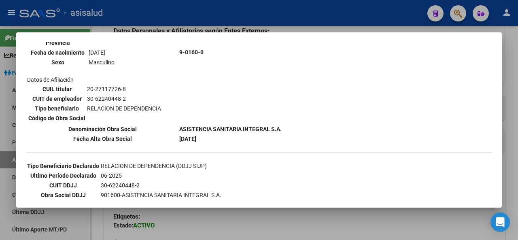
click at [517, 92] on div at bounding box center [259, 120] width 518 height 240
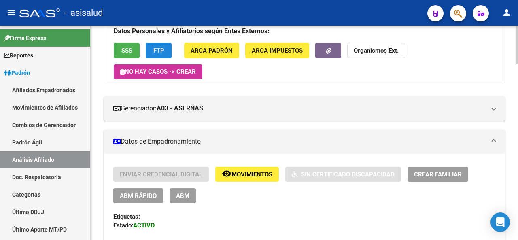
click at [169, 47] on button "FTP" at bounding box center [159, 50] width 26 height 15
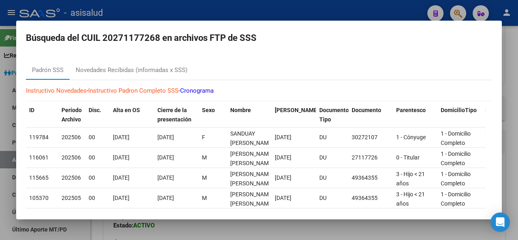
click at [517, 235] on div at bounding box center [259, 120] width 518 height 240
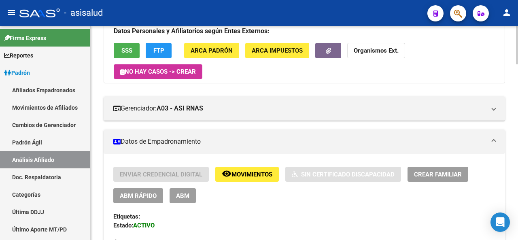
scroll to position [0, 0]
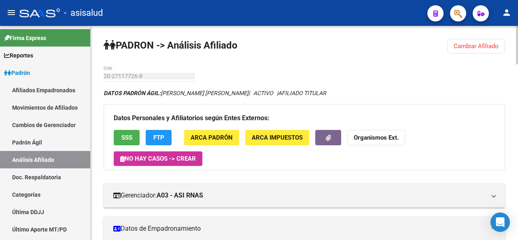
click at [517, 44] on div at bounding box center [517, 45] width 2 height 38
click at [483, 47] on span "Cambiar Afiliado" at bounding box center [475, 45] width 45 height 7
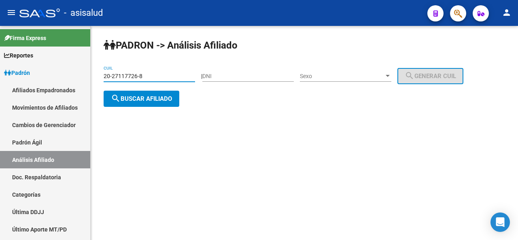
drag, startPoint x: 163, startPoint y: 79, endPoint x: 129, endPoint y: 79, distance: 34.4
click at [129, 79] on input "20-27117726-8" at bounding box center [149, 76] width 91 height 7
drag, startPoint x: 83, startPoint y: 78, endPoint x: 55, endPoint y: 85, distance: 28.6
click at [56, 88] on mat-sidenav-container "Firma Express Reportes [PERSON_NAME] Traspasos x O.S. Traspasos x Gerenciador T…" at bounding box center [259, 133] width 518 height 214
drag, startPoint x: 166, startPoint y: 76, endPoint x: 87, endPoint y: 76, distance: 79.3
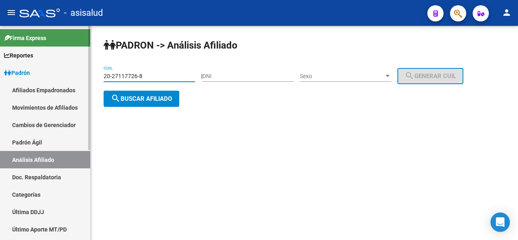
click at [87, 76] on mat-sidenav-container "Firma Express Reportes [PERSON_NAME] Traspasos x O.S. Traspasos x Gerenciador T…" at bounding box center [259, 133] width 518 height 214
paste input "7-31191126-6"
type input "27-31191126-6"
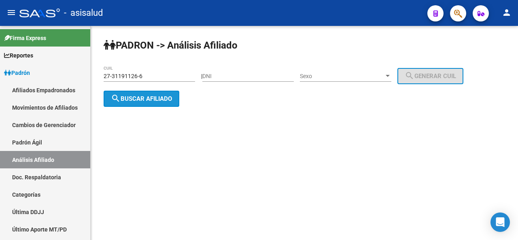
click at [145, 95] on span "search Buscar afiliado" at bounding box center [141, 98] width 61 height 7
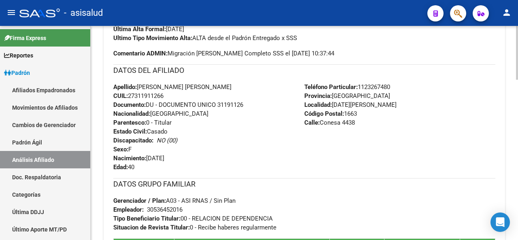
scroll to position [317, 0]
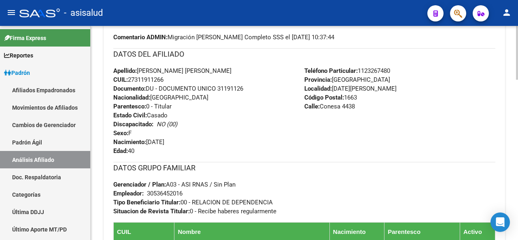
click at [517, 239] on html "menu - asisalud person Firma Express Reportes Padrón Traspasos x O.S. Traspasos…" at bounding box center [259, 120] width 518 height 240
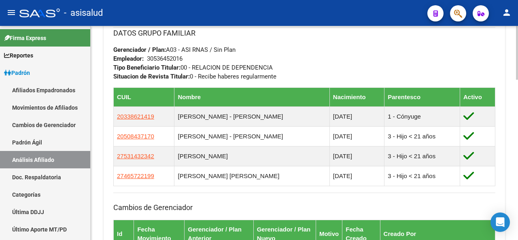
scroll to position [455, 0]
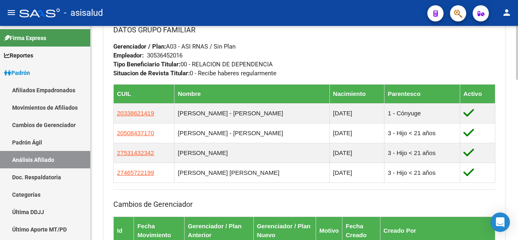
click at [517, 172] on div at bounding box center [517, 167] width 2 height 54
